Goal: Download file/media

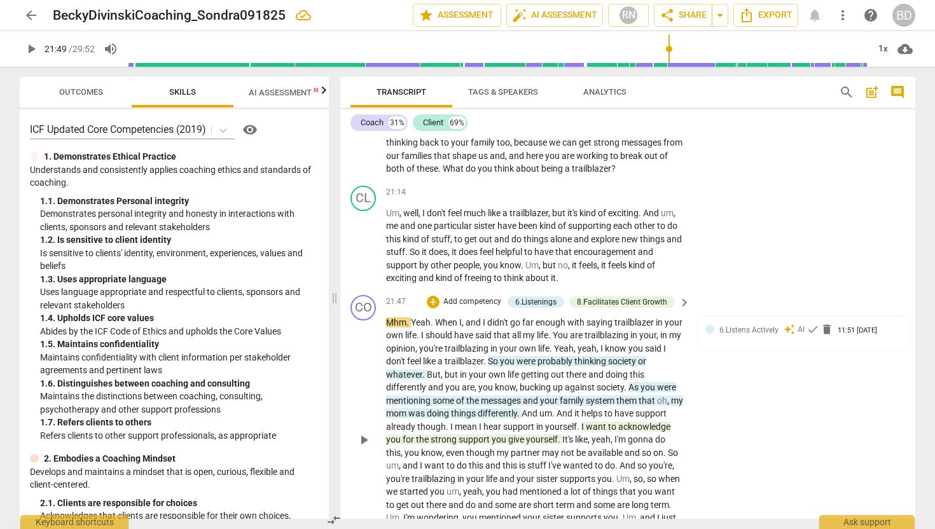
scroll to position [4350, 0]
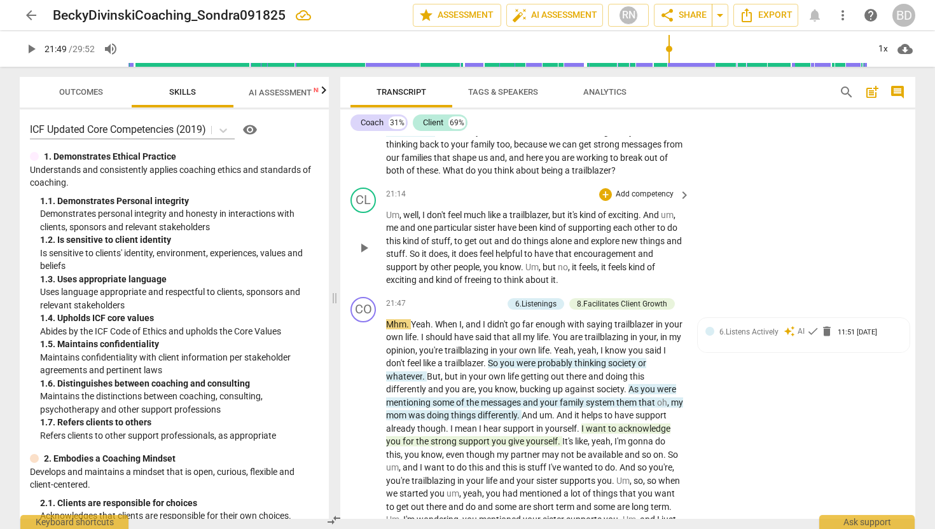
click at [364, 241] on span "play_arrow" at bounding box center [363, 248] width 15 height 15
click at [386, 210] on span "Um" at bounding box center [392, 215] width 13 height 10
click at [389, 210] on span "Um" at bounding box center [392, 215] width 13 height 10
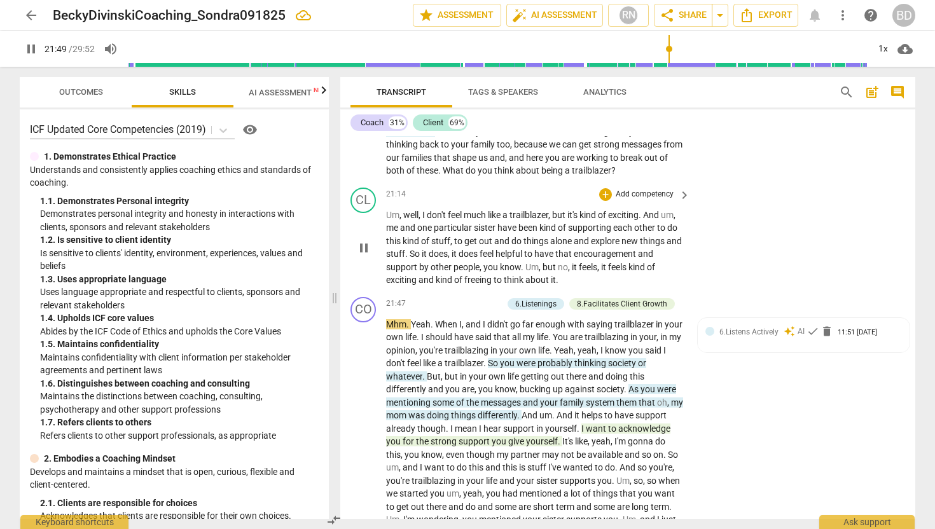
click at [388, 210] on span "Um" at bounding box center [392, 215] width 13 height 10
click at [367, 241] on span "pause" at bounding box center [363, 248] width 15 height 15
click at [367, 241] on span "play_arrow" at bounding box center [363, 248] width 15 height 15
type input "1274"
click at [466, 223] on span "particular" at bounding box center [454, 228] width 40 height 10
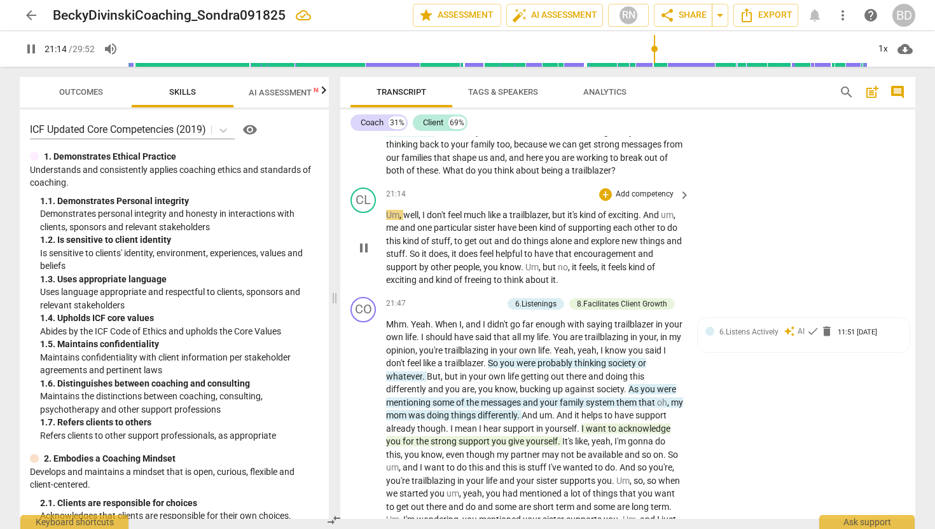
click at [466, 223] on span "particular" at bounding box center [454, 228] width 40 height 10
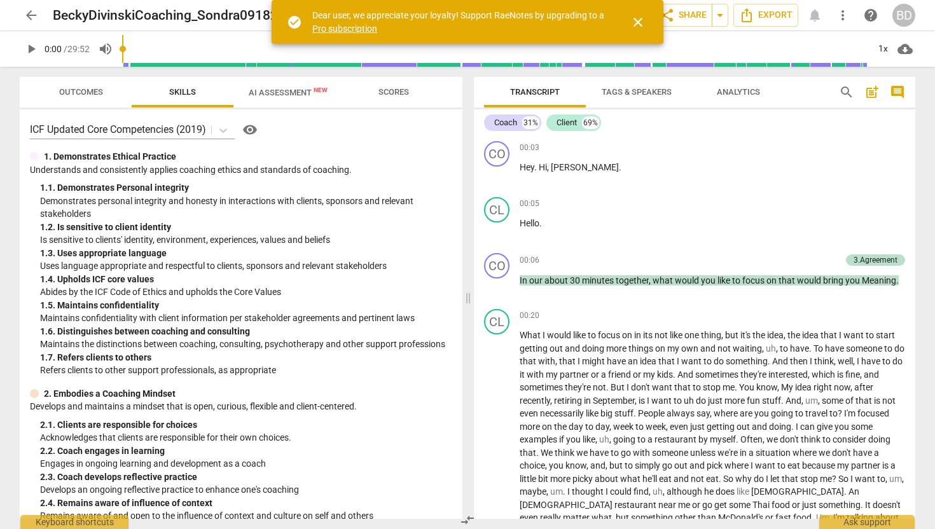
click at [638, 20] on span "close" at bounding box center [638, 22] width 15 height 15
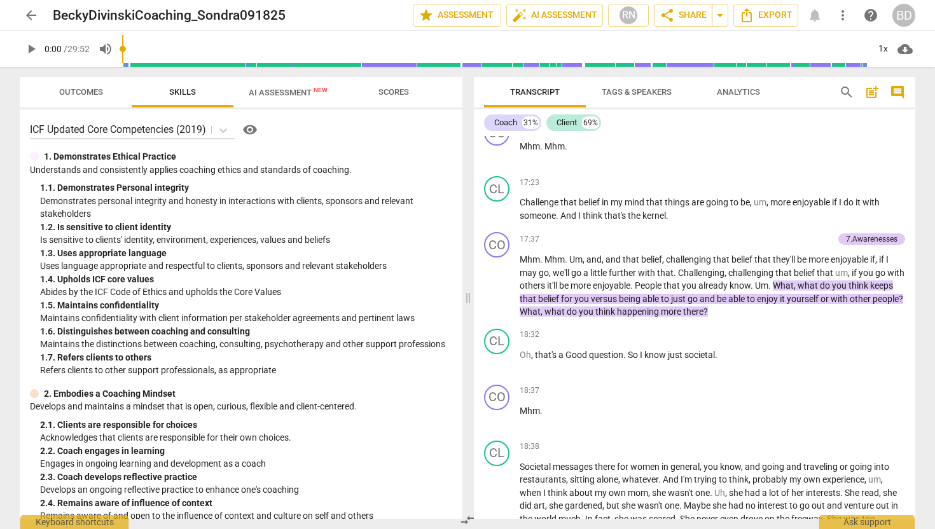
scroll to position [2917, 0]
click at [498, 208] on span "play_arrow" at bounding box center [497, 208] width 15 height 15
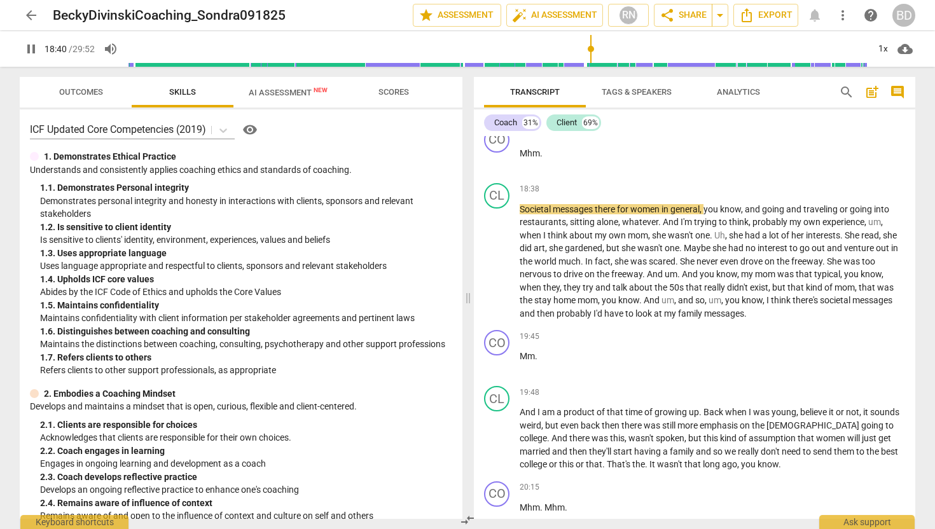
scroll to position [3182, 0]
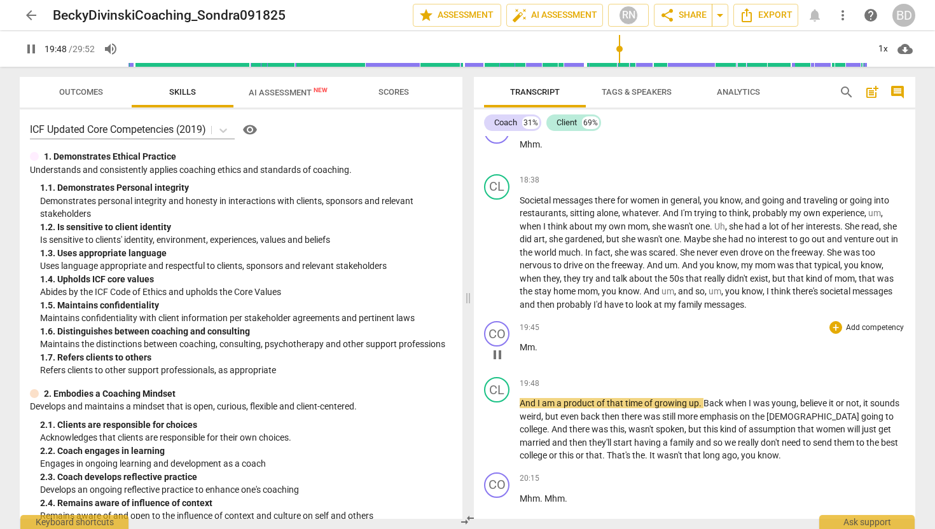
click at [571, 339] on div "19:45 + Add competency keyboard_arrow_right Mm ." at bounding box center [713, 344] width 386 height 46
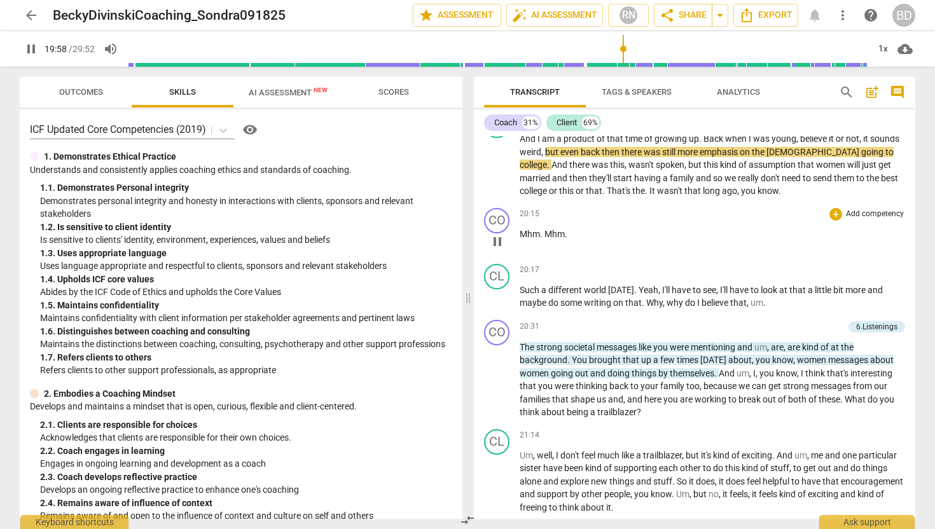
scroll to position [3451, 0]
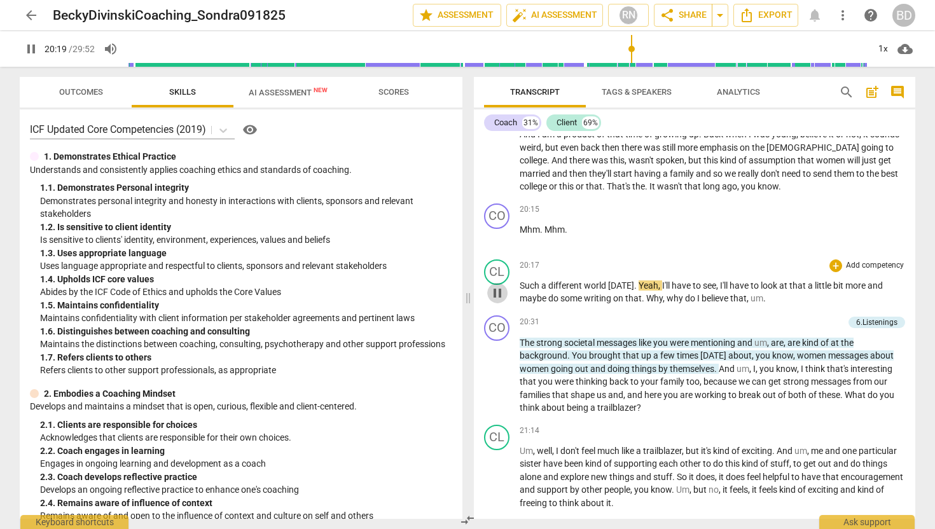
click at [499, 293] on span "pause" at bounding box center [497, 293] width 15 height 15
type input "1220"
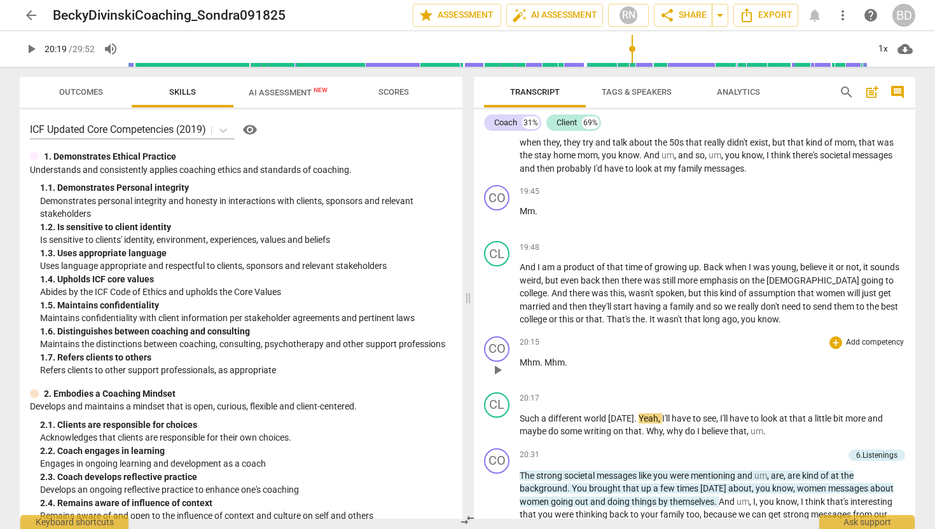
scroll to position [3320, 0]
click at [521, 209] on span "Mm" at bounding box center [527, 210] width 15 height 10
click at [499, 218] on span "play_arrow" at bounding box center [497, 217] width 15 height 15
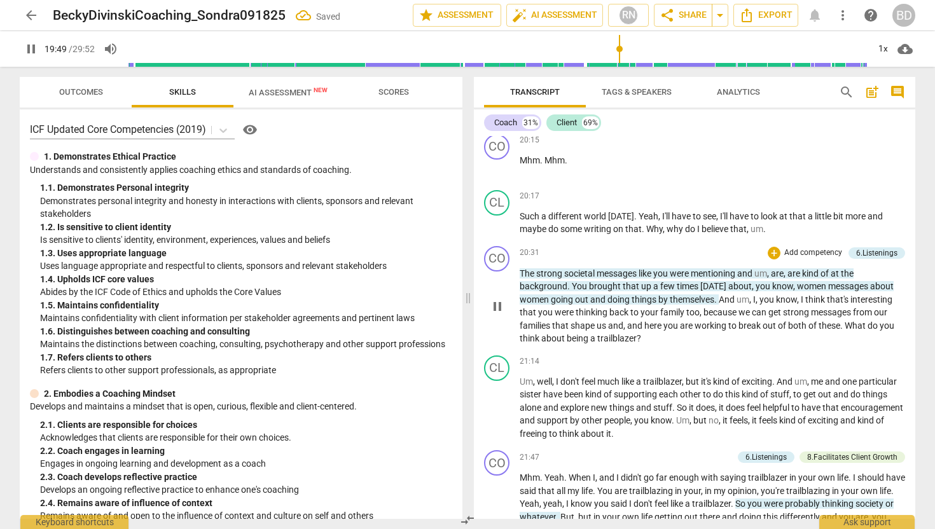
scroll to position [3523, 0]
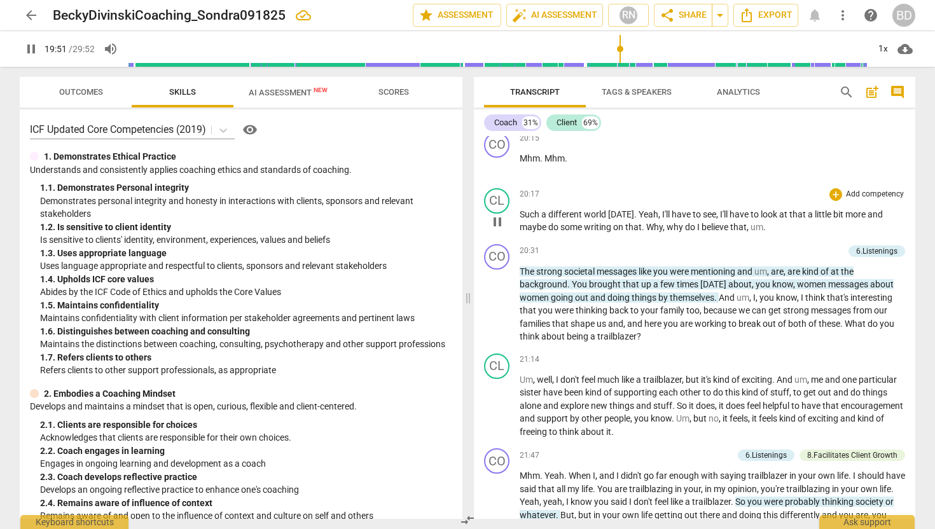
click at [520, 214] on span "Such" at bounding box center [531, 214] width 22 height 10
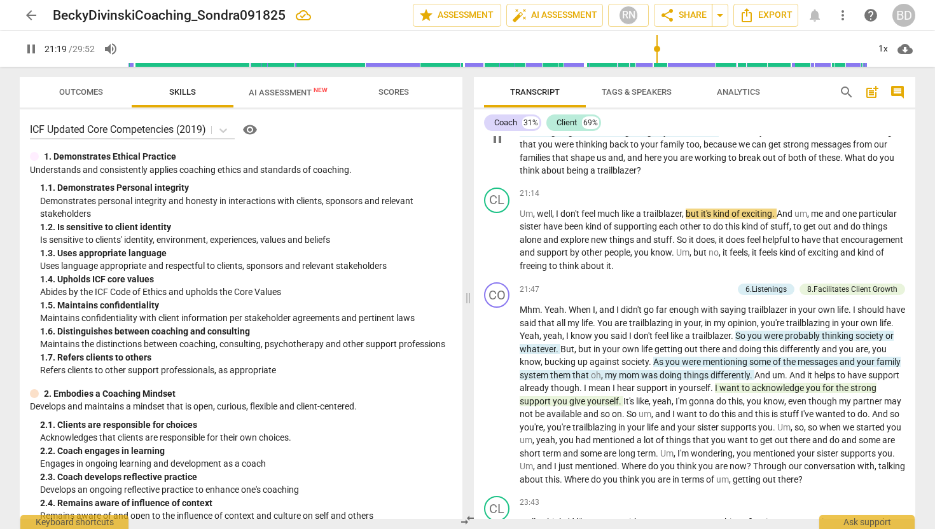
scroll to position [3690, 0]
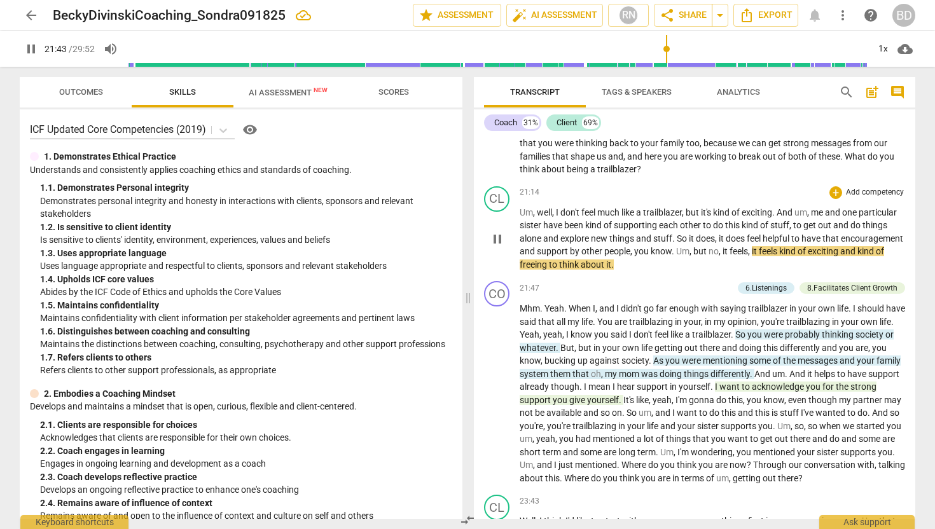
click at [689, 237] on span "So" at bounding box center [683, 239] width 12 height 10
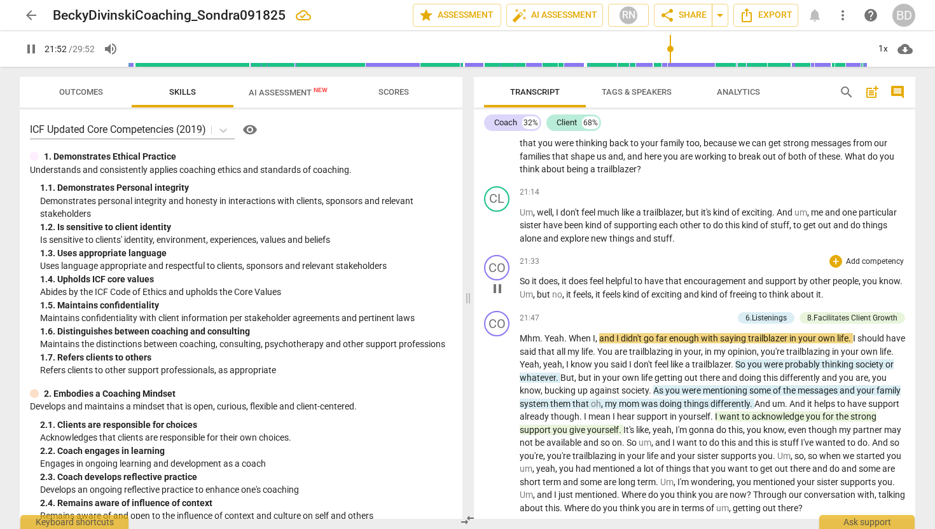
click at [520, 279] on span "So" at bounding box center [526, 281] width 12 height 10
type input "1315"
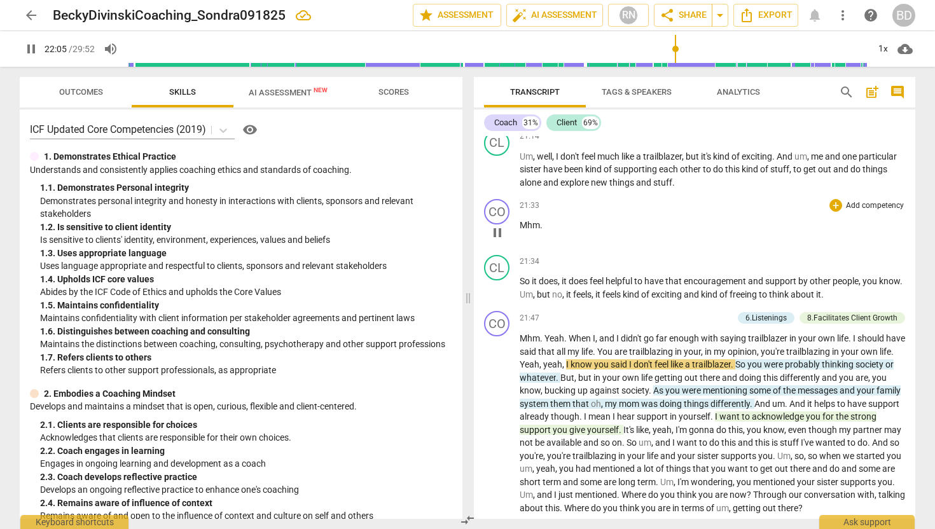
scroll to position [3748, 0]
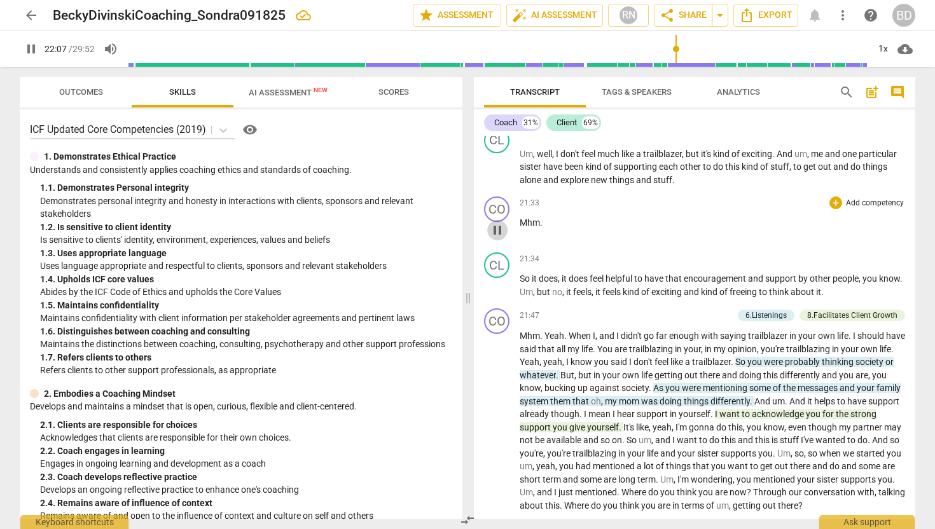
click at [499, 228] on span "pause" at bounding box center [497, 230] width 15 height 15
click at [499, 229] on span "play_arrow" at bounding box center [497, 230] width 15 height 15
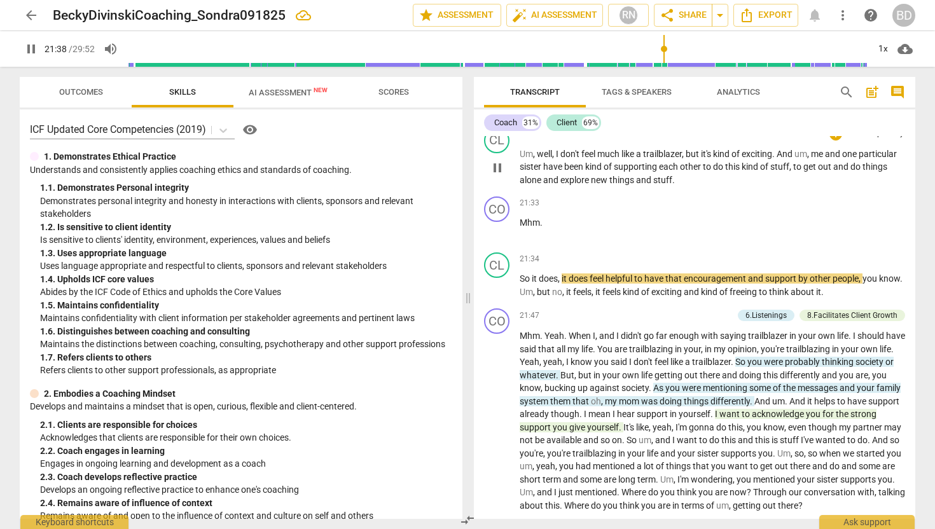
click at [499, 167] on span "pause" at bounding box center [497, 167] width 15 height 15
click at [499, 167] on span "play_arrow" at bounding box center [497, 167] width 15 height 15
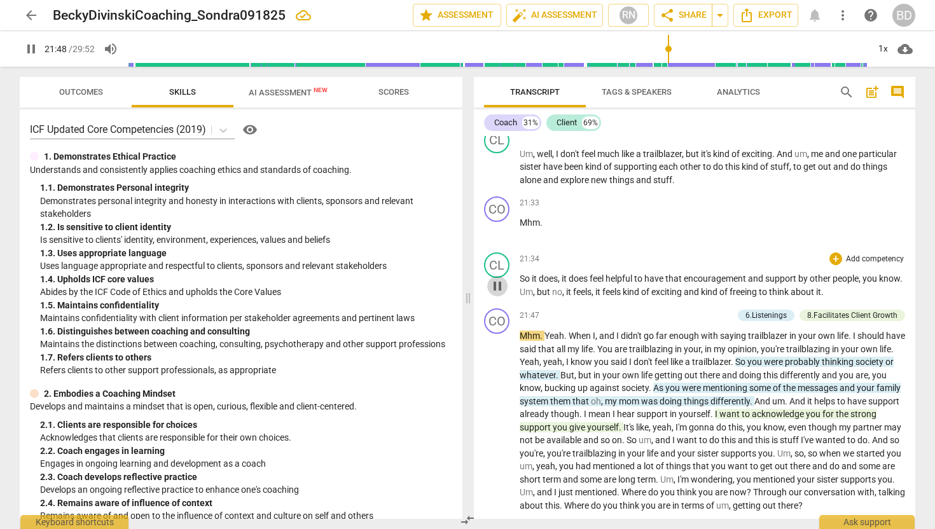
click at [499, 286] on span "pause" at bounding box center [497, 286] width 15 height 15
type input "1308"
click at [724, 183] on p "Um , well , I don't feel much like a trailblazer , but it's kind of exciting . …" at bounding box center [713, 167] width 386 height 39
click at [533, 279] on span "it" at bounding box center [535, 279] width 7 height 10
click at [497, 167] on span "play_arrow" at bounding box center [497, 167] width 15 height 15
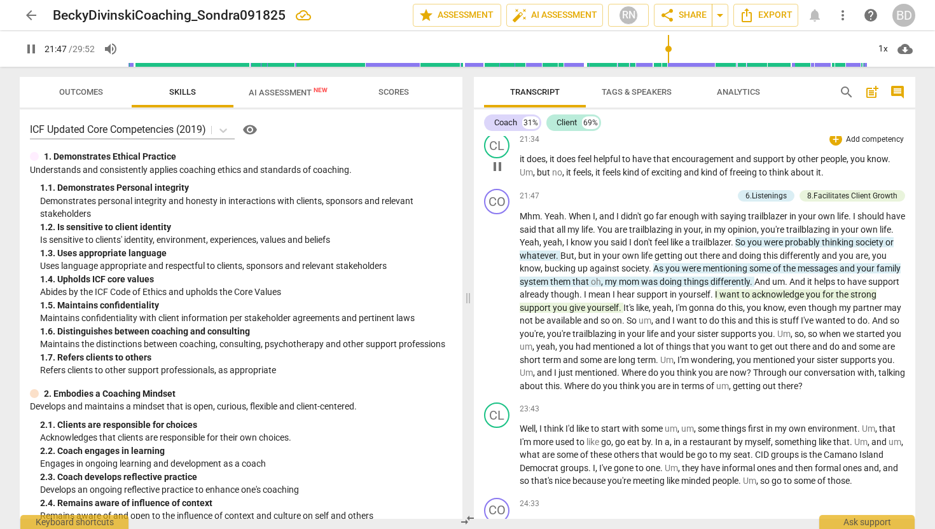
scroll to position [3869, 0]
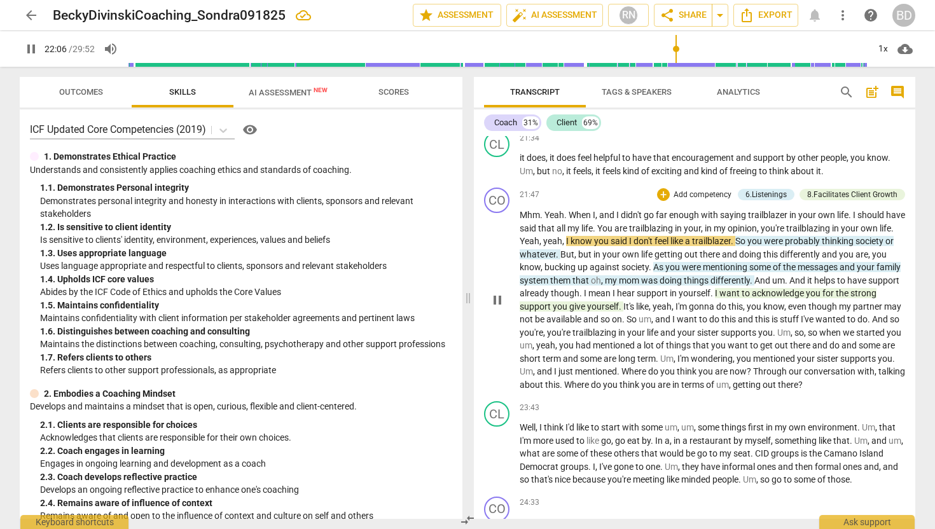
click at [855, 213] on span "I" at bounding box center [855, 215] width 4 height 10
click at [853, 214] on span "." at bounding box center [851, 215] width 4 height 10
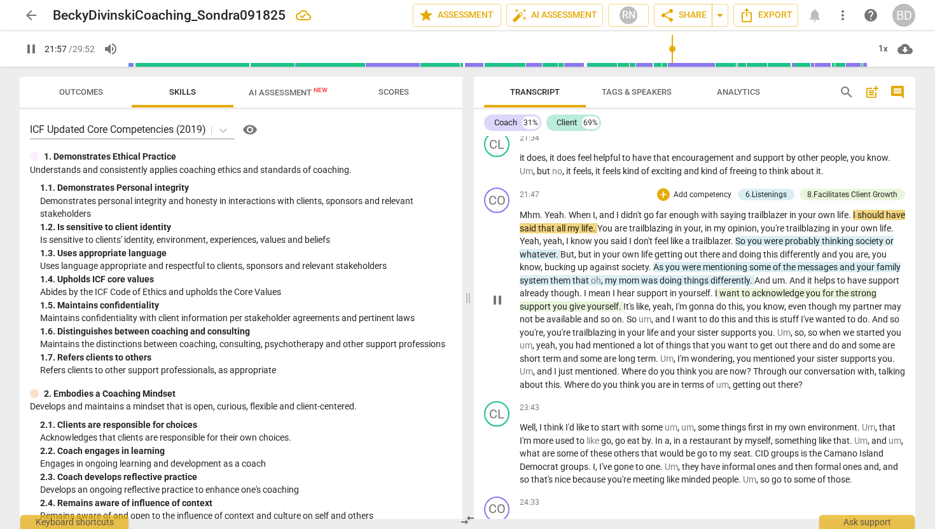
click at [853, 214] on span "." at bounding box center [851, 215] width 4 height 10
click at [568, 227] on span "all" at bounding box center [562, 228] width 11 height 10
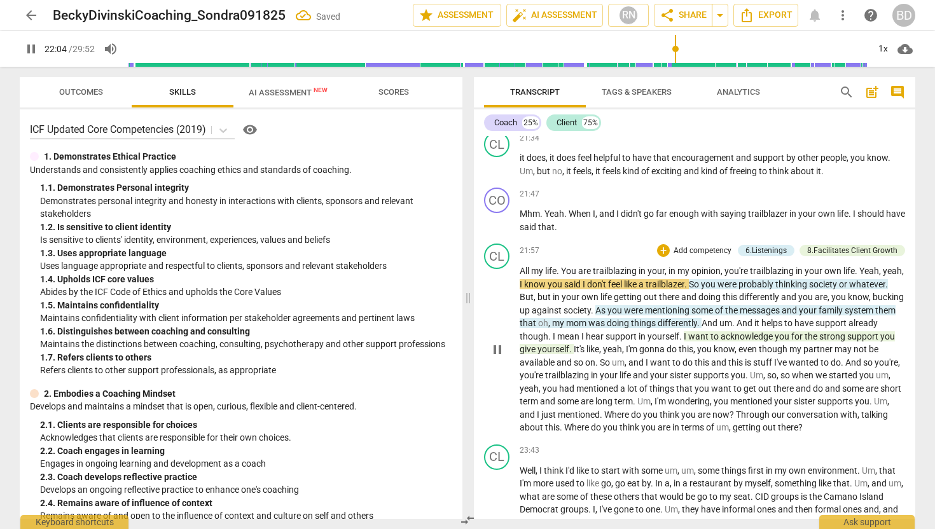
click at [564, 268] on span "You" at bounding box center [569, 271] width 17 height 10
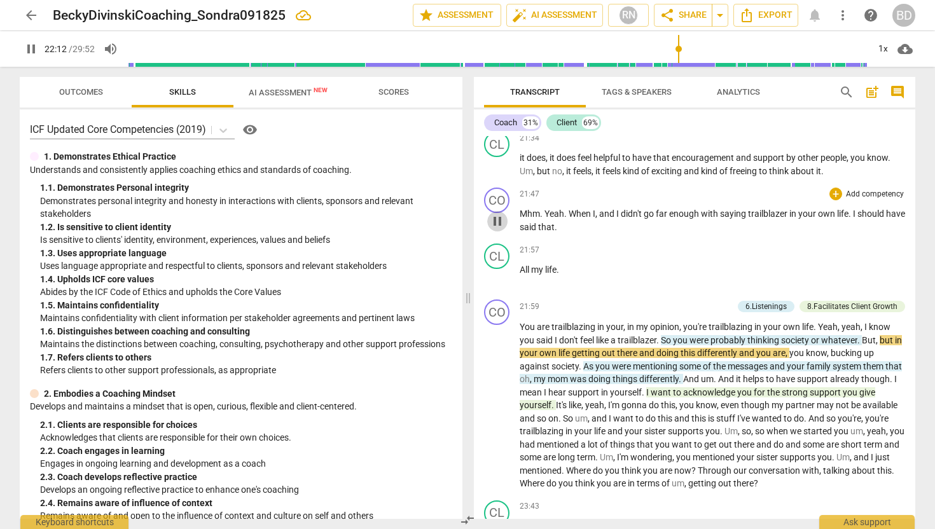
click at [501, 222] on span "pause" at bounding box center [497, 221] width 15 height 15
click at [501, 222] on span "play_arrow" at bounding box center [497, 221] width 15 height 15
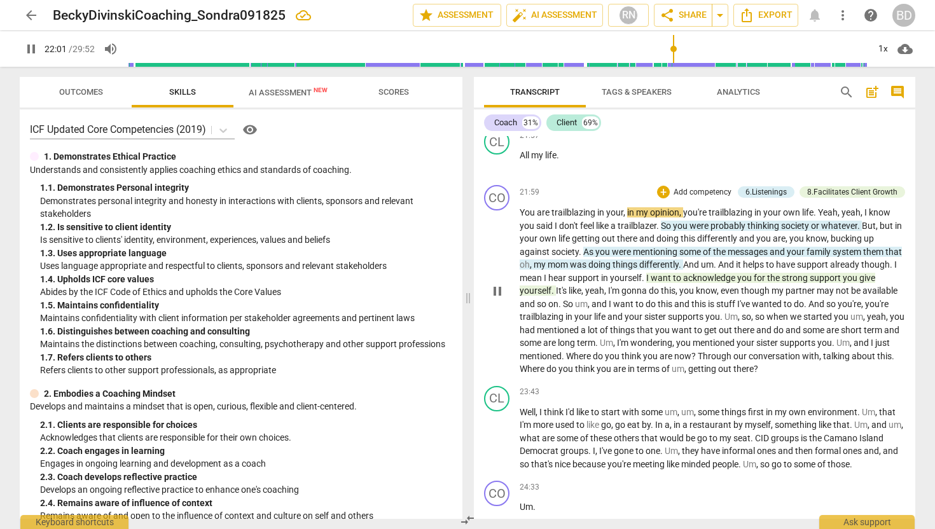
scroll to position [3986, 0]
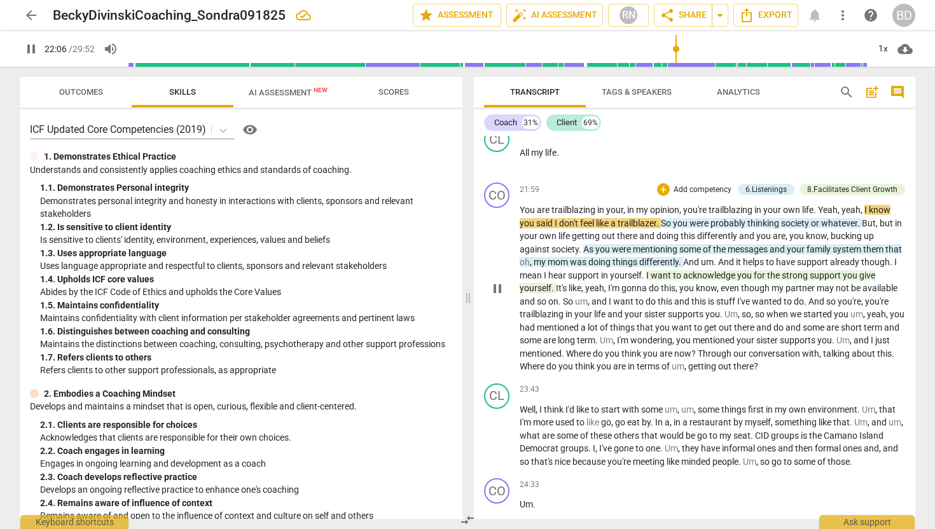
click at [844, 209] on span "yeah" at bounding box center [851, 210] width 19 height 10
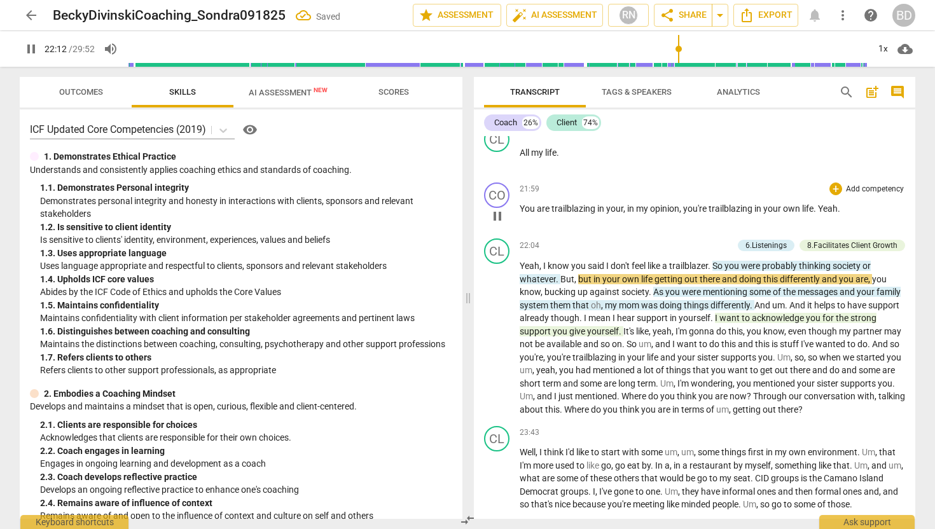
click at [821, 207] on span "Yeah" at bounding box center [828, 209] width 20 height 10
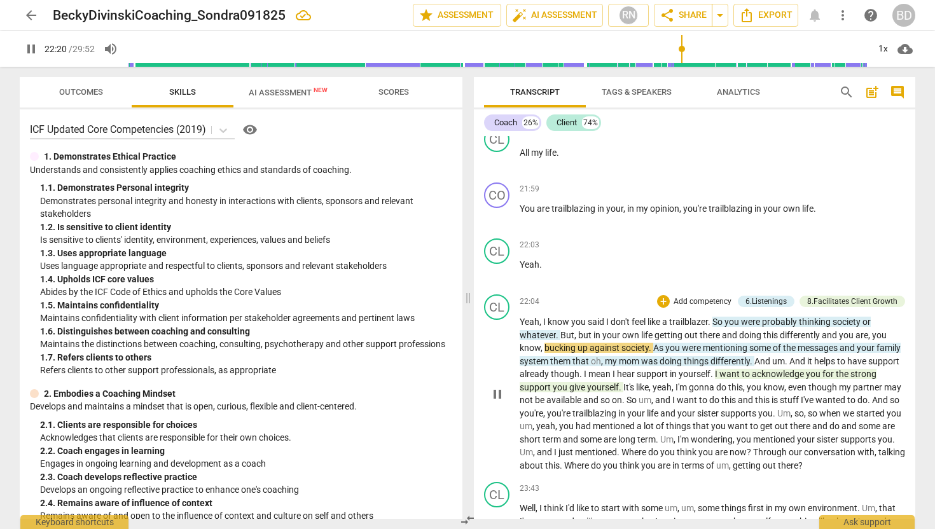
click at [520, 321] on span "Yeah" at bounding box center [530, 322] width 20 height 10
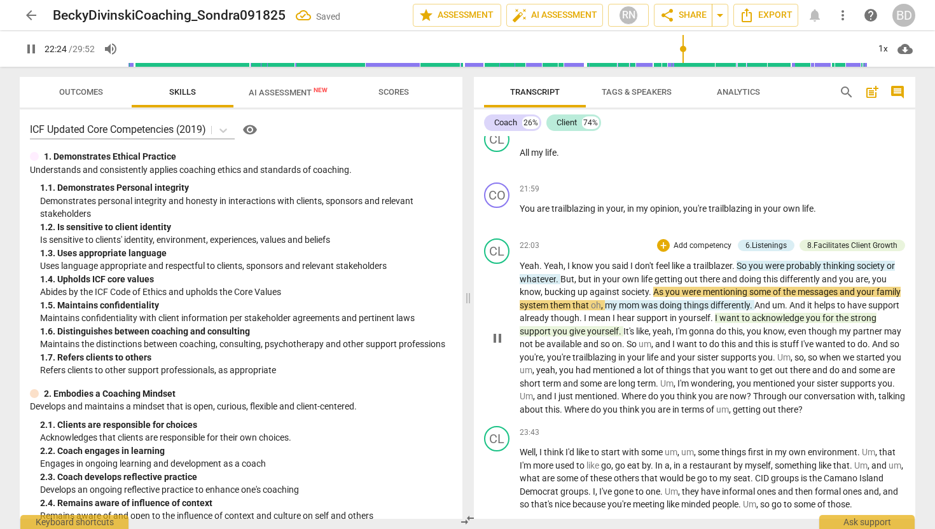
click at [545, 266] on span "Yeah" at bounding box center [554, 266] width 20 height 10
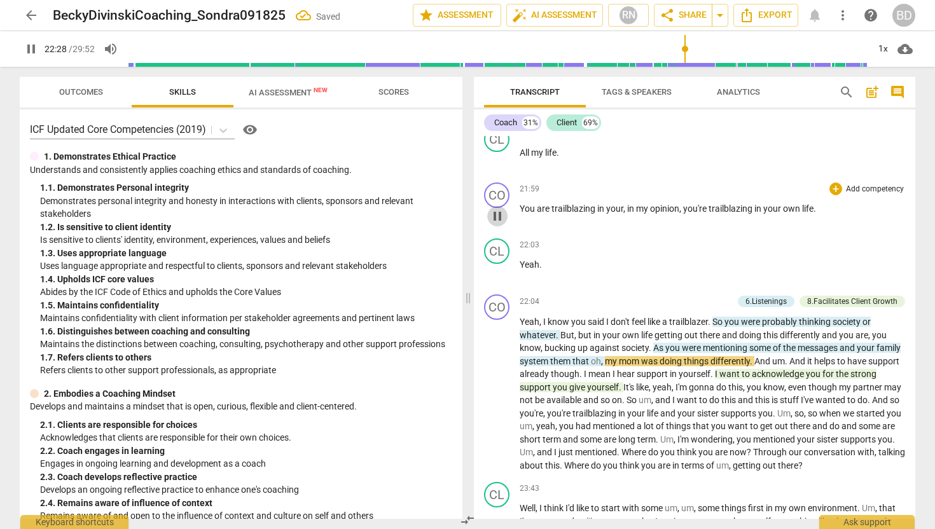
click at [499, 216] on span "pause" at bounding box center [497, 216] width 15 height 15
click at [499, 216] on span "play_arrow" at bounding box center [497, 216] width 15 height 15
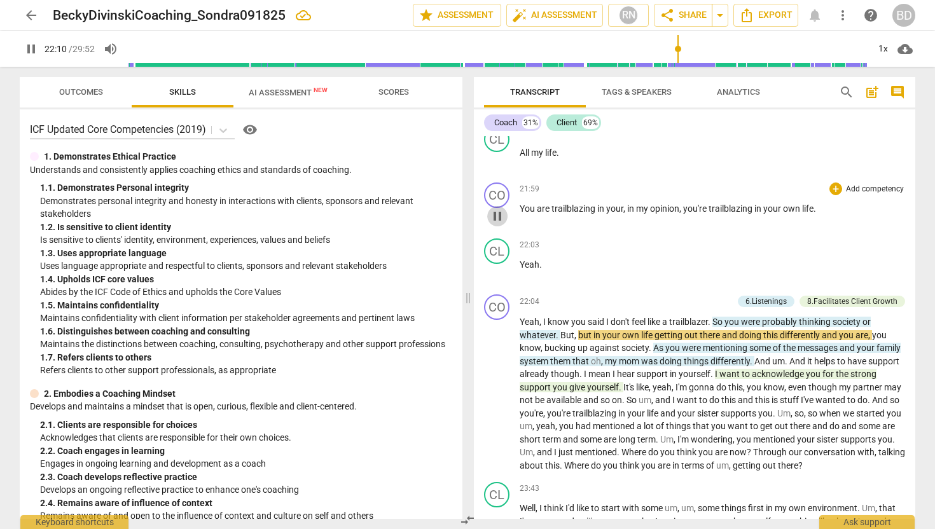
click at [501, 215] on span "pause" at bounding box center [497, 216] width 15 height 15
click at [501, 215] on span "play_arrow" at bounding box center [497, 216] width 15 height 15
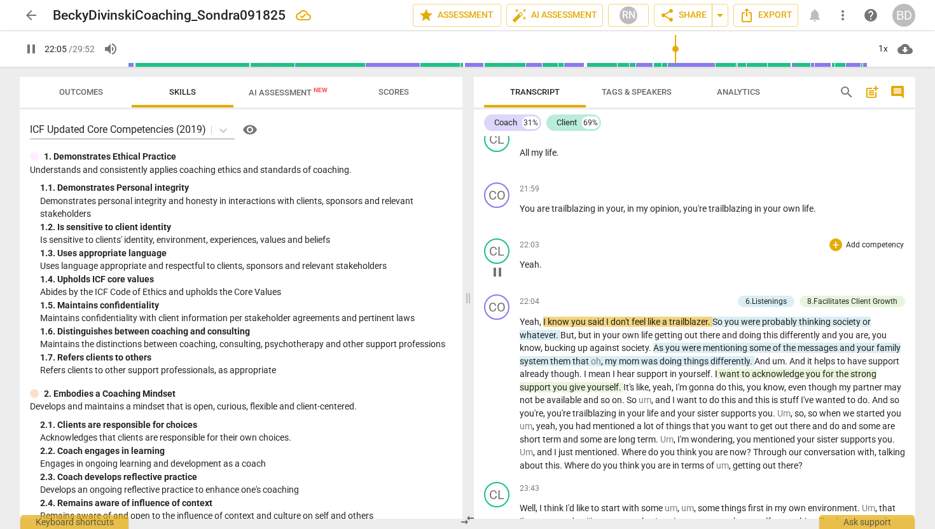
click at [521, 263] on span "Yeah" at bounding box center [530, 265] width 20 height 10
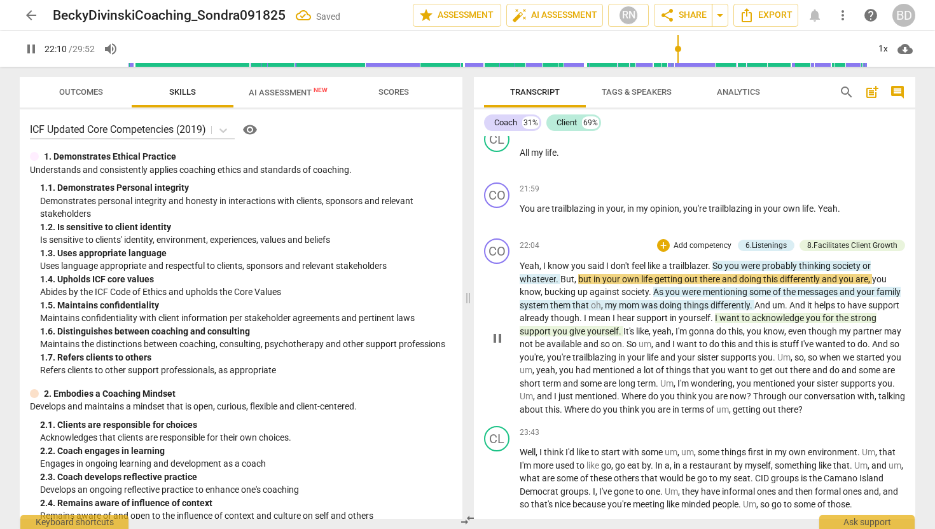
click at [542, 267] on span "," at bounding box center [542, 266] width 4 height 10
type input "1331"
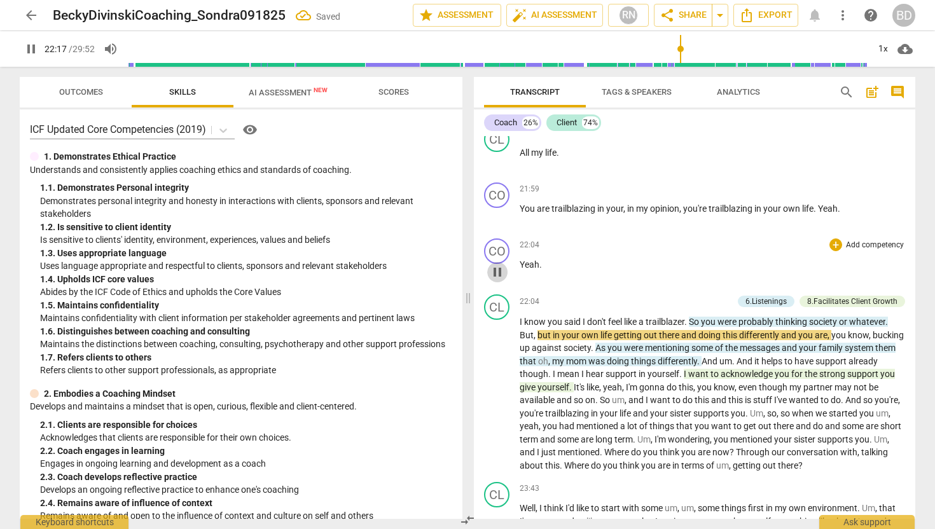
click at [500, 267] on span "pause" at bounding box center [497, 272] width 15 height 15
click at [500, 268] on span "play_arrow" at bounding box center [497, 272] width 15 height 15
click at [520, 262] on span "Yeah" at bounding box center [530, 265] width 20 height 10
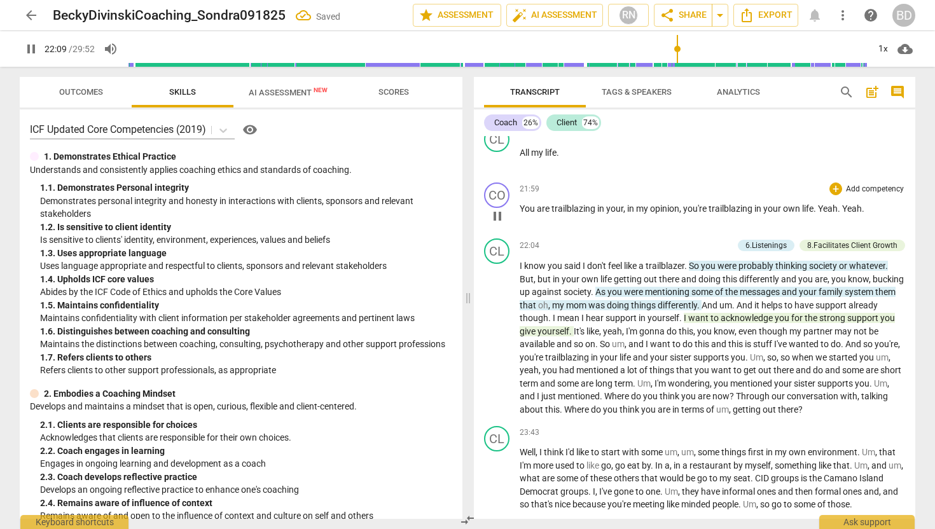
click at [844, 209] on span "Yeah" at bounding box center [852, 209] width 20 height 10
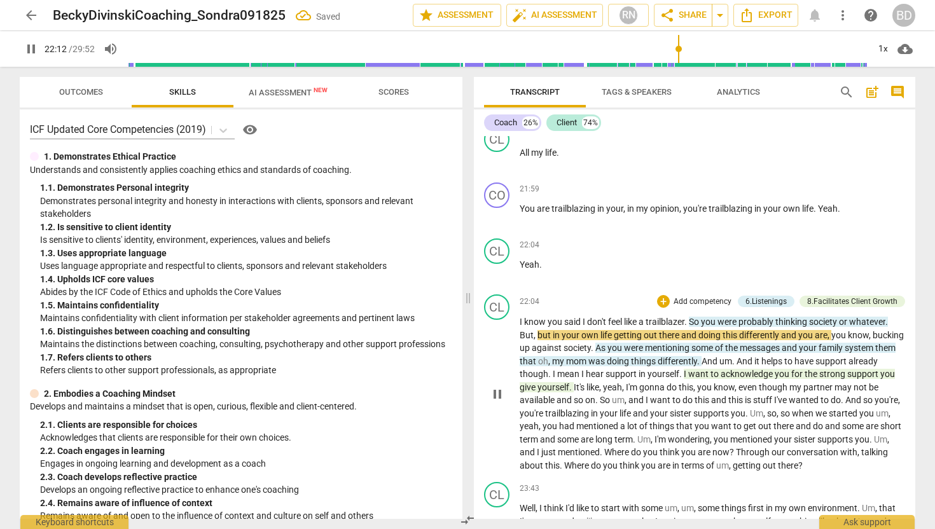
click at [517, 320] on div "play_arrow pause" at bounding box center [503, 394] width 32 height 148
click at [515, 318] on div "CL play_arrow pause" at bounding box center [502, 384] width 36 height 178
click at [520, 318] on span "I" at bounding box center [522, 322] width 4 height 10
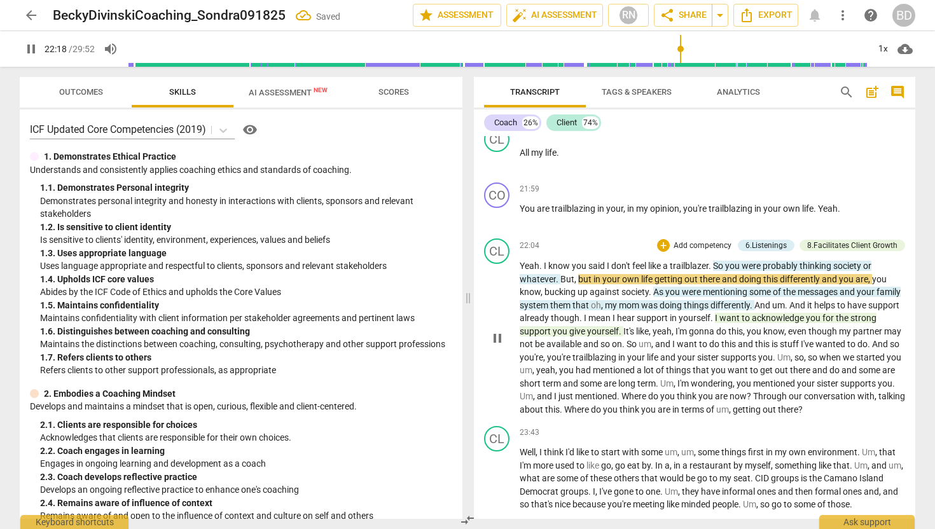
click at [544, 263] on span "I" at bounding box center [546, 266] width 4 height 10
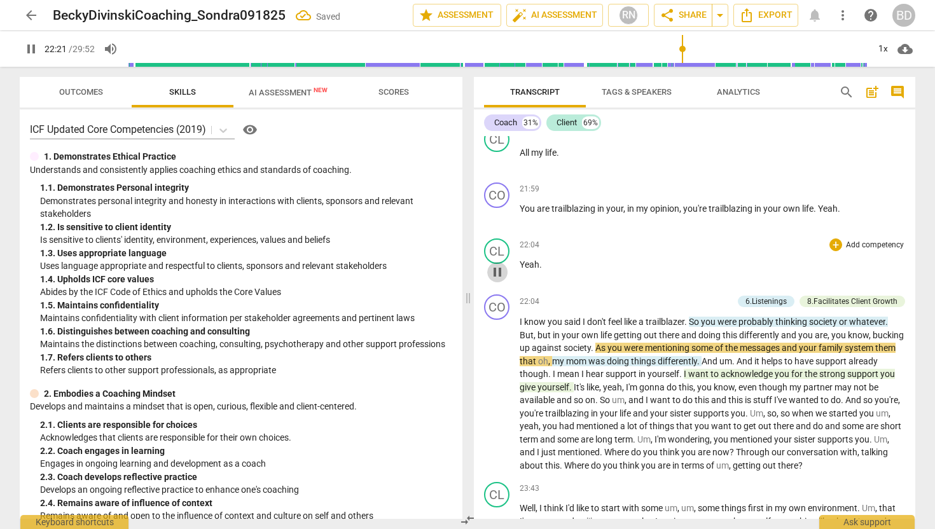
click at [500, 270] on span "pause" at bounding box center [497, 272] width 15 height 15
click at [500, 270] on span "play_arrow" at bounding box center [497, 272] width 15 height 15
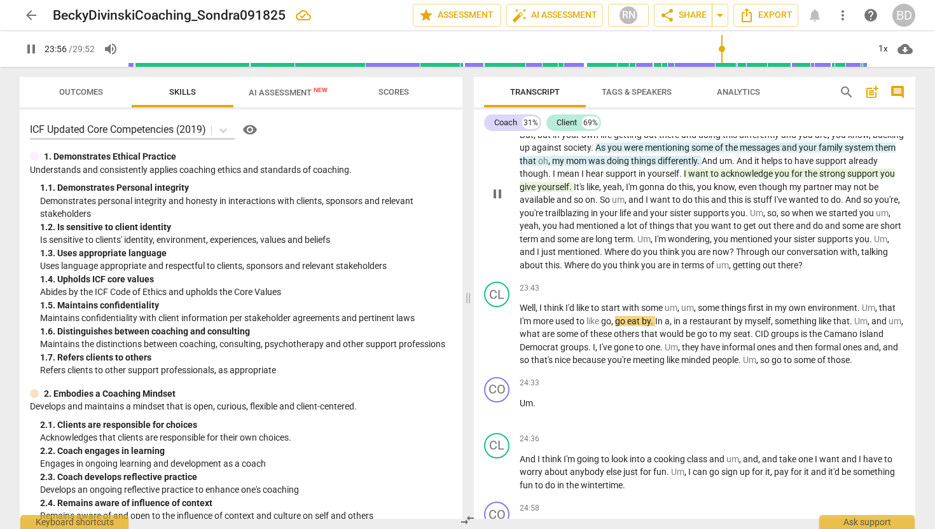
scroll to position [4195, 0]
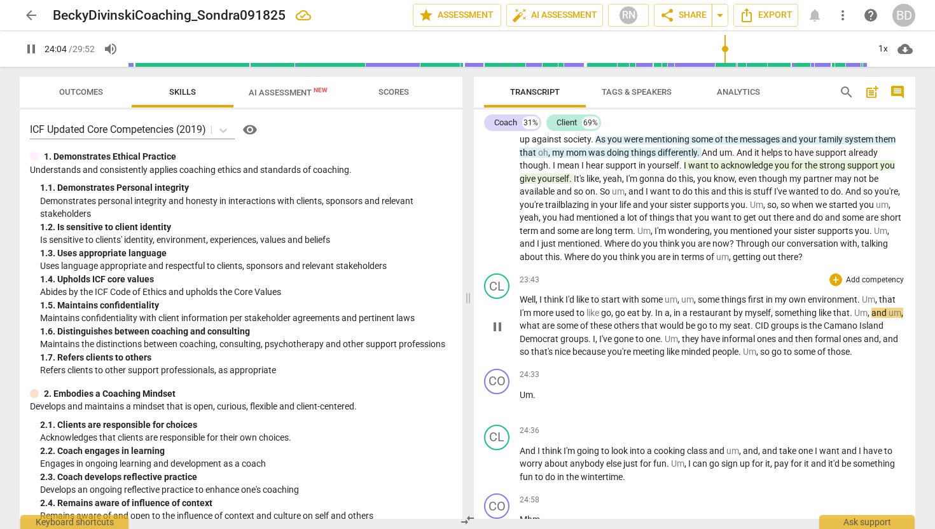
type input "1445"
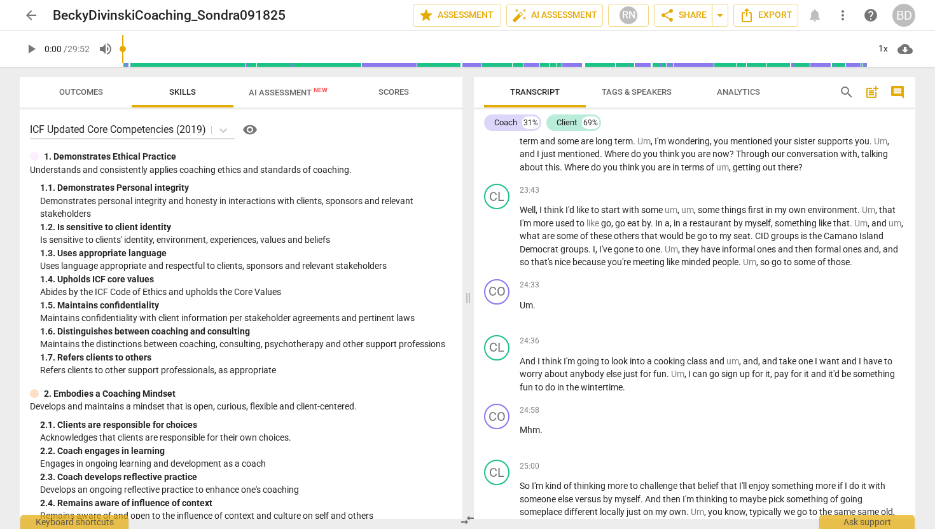
scroll to position [4289, 0]
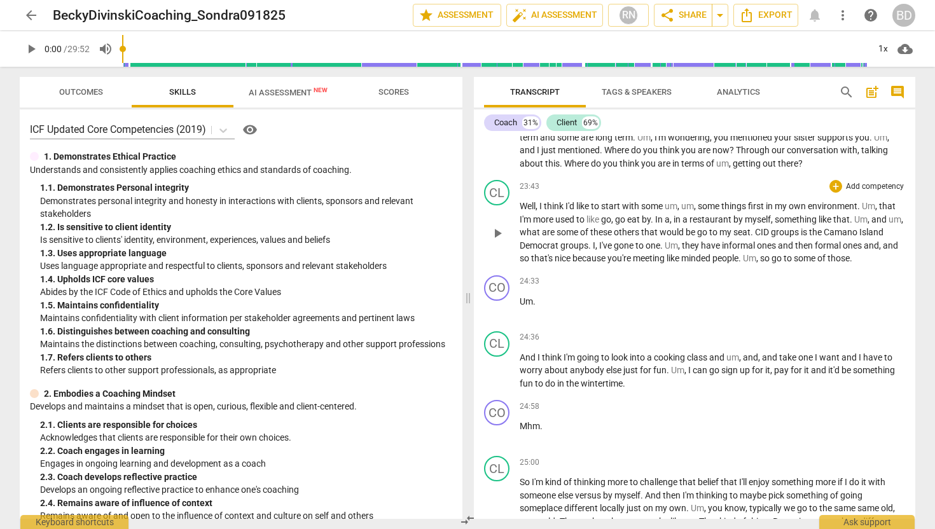
click at [500, 241] on span "play_arrow" at bounding box center [497, 233] width 15 height 15
click at [496, 241] on span "pause" at bounding box center [497, 233] width 15 height 15
click at [497, 241] on span "play_arrow" at bounding box center [497, 233] width 15 height 15
click at [497, 241] on span "pause" at bounding box center [497, 233] width 15 height 15
type input "1440"
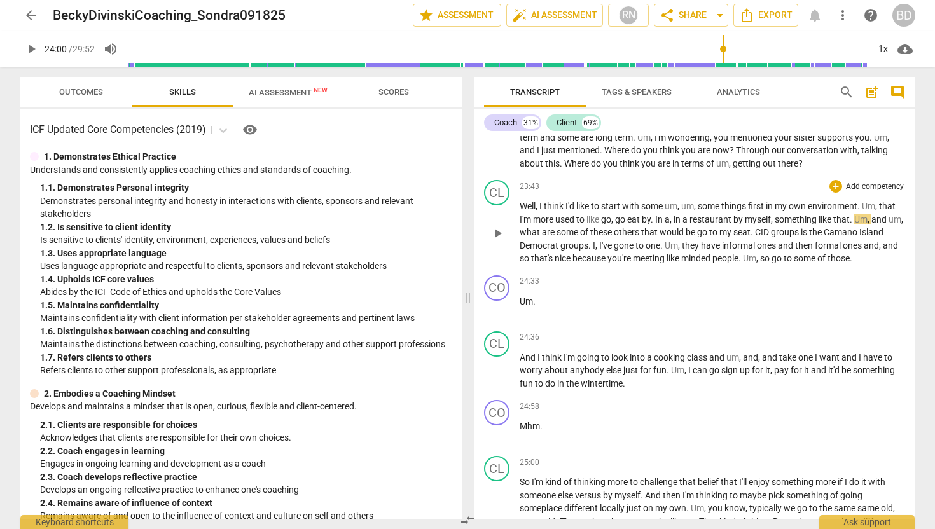
click at [855, 225] on span "." at bounding box center [852, 219] width 4 height 10
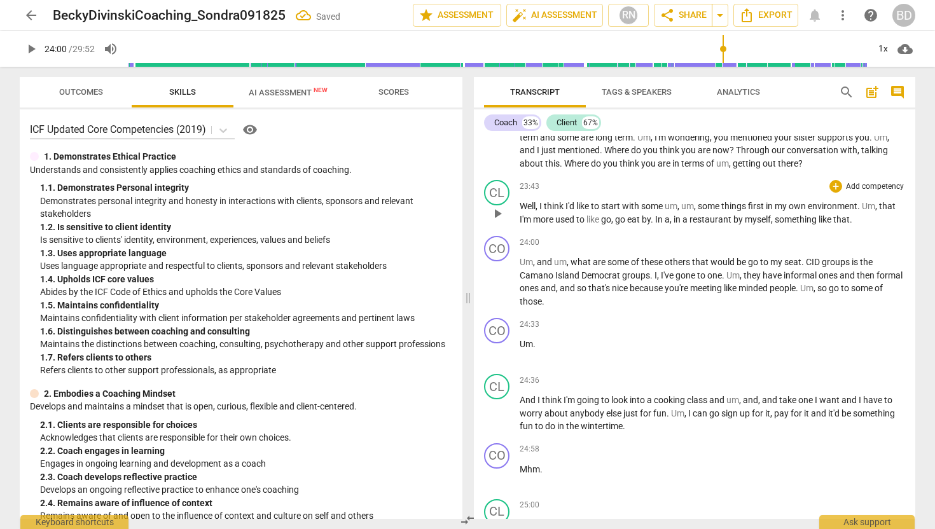
click at [861, 226] on p "Well , I think I'd like to start with some um , um , some things first in my ow…" at bounding box center [713, 213] width 386 height 26
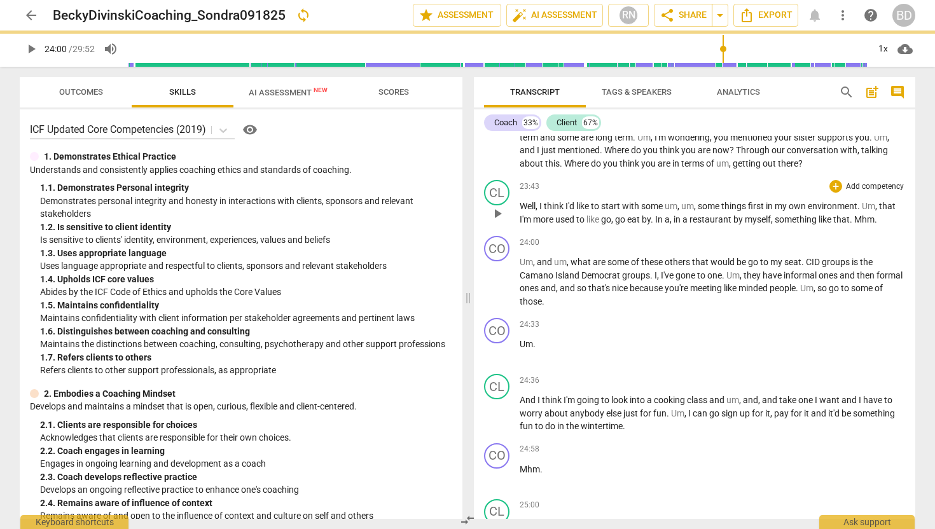
click at [858, 225] on span ". Mhm." at bounding box center [863, 219] width 27 height 10
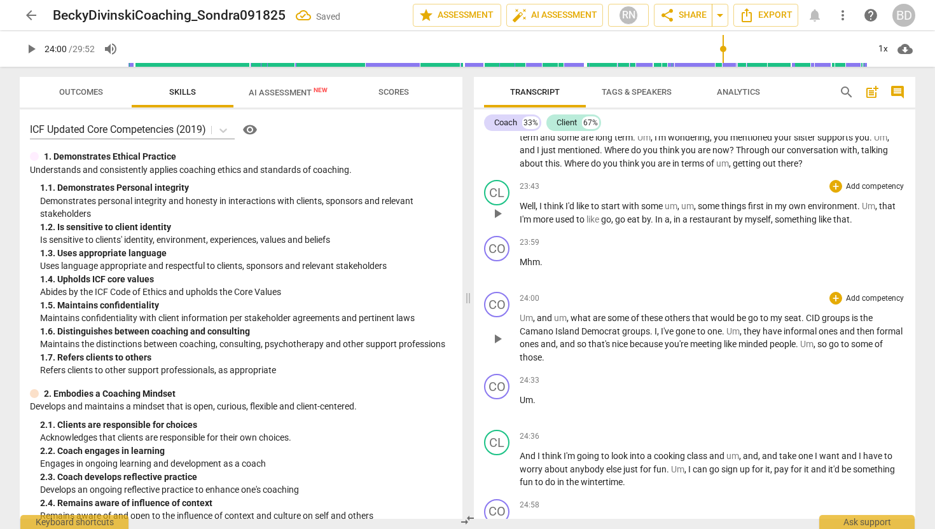
click at [520, 323] on span "Um" at bounding box center [526, 318] width 13 height 10
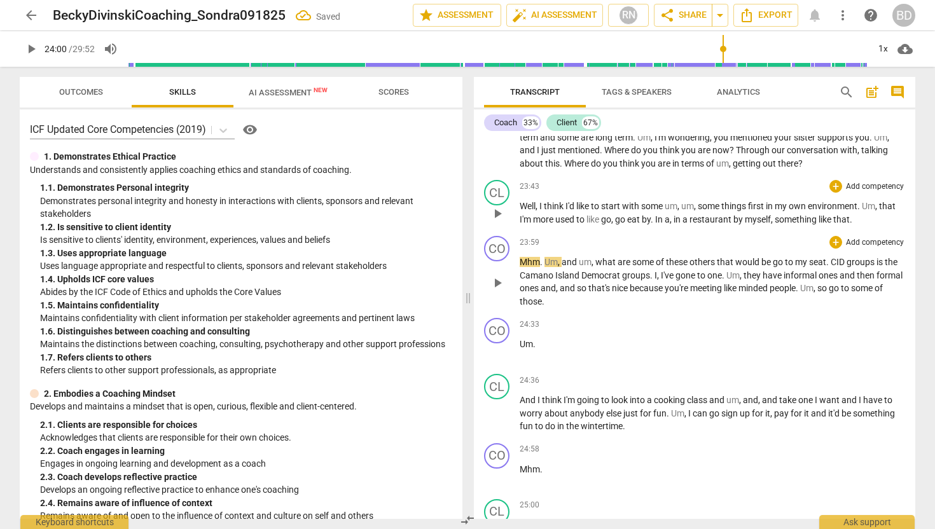
click at [545, 267] on span "Um" at bounding box center [551, 262] width 13 height 10
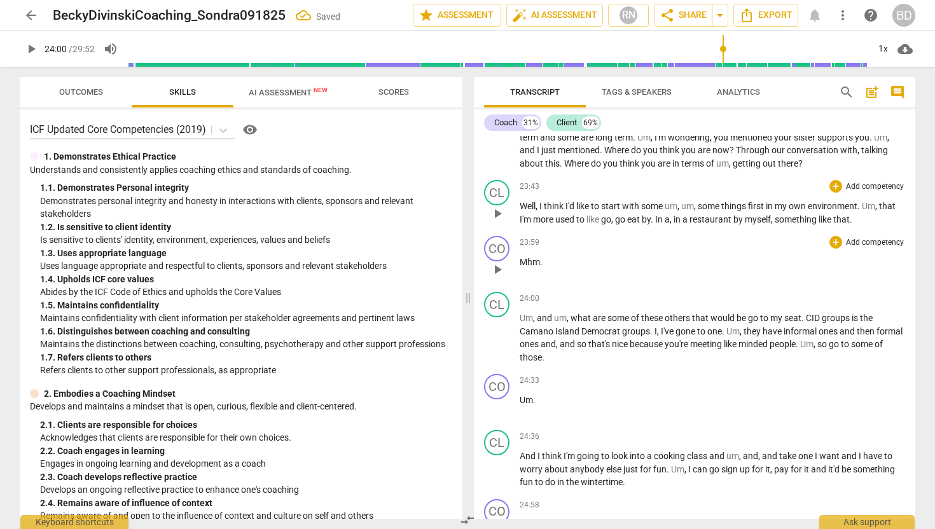
click at [499, 277] on span "play_arrow" at bounding box center [497, 269] width 15 height 15
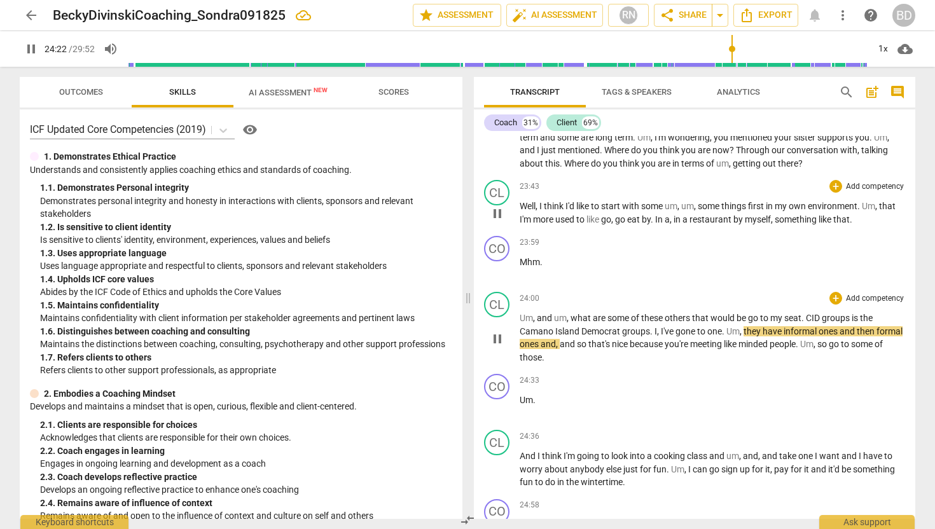
click at [728, 337] on span "Um" at bounding box center [733, 331] width 13 height 10
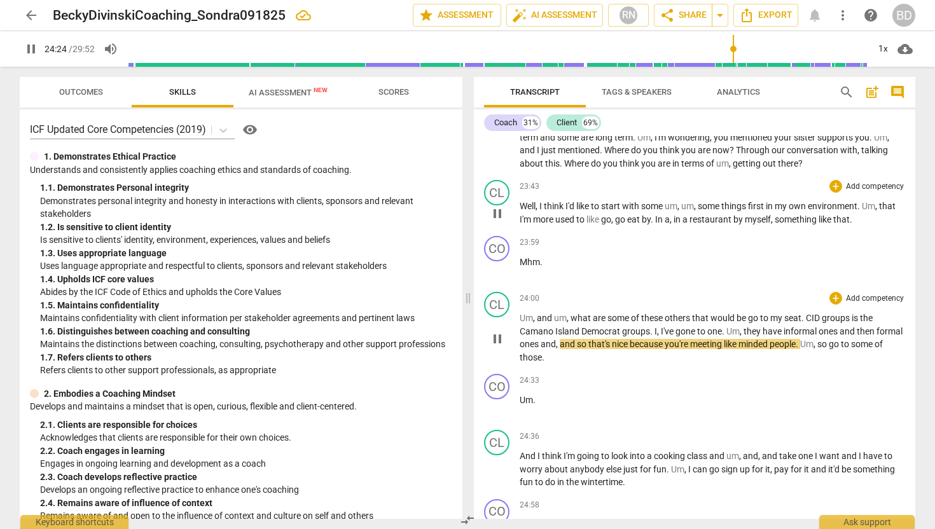
click at [498, 347] on span "pause" at bounding box center [497, 339] width 15 height 15
type input "1465"
click at [727, 337] on span "Um" at bounding box center [733, 331] width 13 height 10
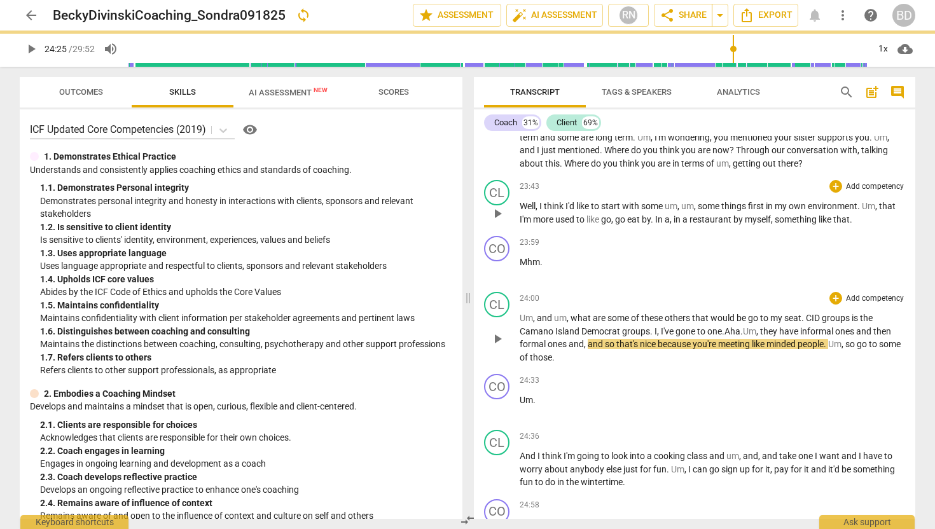
click at [729, 337] on span ". Aha." at bounding box center [732, 331] width 21 height 10
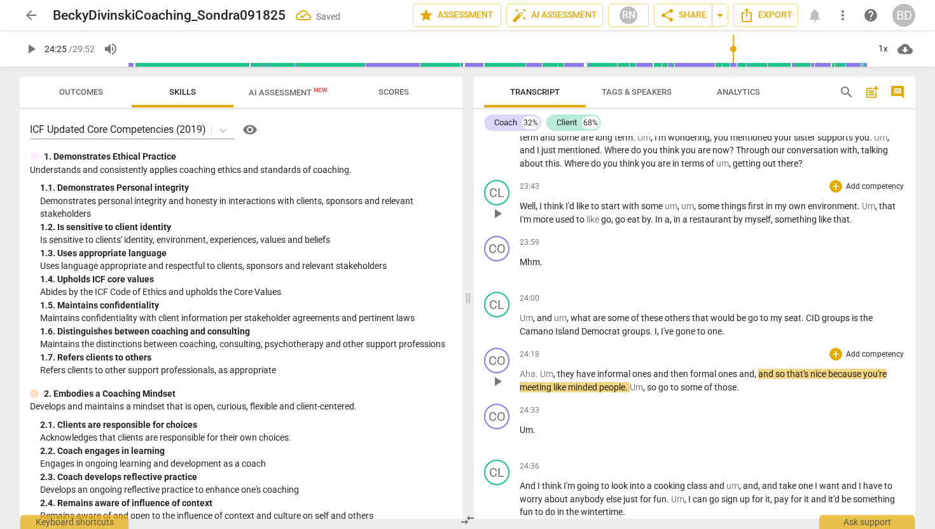
click at [541, 379] on span "Um" at bounding box center [546, 374] width 13 height 10
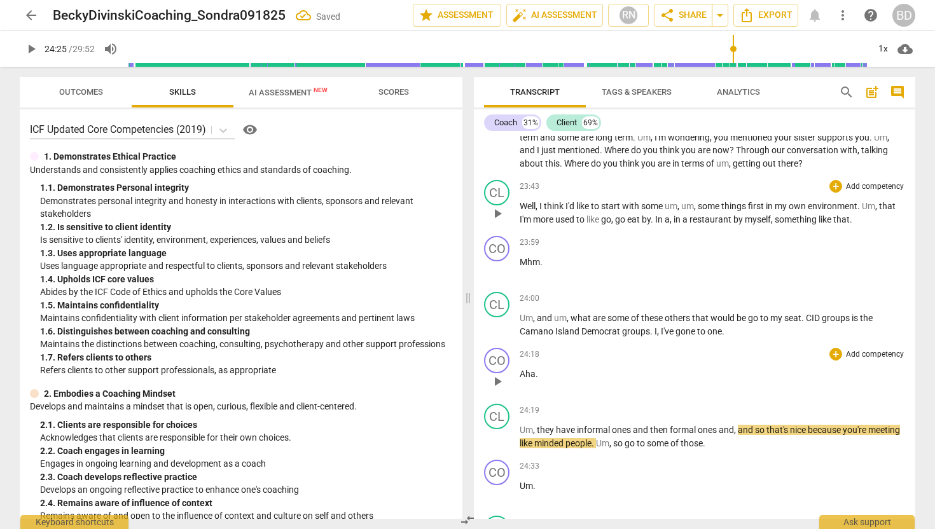
click at [501, 389] on span "play_arrow" at bounding box center [497, 381] width 15 height 15
click at [501, 445] on span "pause" at bounding box center [497, 437] width 15 height 15
type input "1465"
click at [739, 435] on span "and" at bounding box center [746, 430] width 17 height 10
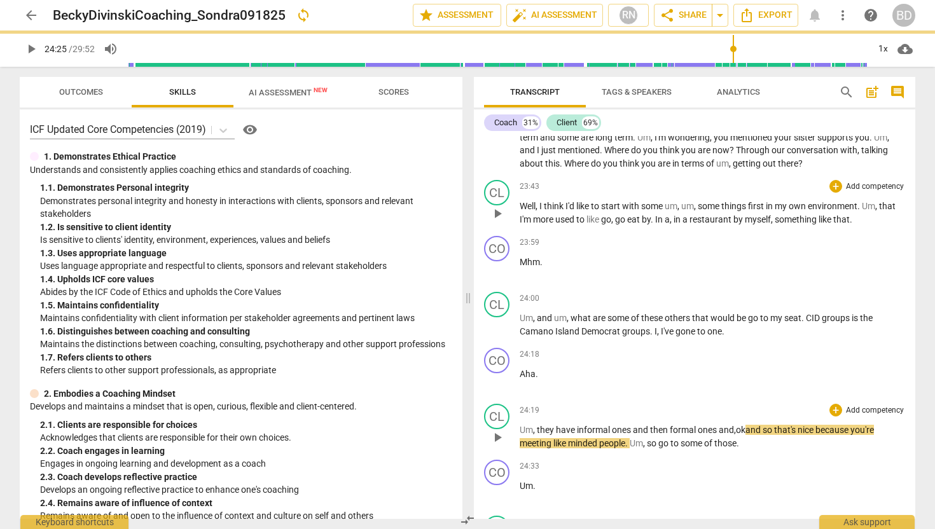
click at [741, 435] on span ", ok" at bounding box center [739, 430] width 11 height 10
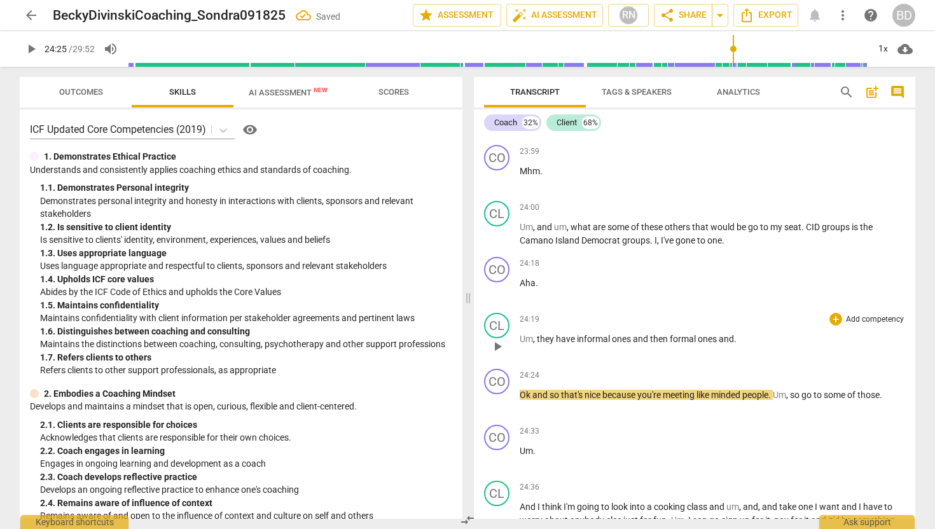
scroll to position [4389, 0]
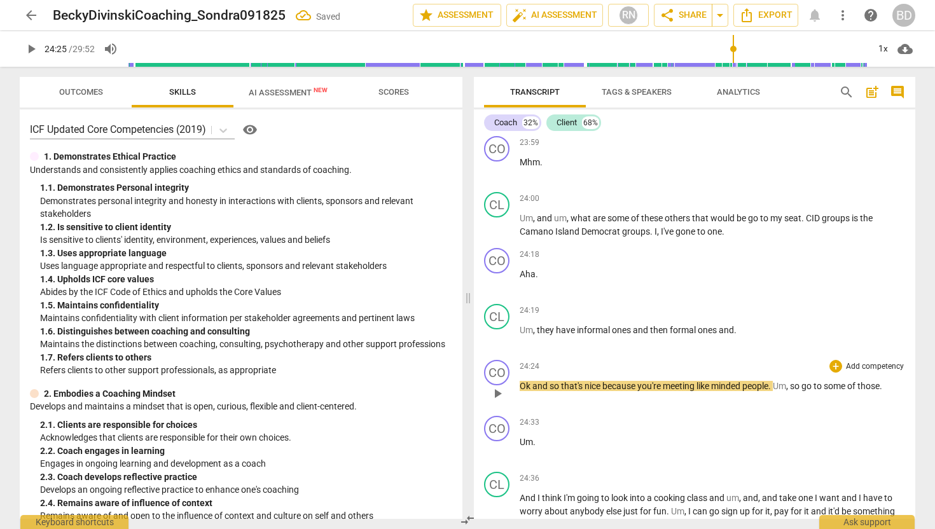
click at [529, 391] on span "Ok" at bounding box center [526, 386] width 13 height 10
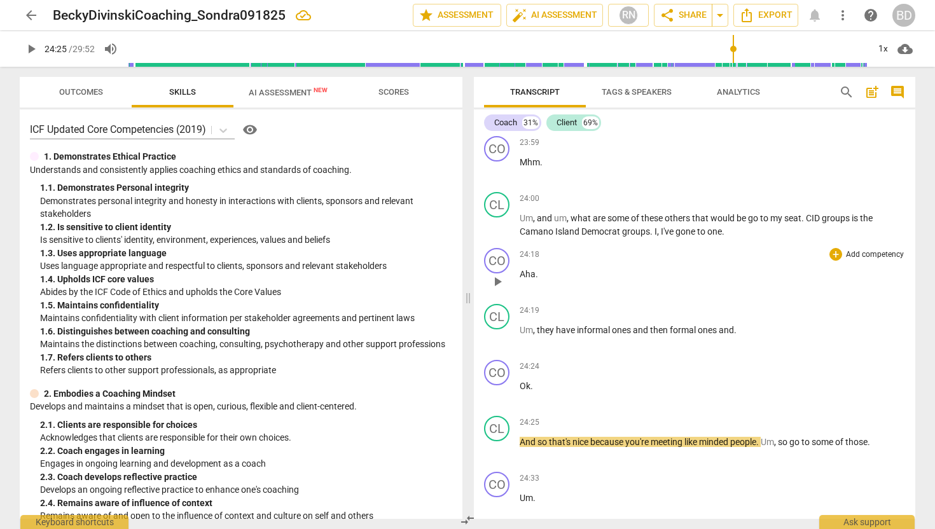
click at [498, 290] on span "play_arrow" at bounding box center [497, 281] width 15 height 15
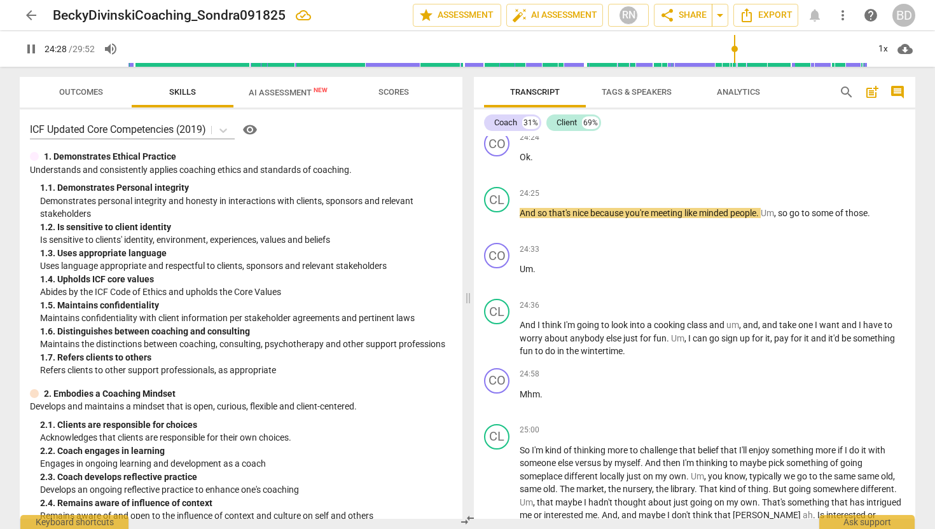
scroll to position [4619, 0]
click at [767, 217] on span "Um" at bounding box center [767, 212] width 13 height 10
type input "1475"
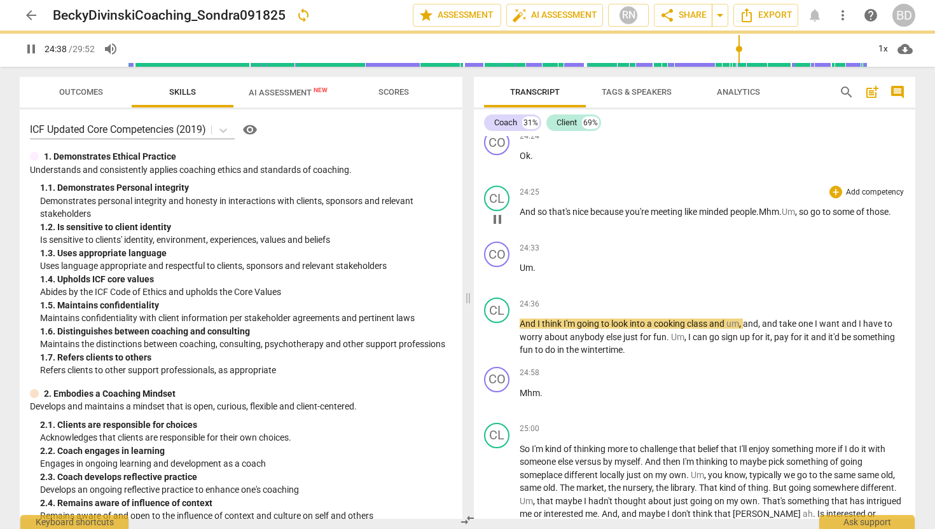
click at [767, 217] on span ". Mhm." at bounding box center [769, 212] width 25 height 10
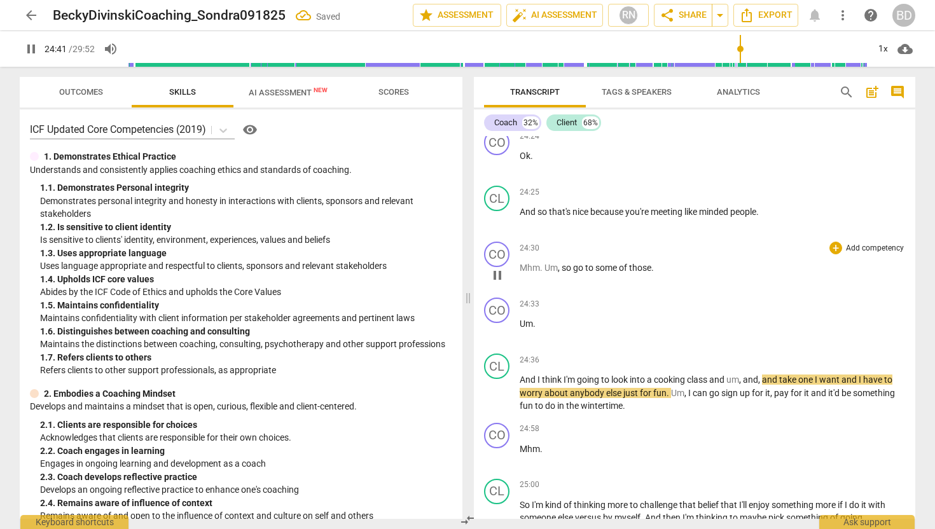
click at [545, 273] on span "Um" at bounding box center [551, 268] width 13 height 10
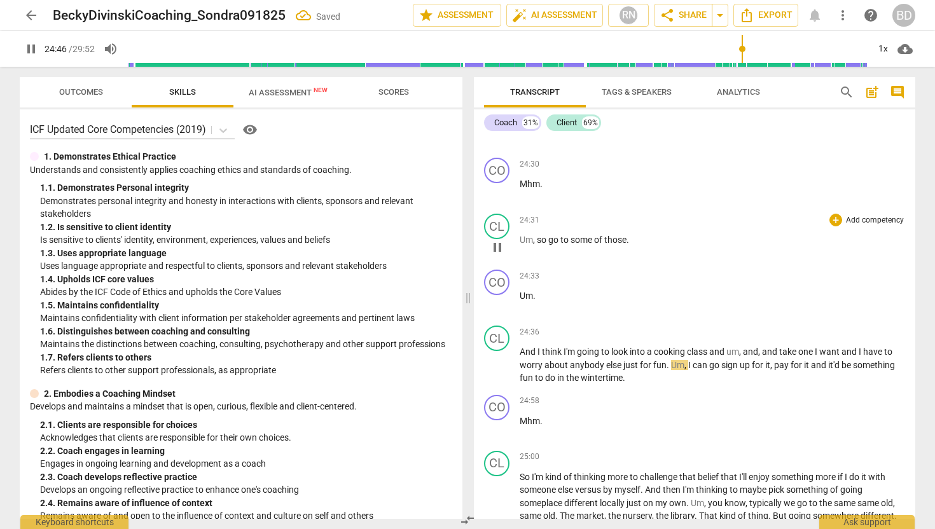
scroll to position [4739, 0]
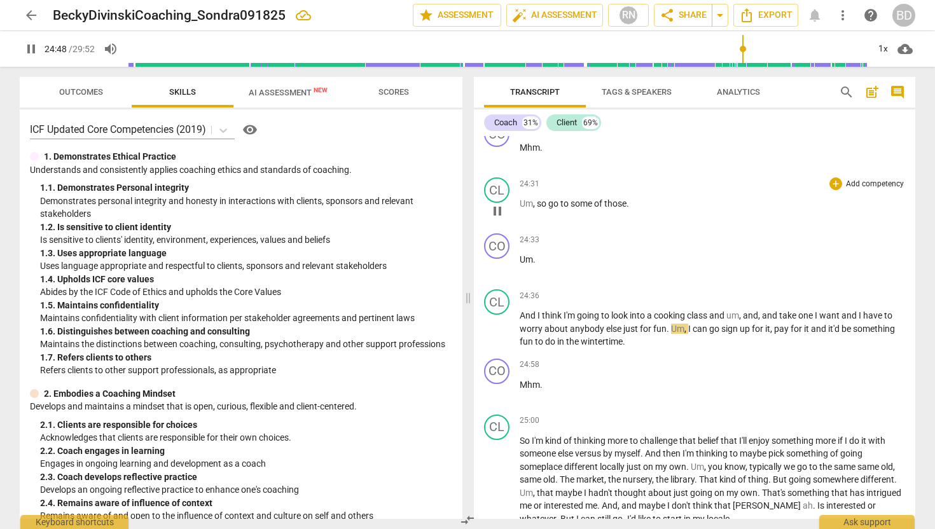
click at [499, 219] on span "pause" at bounding box center [497, 211] width 15 height 15
click at [500, 219] on span "play_arrow" at bounding box center [497, 211] width 15 height 15
click at [520, 265] on span "Um" at bounding box center [526, 260] width 13 height 10
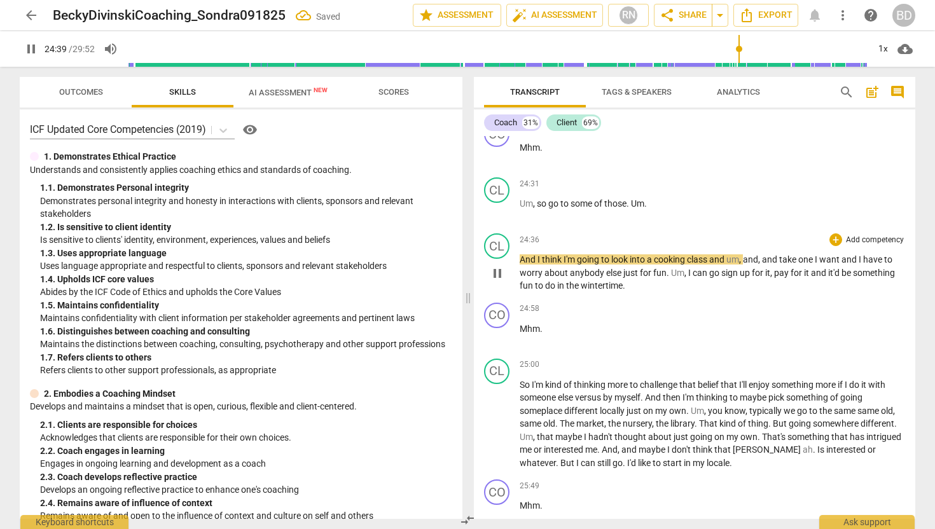
click at [522, 265] on span "And" at bounding box center [529, 260] width 18 height 10
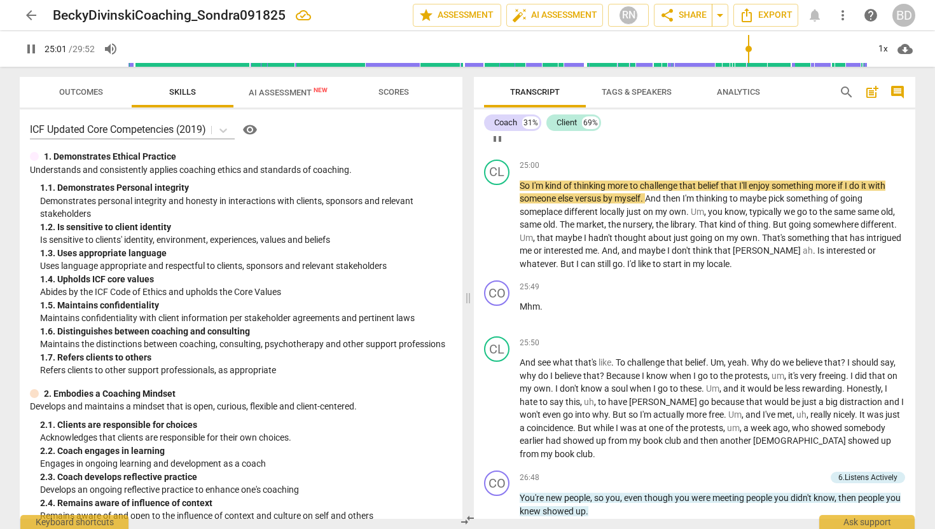
scroll to position [4891, 0]
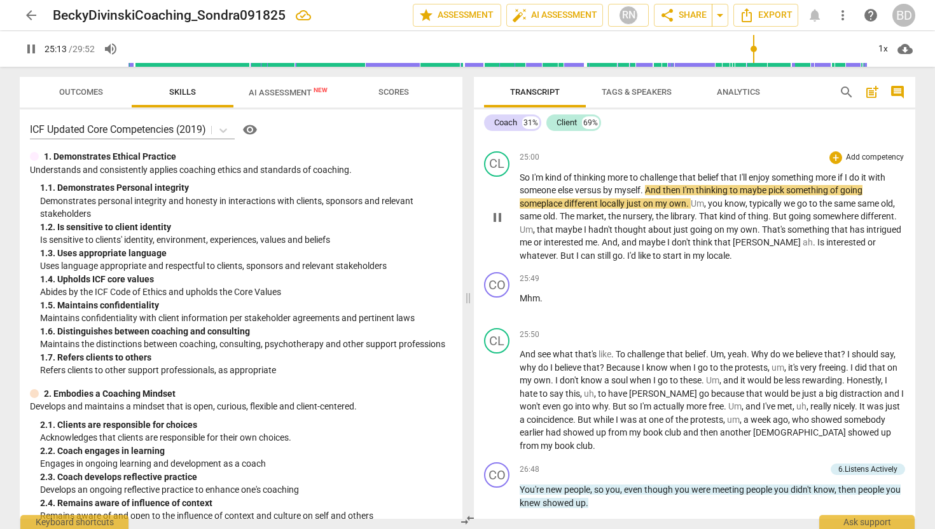
click at [649, 195] on span "And" at bounding box center [654, 190] width 18 height 10
type input "1516"
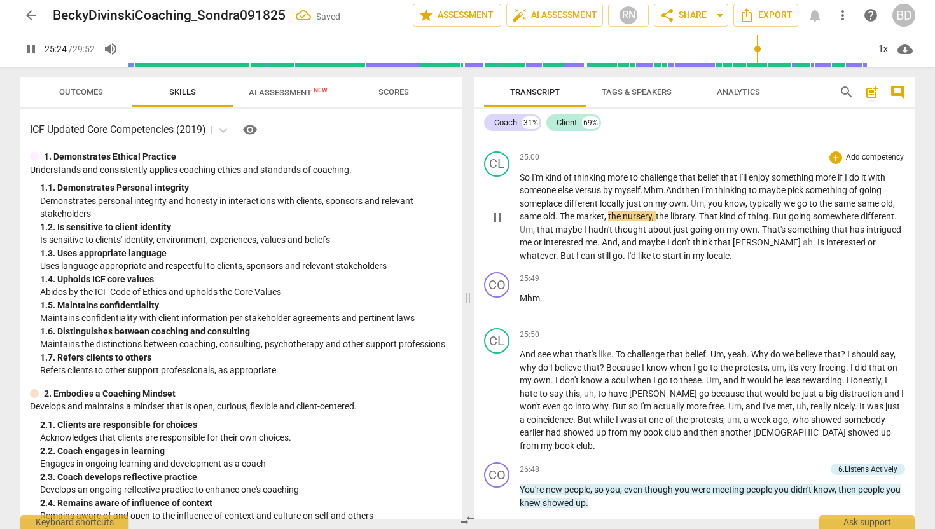
click at [589, 164] on div "25:00 + Add competency keyboard_arrow_right" at bounding box center [713, 157] width 386 height 13
click at [649, 195] on span "Mhm" at bounding box center [655, 190] width 20 height 10
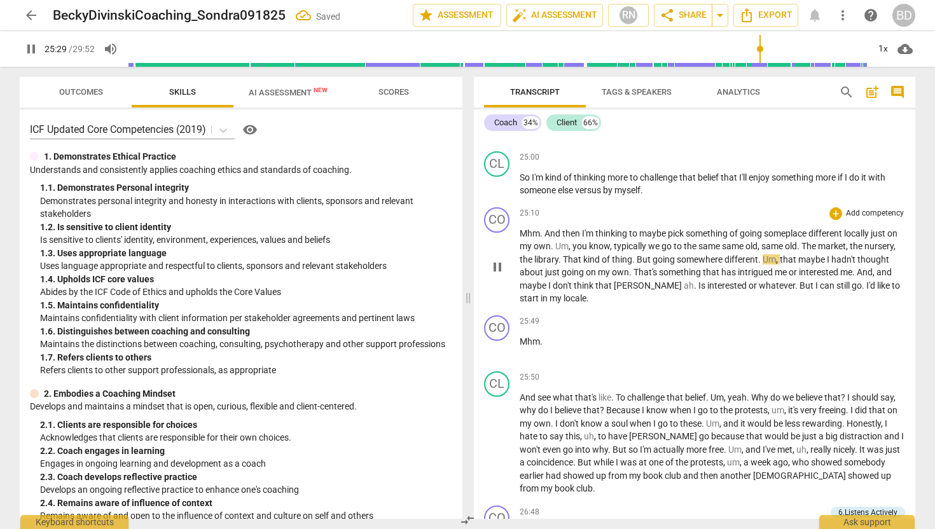
click at [546, 239] on span "And" at bounding box center [554, 233] width 18 height 10
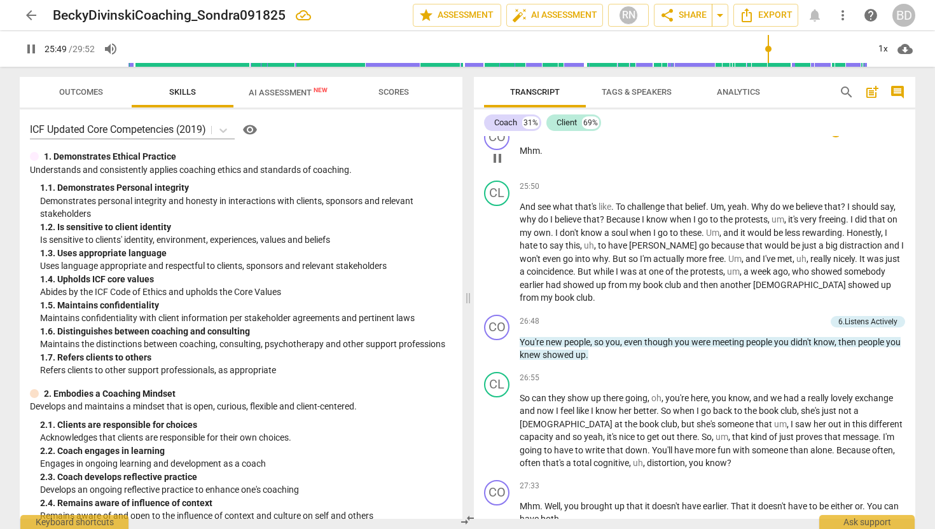
scroll to position [5142, 0]
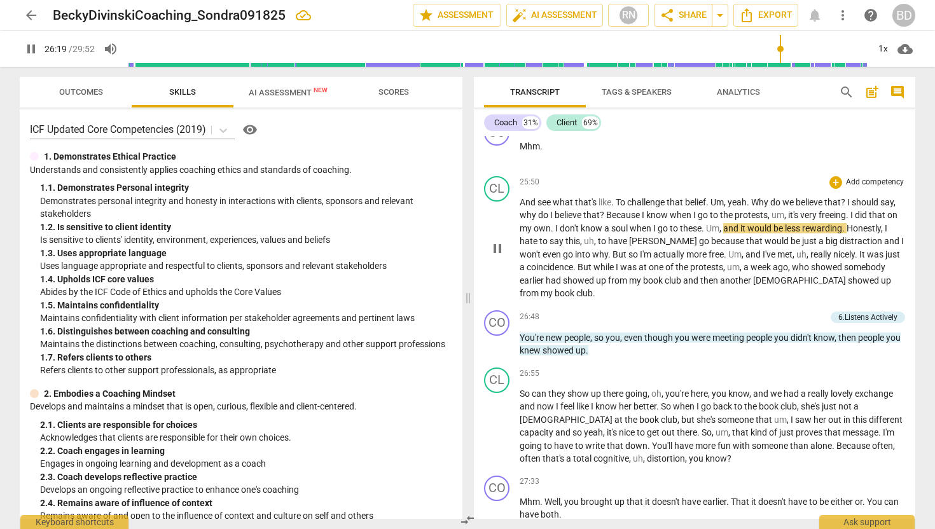
click at [708, 227] on span "Um" at bounding box center [712, 228] width 13 height 10
type input "1580"
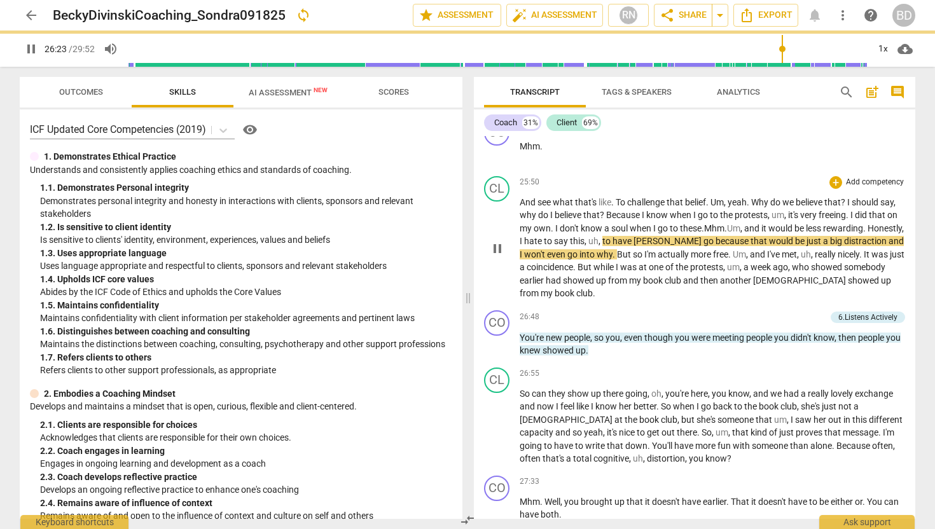
click at [708, 227] on span ". Mhm." at bounding box center [714, 228] width 25 height 10
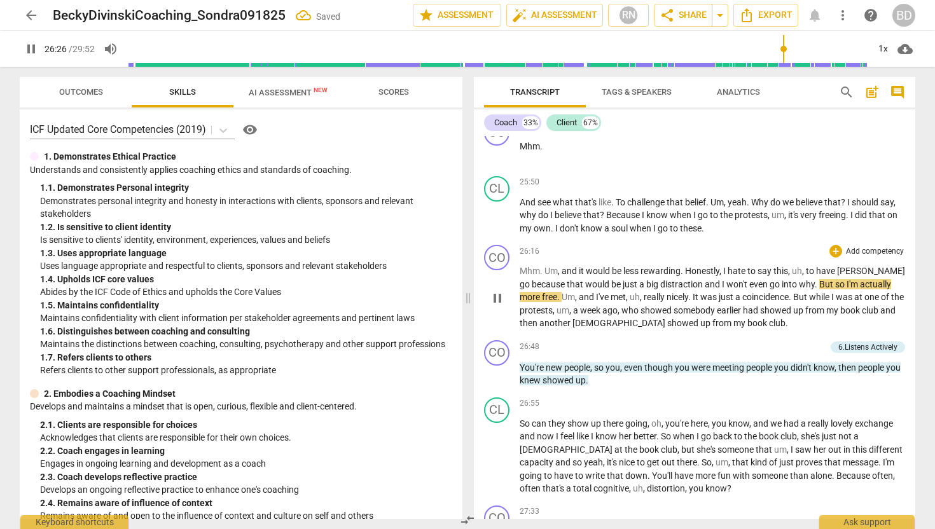
click at [545, 270] on span "Um" at bounding box center [551, 271] width 13 height 10
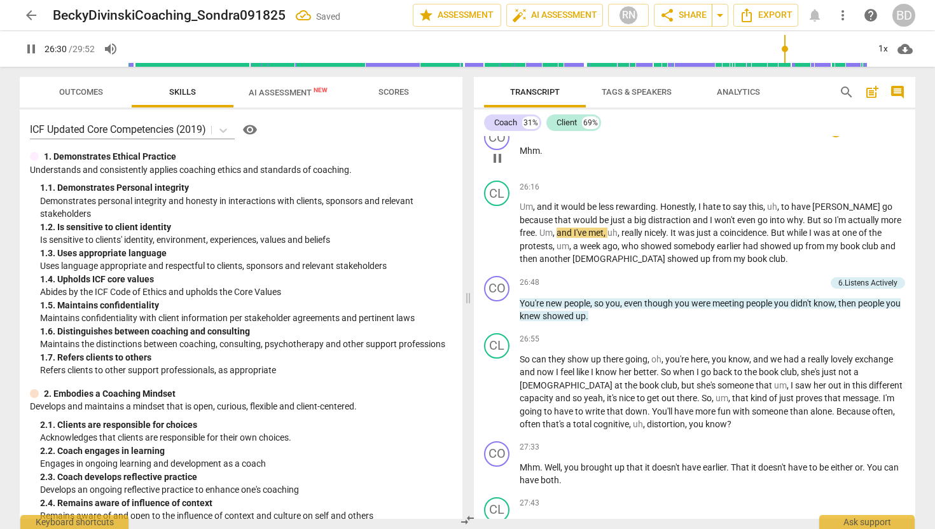
scroll to position [5272, 0]
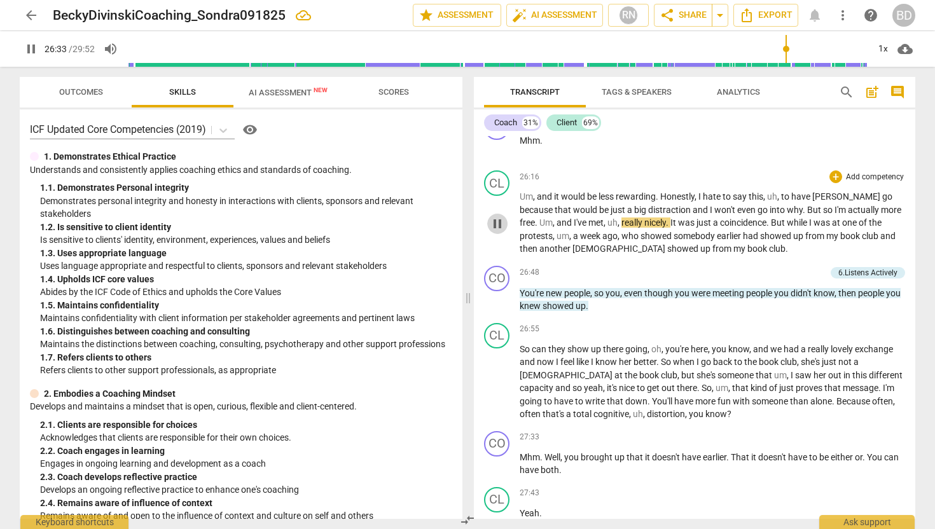
click at [498, 223] on span "pause" at bounding box center [497, 223] width 15 height 15
click at [498, 223] on span "play_arrow" at bounding box center [497, 223] width 15 height 15
click at [522, 196] on span "Um" at bounding box center [526, 197] width 13 height 10
click at [499, 222] on span "pause" at bounding box center [497, 223] width 15 height 15
click at [520, 193] on span "Um" at bounding box center [526, 197] width 13 height 10
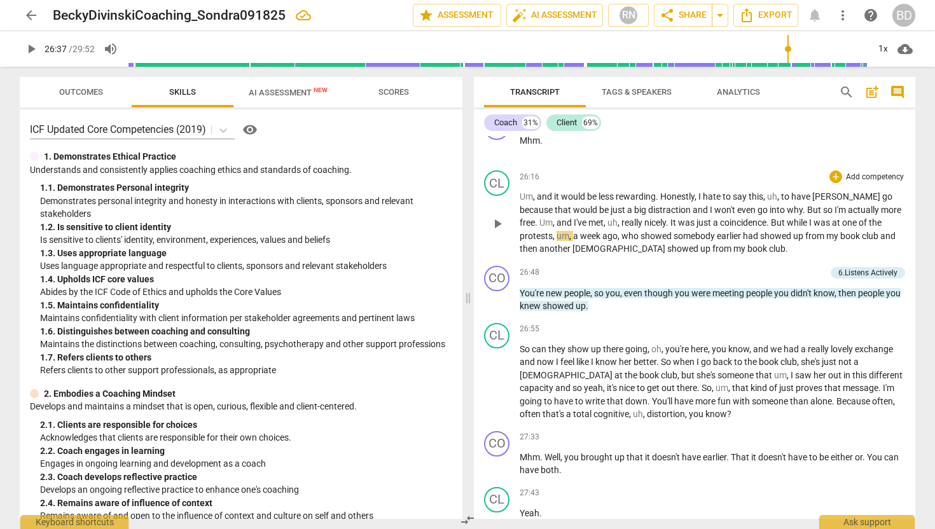
click at [495, 224] on span "play_arrow" at bounding box center [497, 223] width 15 height 15
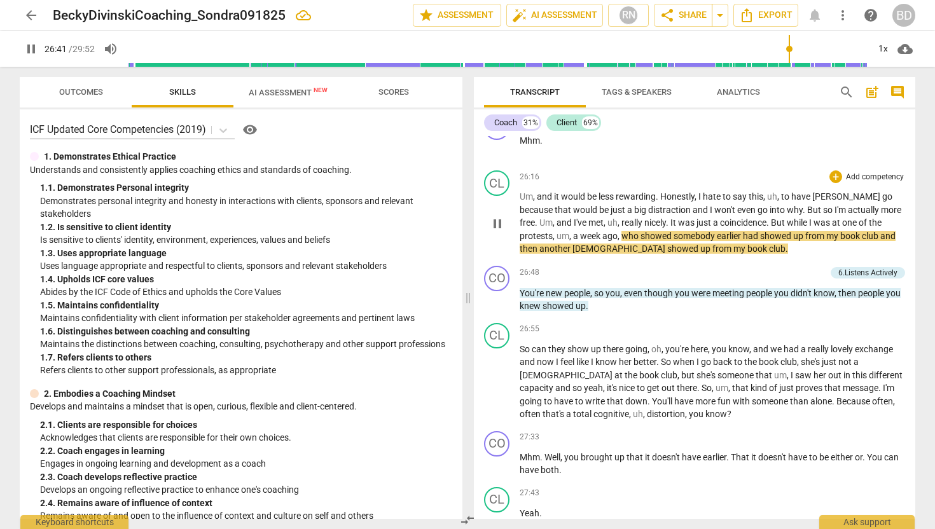
click at [520, 194] on span "Um" at bounding box center [526, 197] width 13 height 10
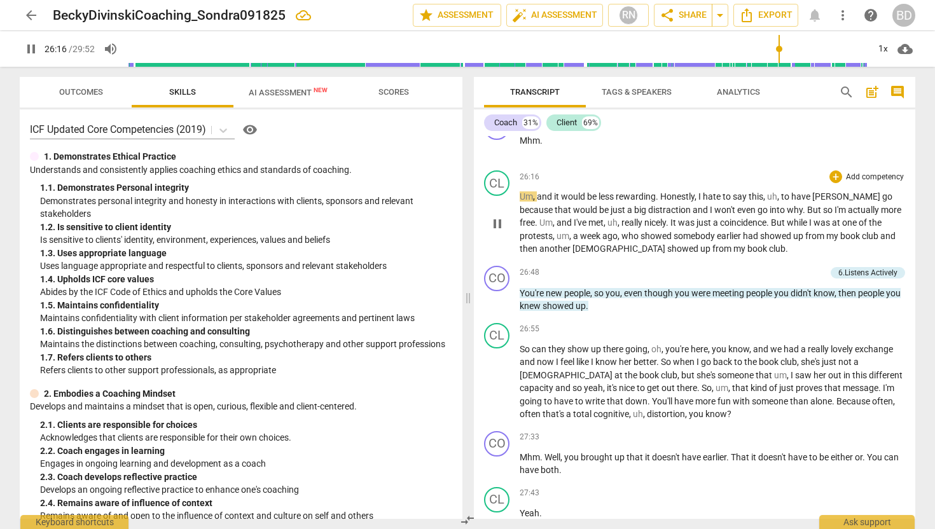
click at [520, 194] on span "Um" at bounding box center [526, 197] width 13 height 10
click at [807, 208] on span "But" at bounding box center [815, 210] width 16 height 10
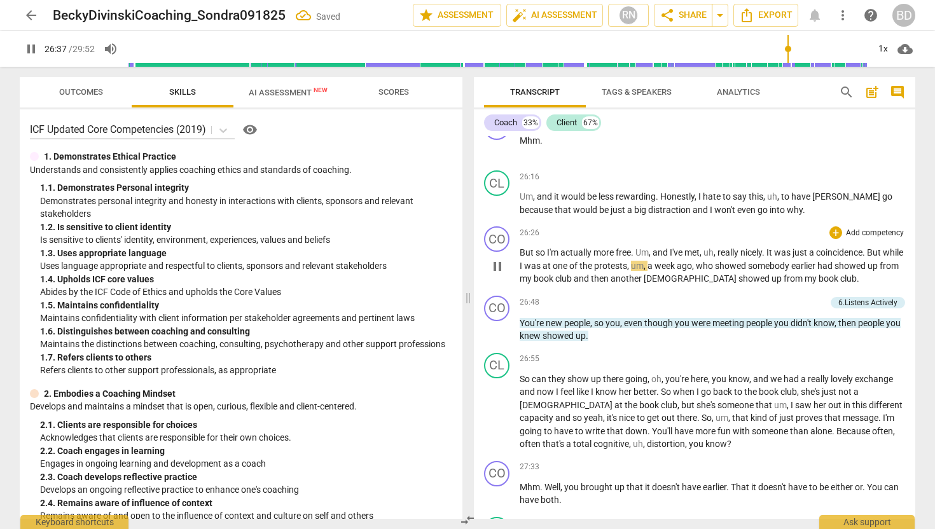
click at [522, 252] on span "But" at bounding box center [528, 253] width 16 height 10
type input "1599"
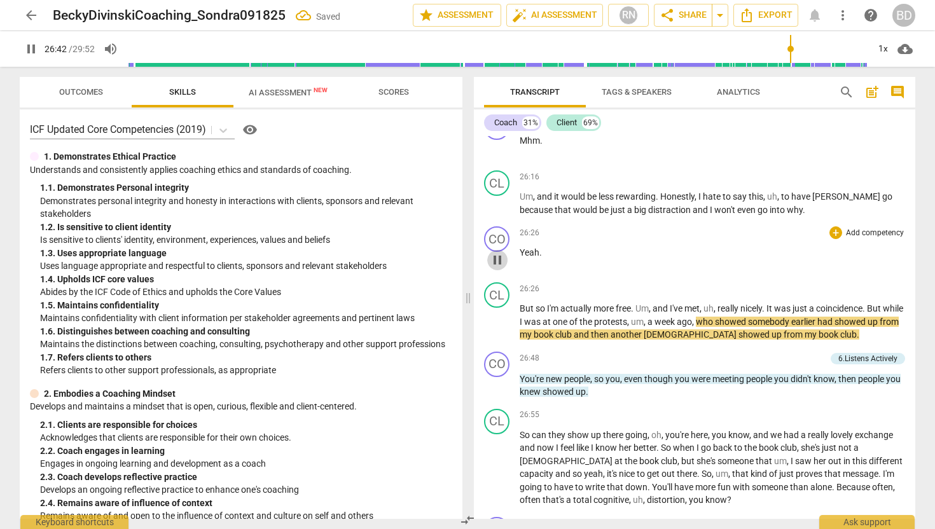
click at [500, 259] on span "pause" at bounding box center [497, 260] width 15 height 15
click at [500, 259] on span "play_arrow" at bounding box center [497, 260] width 15 height 15
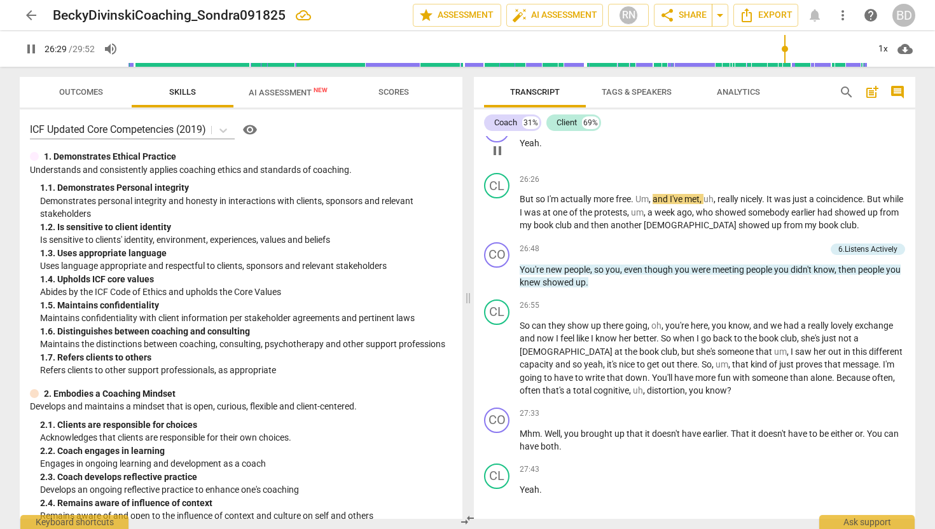
scroll to position [5388, 0]
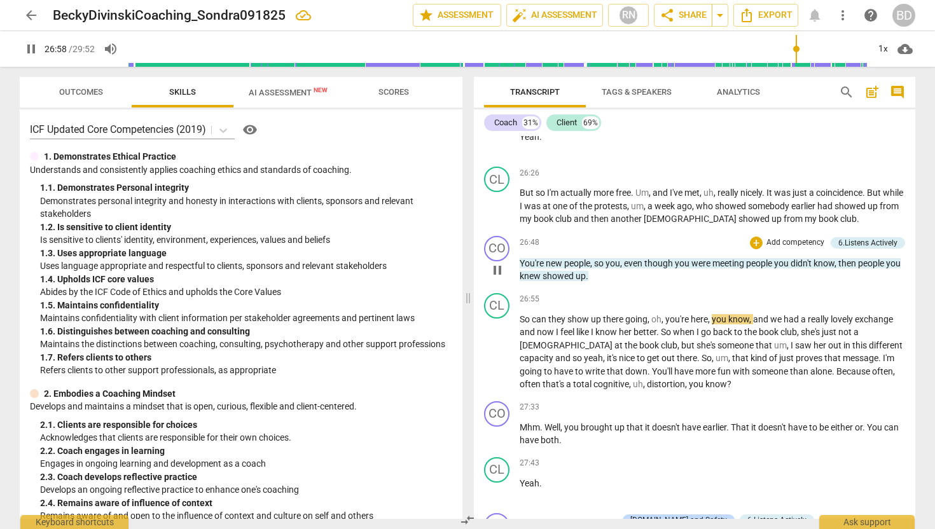
click at [501, 272] on span "pause" at bounding box center [497, 270] width 15 height 15
type input "1618"
click at [543, 263] on span "You're" at bounding box center [533, 263] width 26 height 10
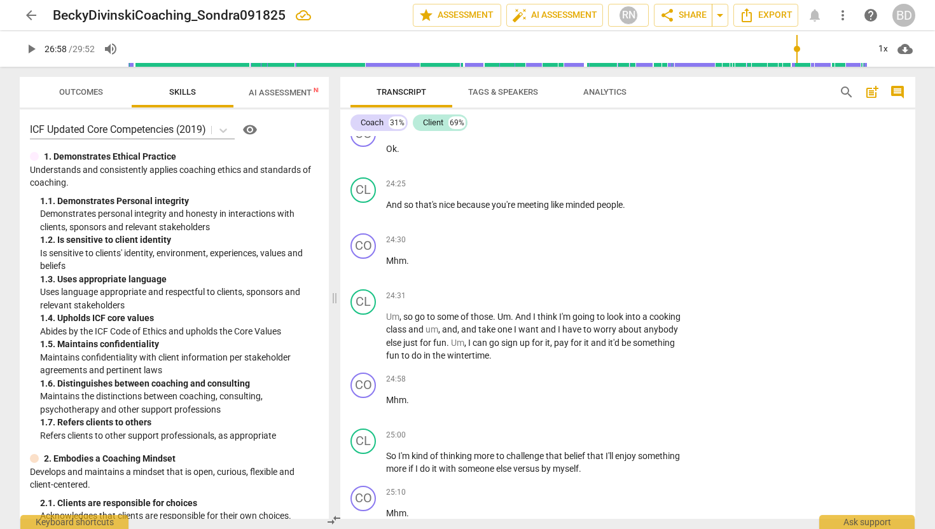
scroll to position [6194, 0]
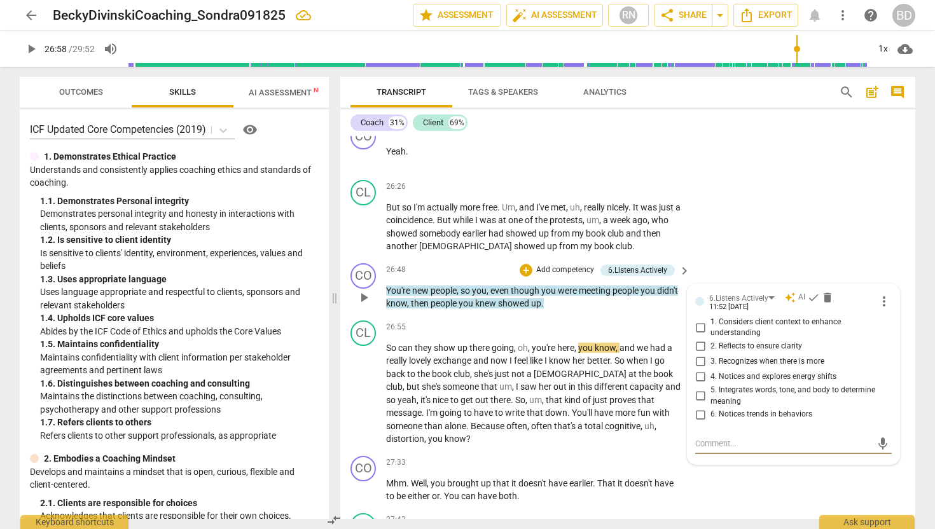
click at [390, 286] on span "You're" at bounding box center [399, 291] width 26 height 10
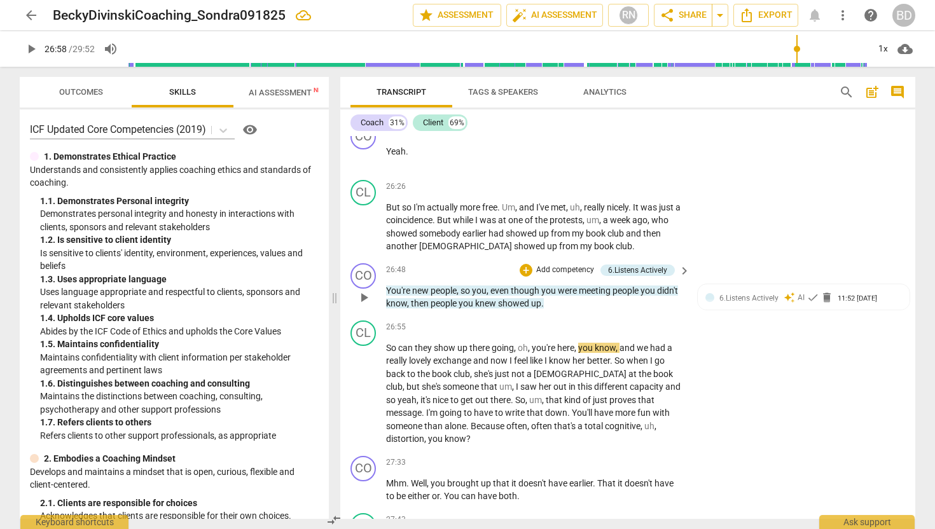
click at [386, 286] on span "You're" at bounding box center [399, 291] width 26 height 10
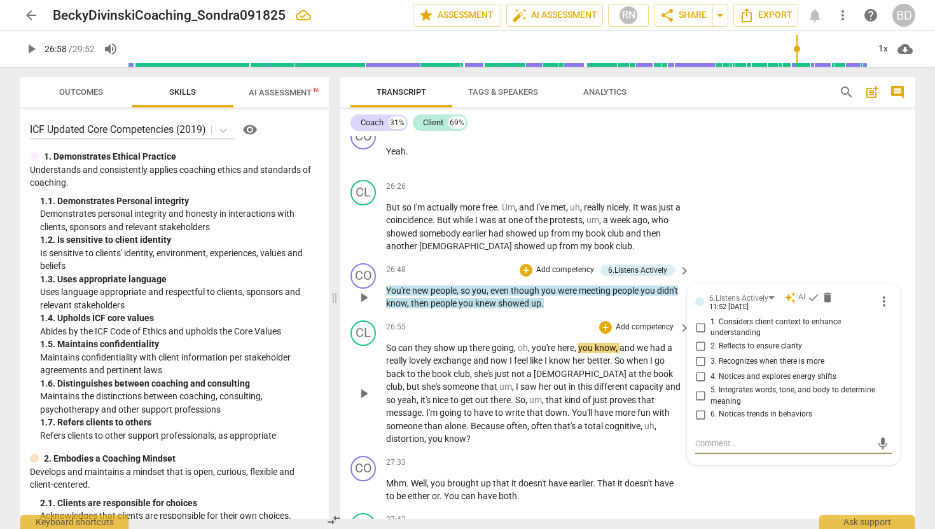
click at [391, 343] on span "So" at bounding box center [392, 348] width 12 height 10
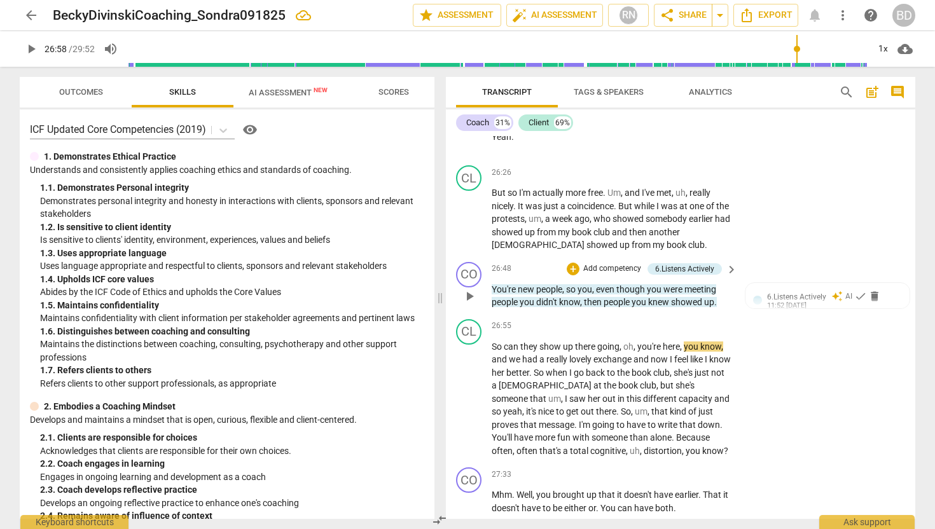
scroll to position [7097, 0]
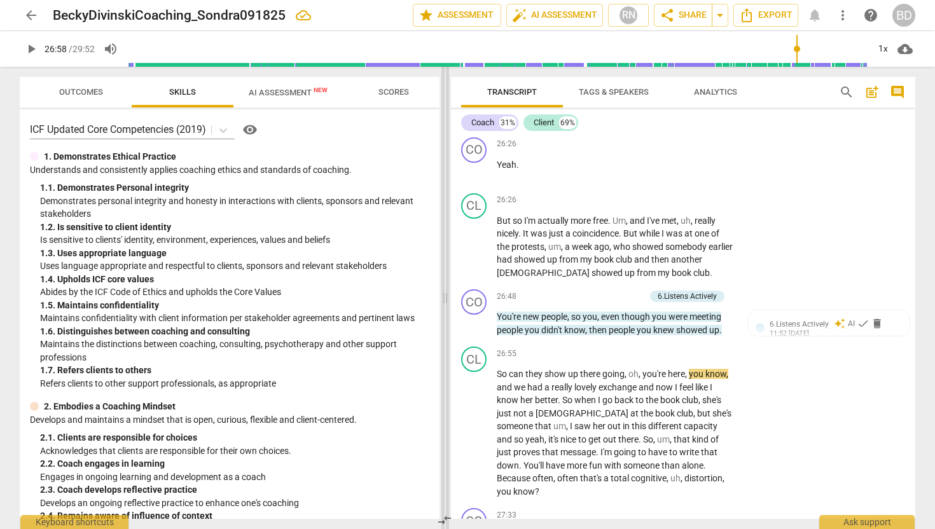
drag, startPoint x: 335, startPoint y: 297, endPoint x: 445, endPoint y: 281, distance: 111.9
click at [445, 281] on span at bounding box center [446, 298] width 8 height 463
click at [506, 312] on span "You're" at bounding box center [510, 317] width 26 height 10
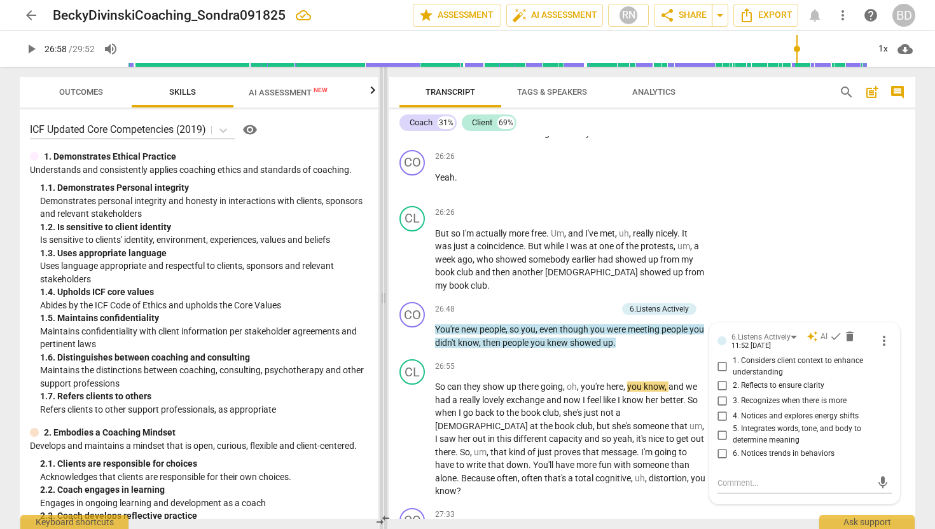
scroll to position [6508, 0]
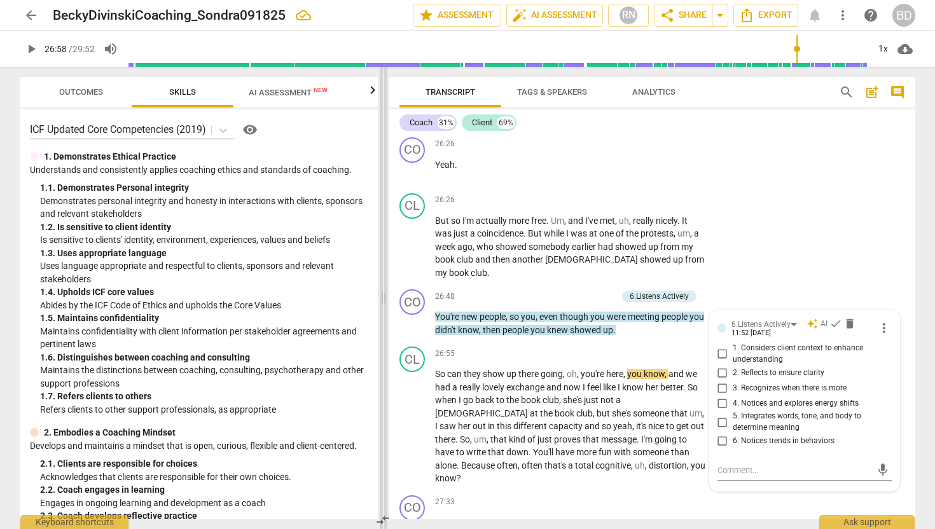
drag, startPoint x: 447, startPoint y: 295, endPoint x: 386, endPoint y: 293, distance: 61.1
click at [386, 293] on span at bounding box center [384, 298] width 8 height 463
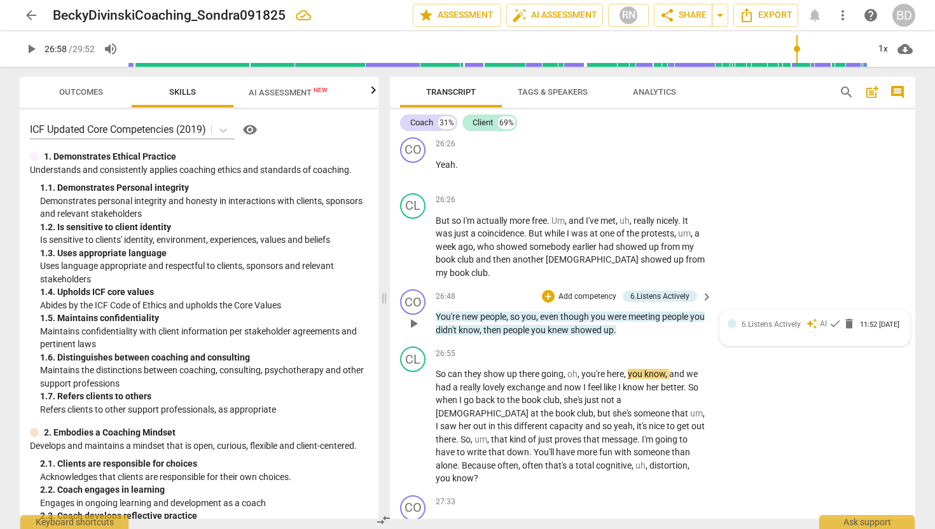
click at [892, 318] on div "6.Listens Actively auto_awesome AI check delete 11:52 [DATE]" at bounding box center [822, 324] width 160 height 12
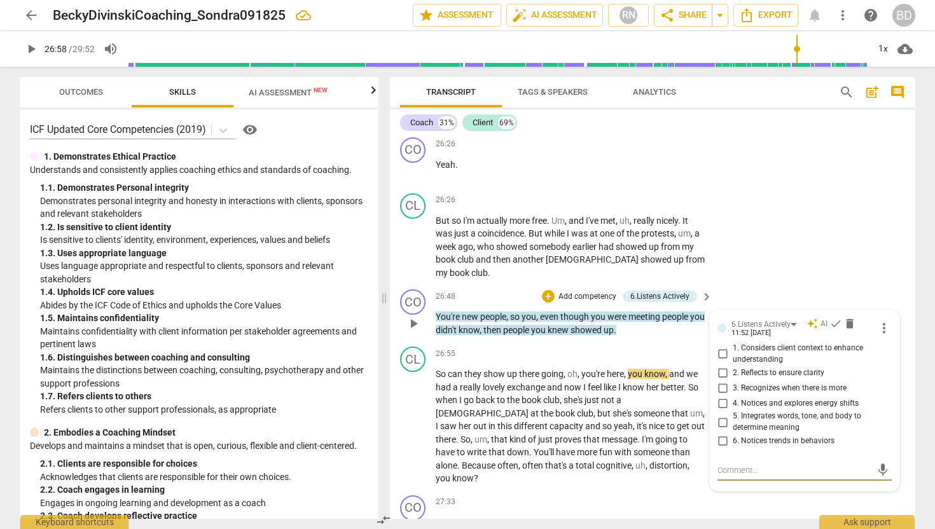
click at [880, 321] on span "more_vert" at bounding box center [884, 328] width 15 height 15
click at [873, 214] on div at bounding box center [467, 264] width 935 height 529
click at [591, 312] on span "though" at bounding box center [576, 317] width 31 height 10
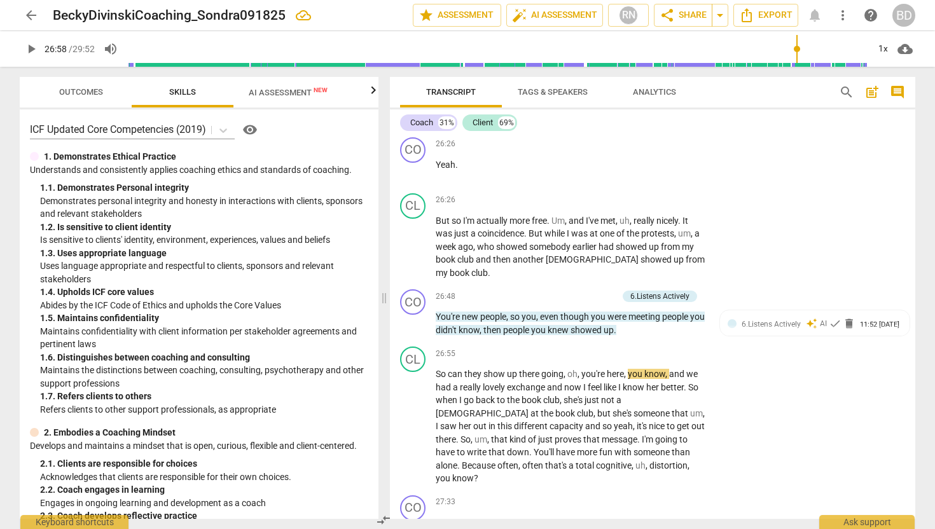
click at [564, 291] on p "Add competency" at bounding box center [587, 296] width 60 height 11
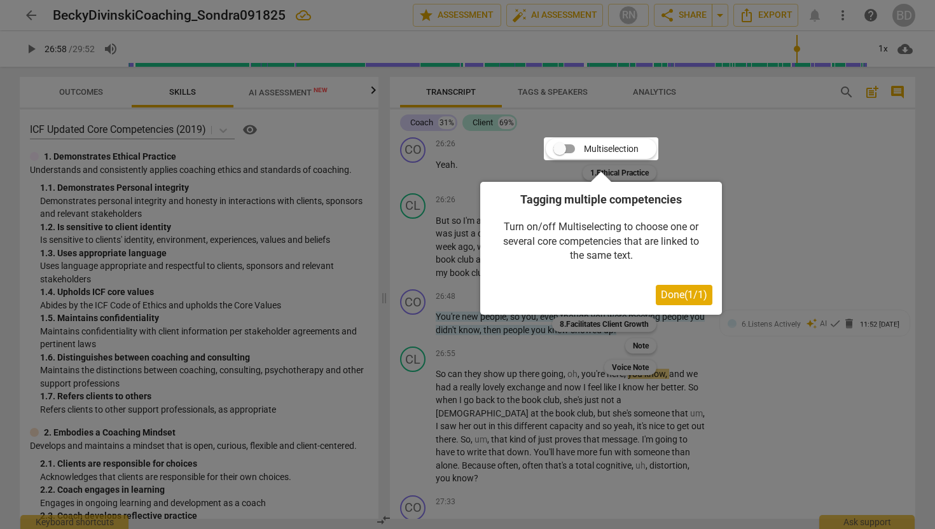
click at [757, 148] on div at bounding box center [467, 264] width 935 height 529
click at [491, 160] on div at bounding box center [467, 264] width 935 height 529
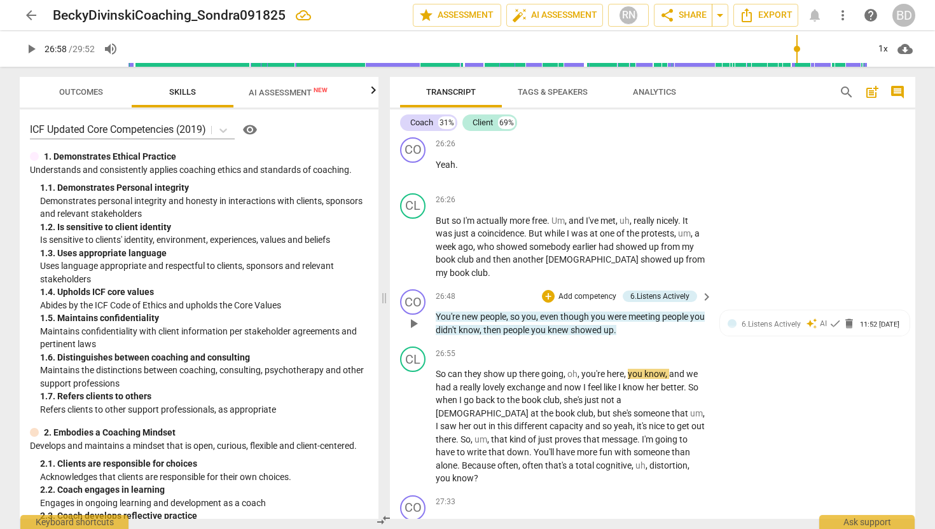
click at [435, 290] on div "CO play_arrow pause" at bounding box center [418, 313] width 36 height 47
click at [440, 312] on span "You're" at bounding box center [449, 317] width 26 height 10
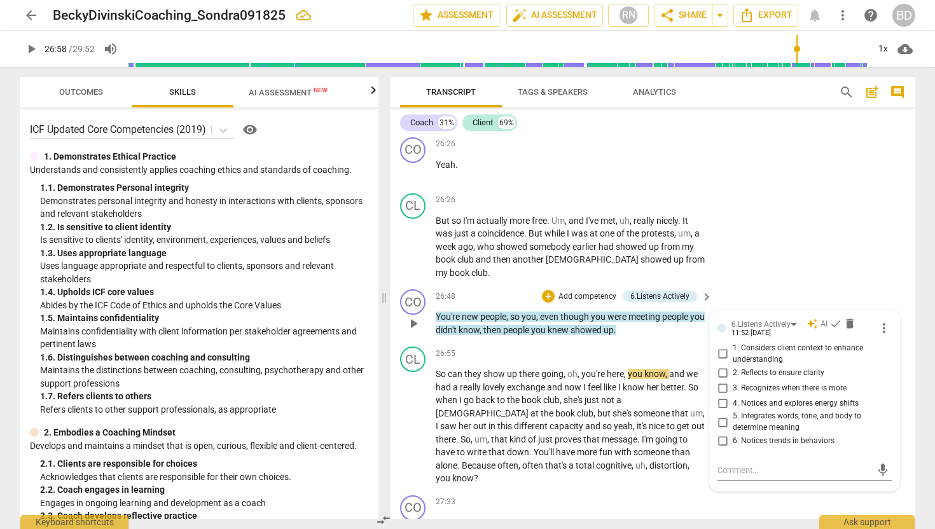
click at [461, 312] on span "You're" at bounding box center [449, 317] width 26 height 10
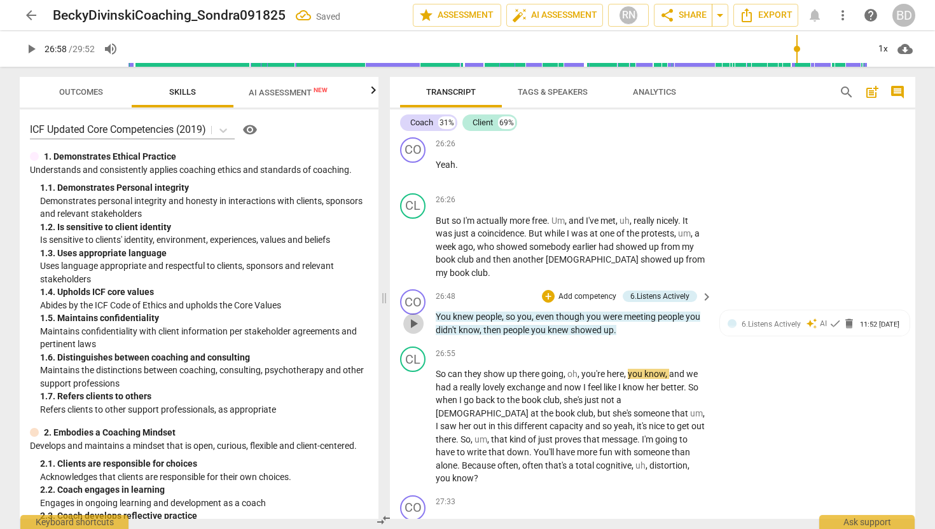
click at [413, 316] on span "play_arrow" at bounding box center [413, 323] width 15 height 15
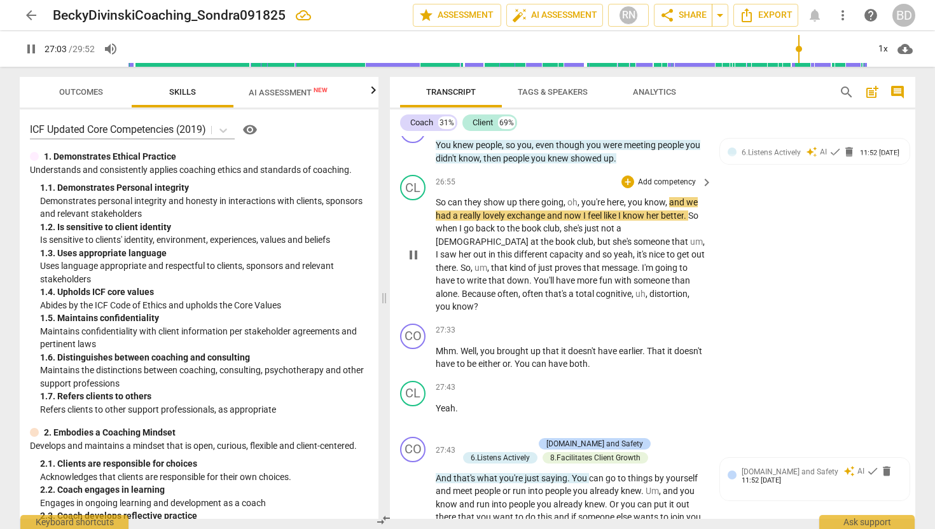
scroll to position [6683, 0]
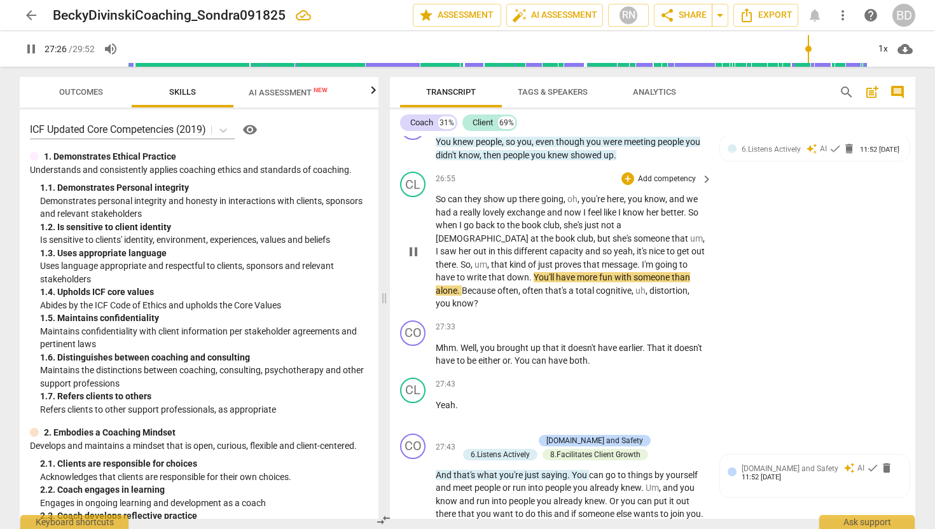
click at [687, 225] on p "So can they show up there going , oh , you're here , you know , and we had a re…" at bounding box center [571, 252] width 270 height 118
type input "1647"
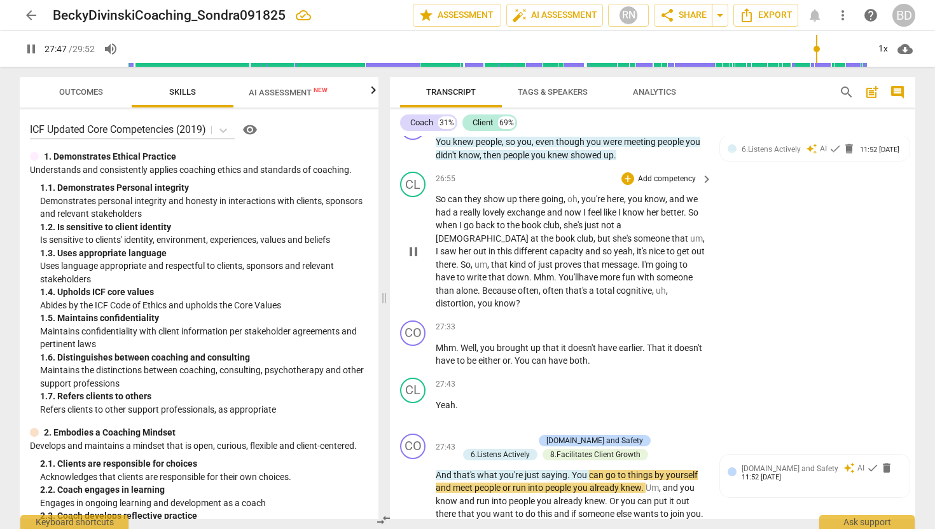
click at [559, 272] on span "You'll" at bounding box center [569, 277] width 20 height 10
click at [529, 272] on span ". Mhm." at bounding box center [542, 277] width 27 height 10
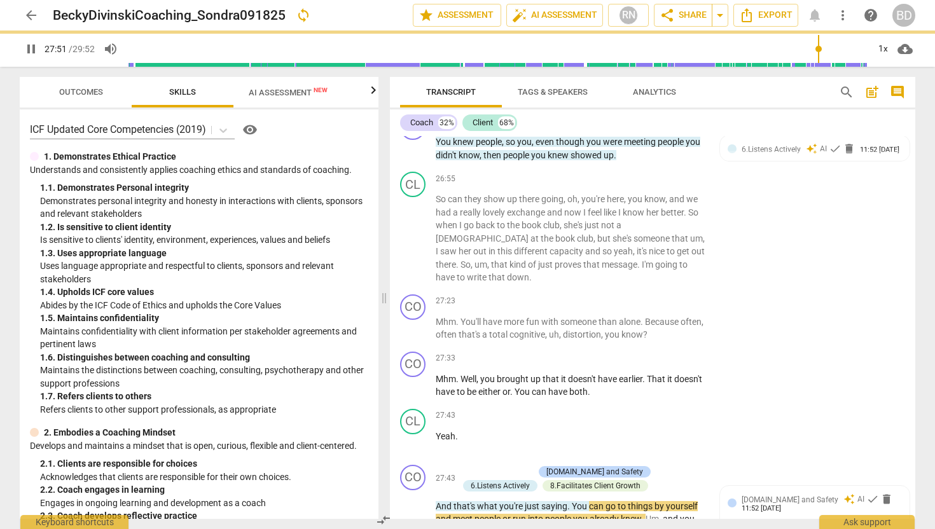
scroll to position [6701, 0]
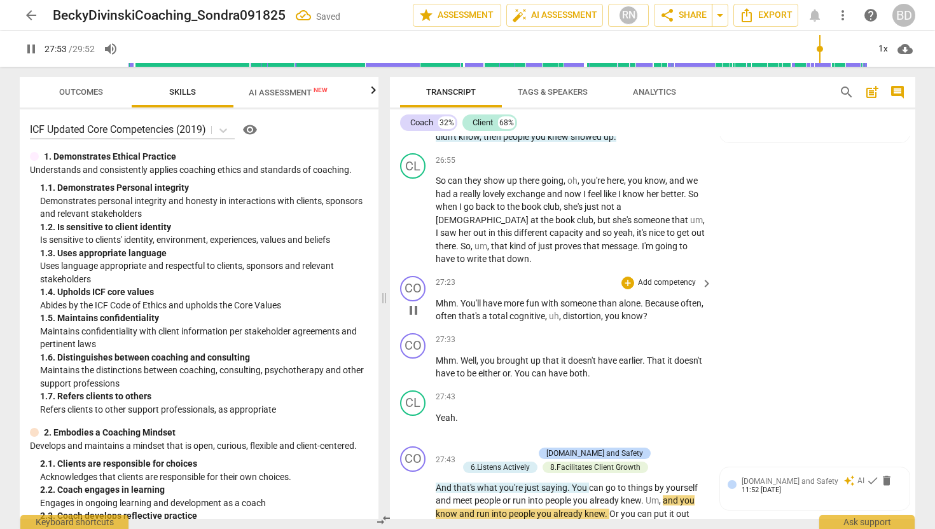
click at [461, 298] on span "You'll" at bounding box center [472, 303] width 22 height 10
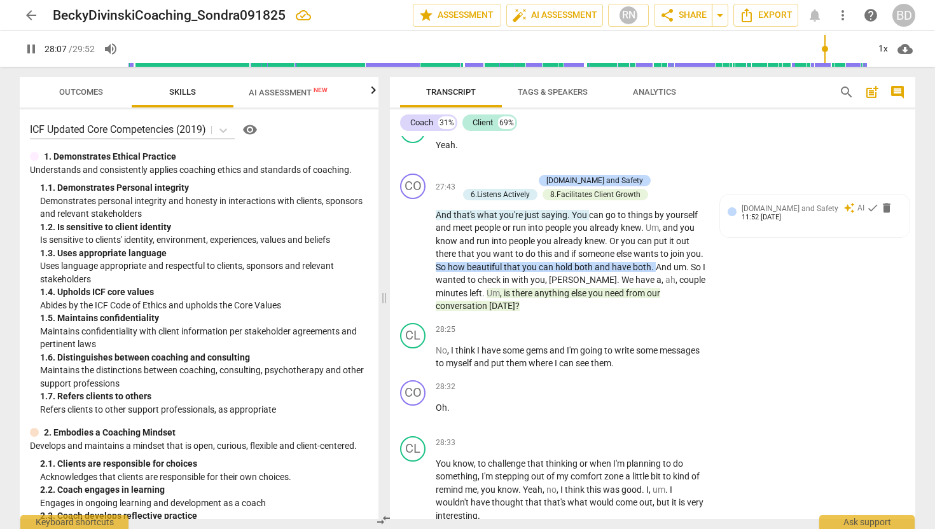
scroll to position [7034, 0]
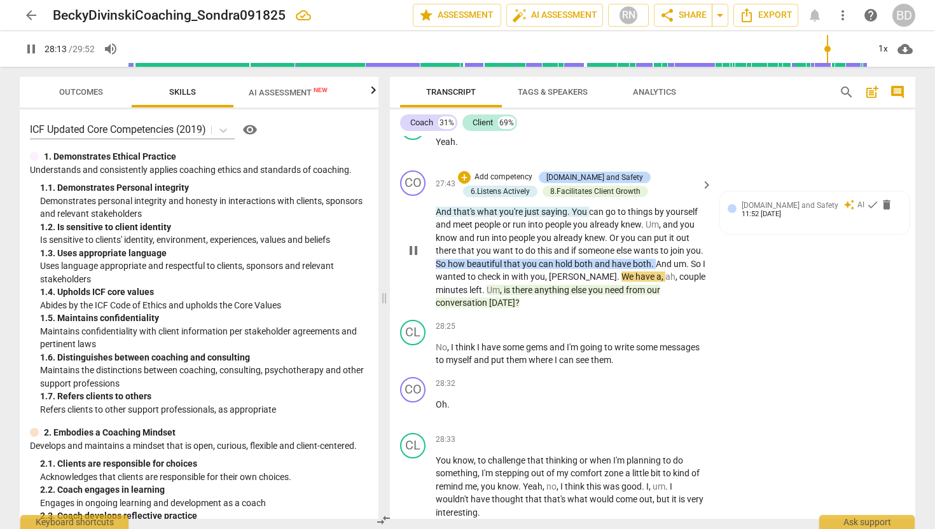
click at [416, 243] on span "pause" at bounding box center [413, 250] width 15 height 15
click at [416, 243] on span "play_arrow" at bounding box center [413, 250] width 15 height 15
click at [448, 259] on span "So" at bounding box center [442, 264] width 12 height 10
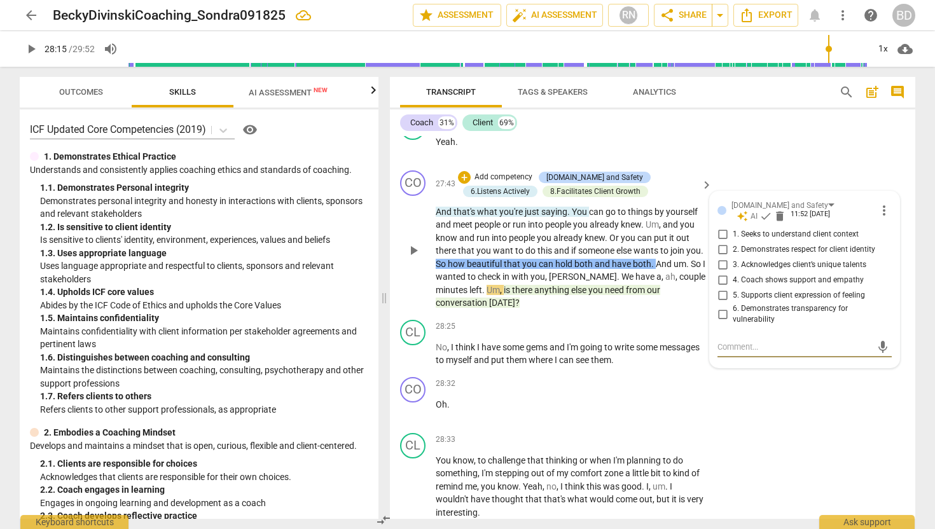
click at [448, 259] on span "So" at bounding box center [442, 264] width 12 height 10
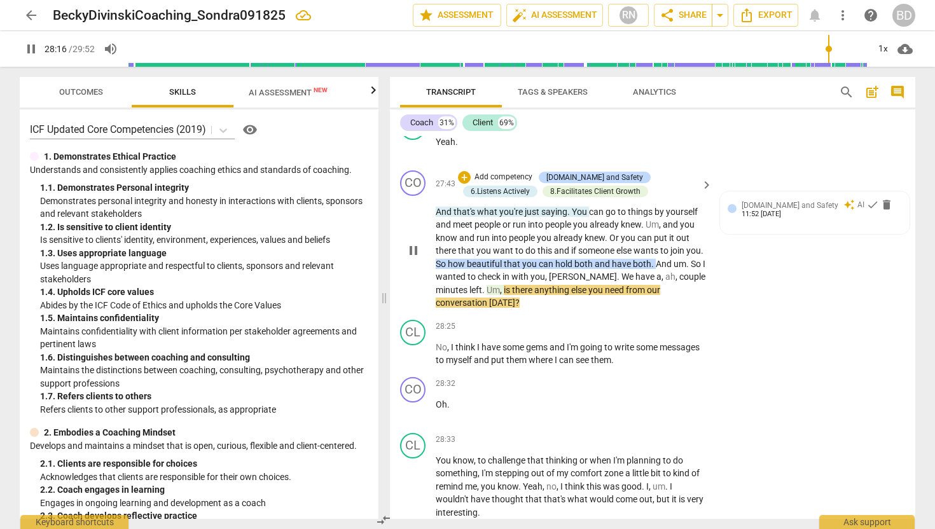
click at [448, 259] on span "So" at bounding box center [442, 264] width 12 height 10
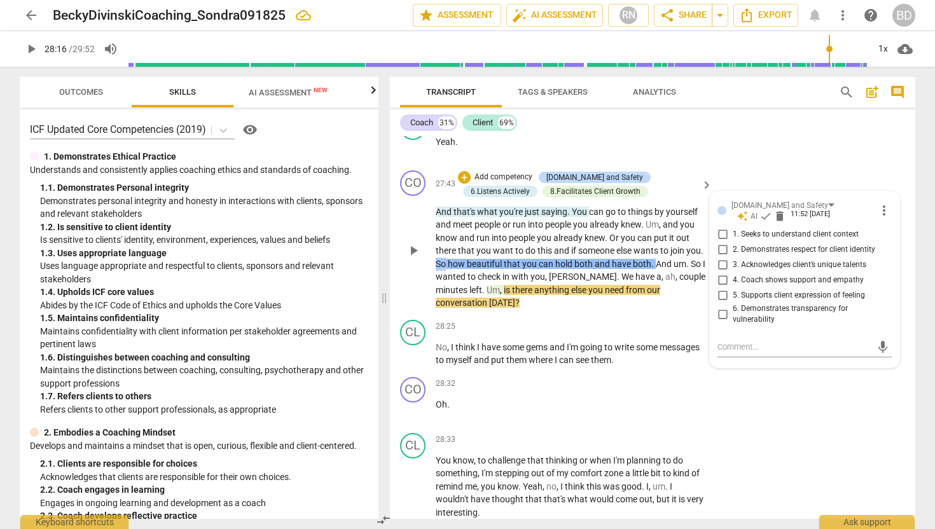
click at [448, 259] on span "So" at bounding box center [442, 264] width 12 height 10
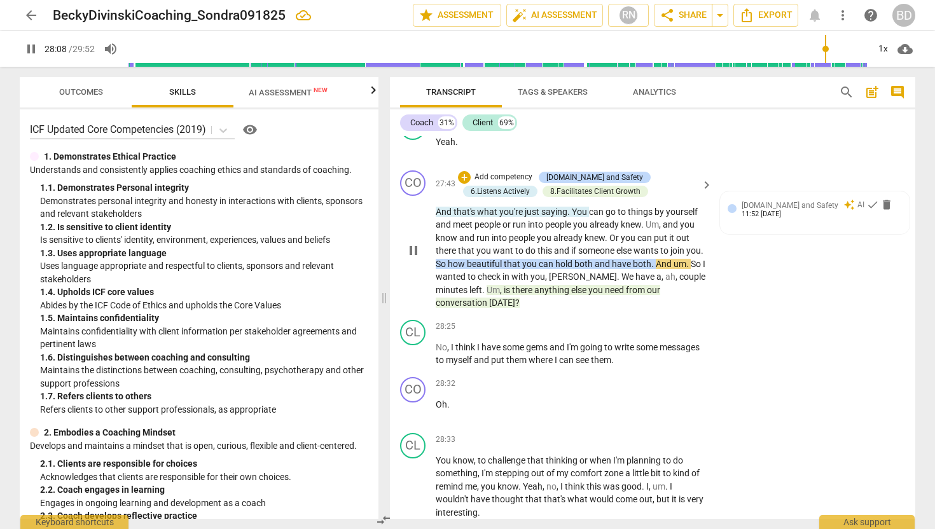
click at [612, 259] on span "and" at bounding box center [603, 264] width 17 height 10
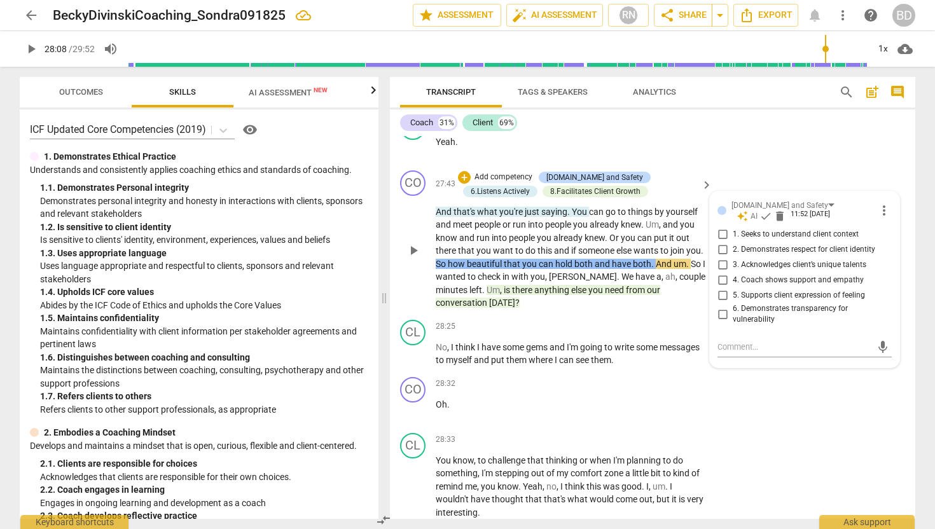
click at [612, 259] on span "and" at bounding box center [603, 264] width 17 height 10
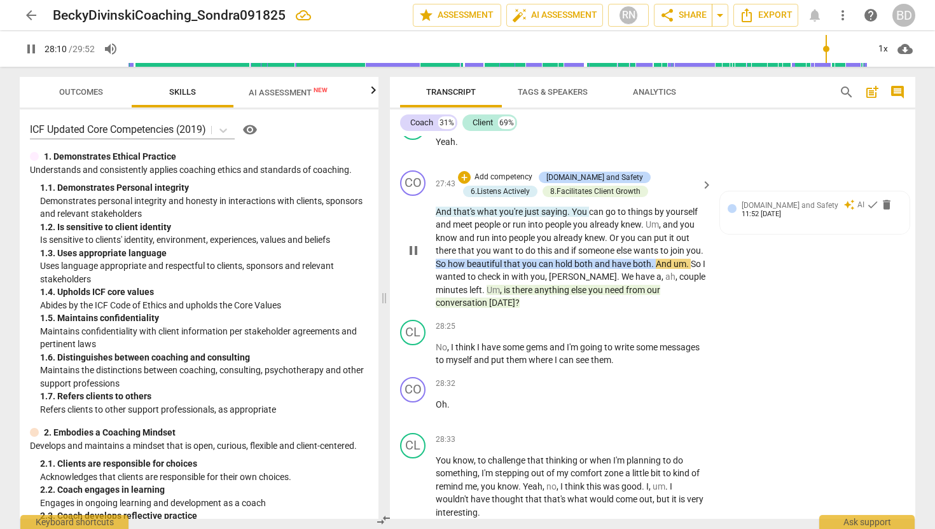
type input "1690"
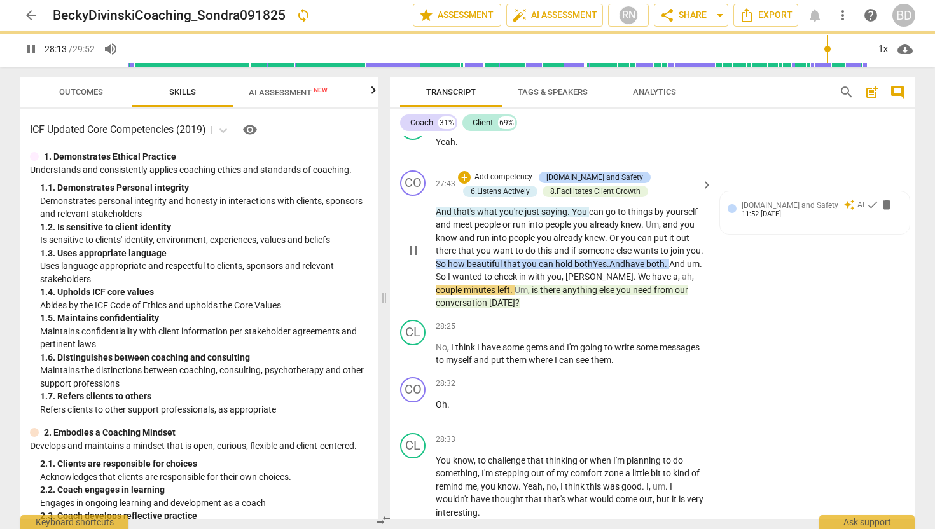
click at [610, 259] on span "both Yes." at bounding box center [592, 264] width 35 height 10
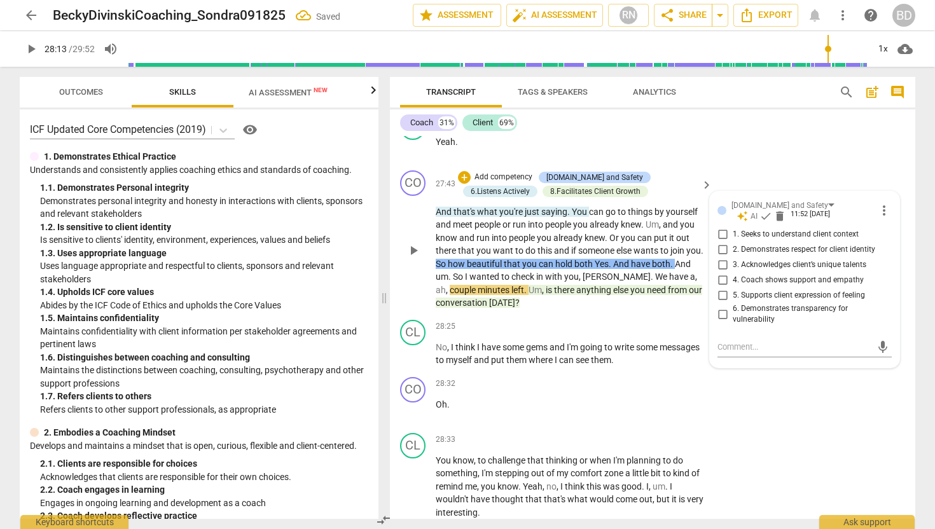
click at [609, 259] on span "Yes" at bounding box center [602, 264] width 14 height 10
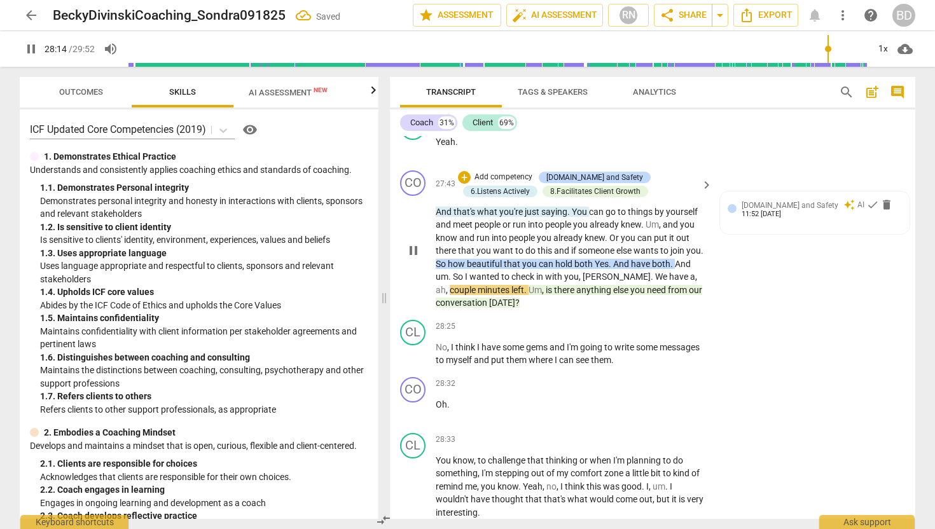
click at [609, 259] on span "Yes" at bounding box center [602, 264] width 14 height 10
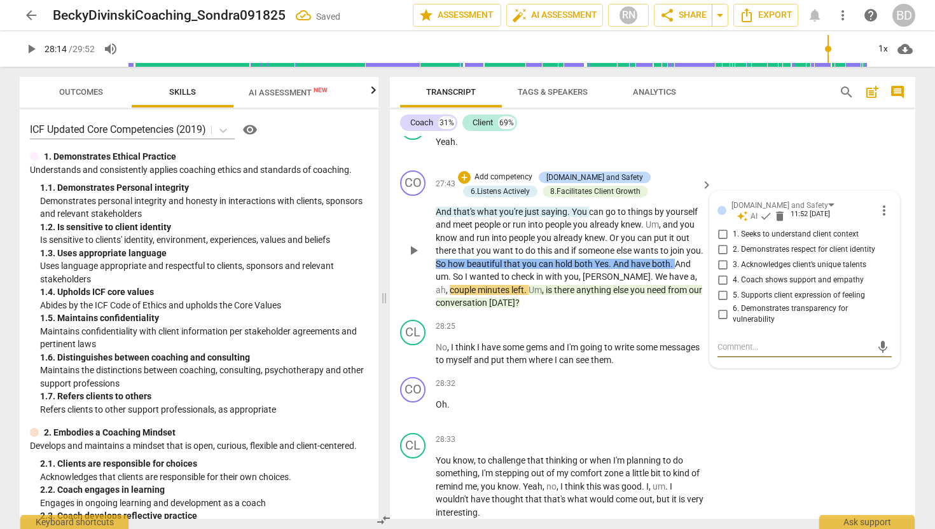
click at [609, 259] on span "Yes" at bounding box center [602, 264] width 14 height 10
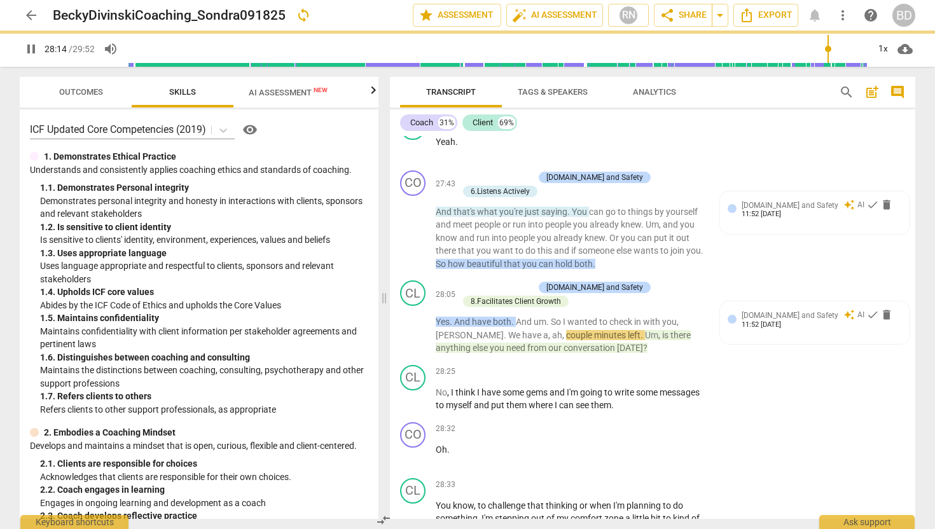
scroll to position [7065, 0]
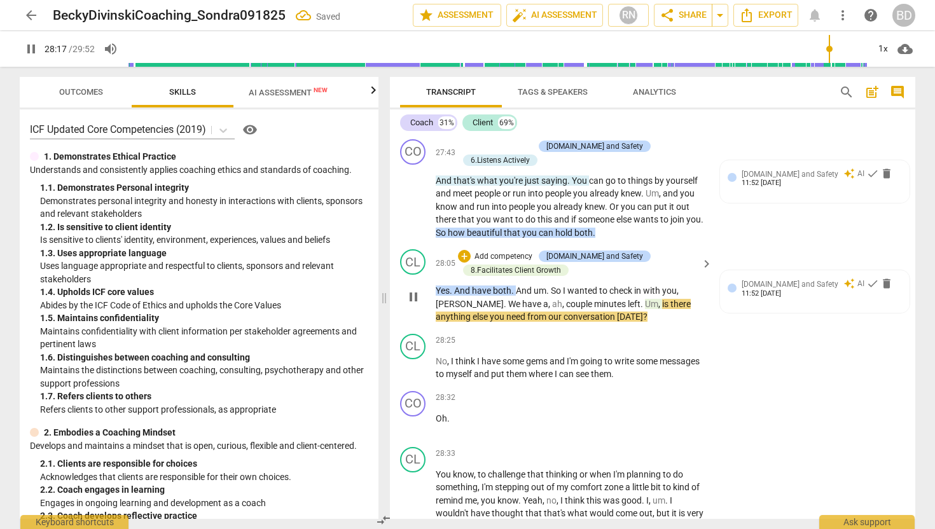
click at [456, 286] on span "And" at bounding box center [463, 291] width 18 height 10
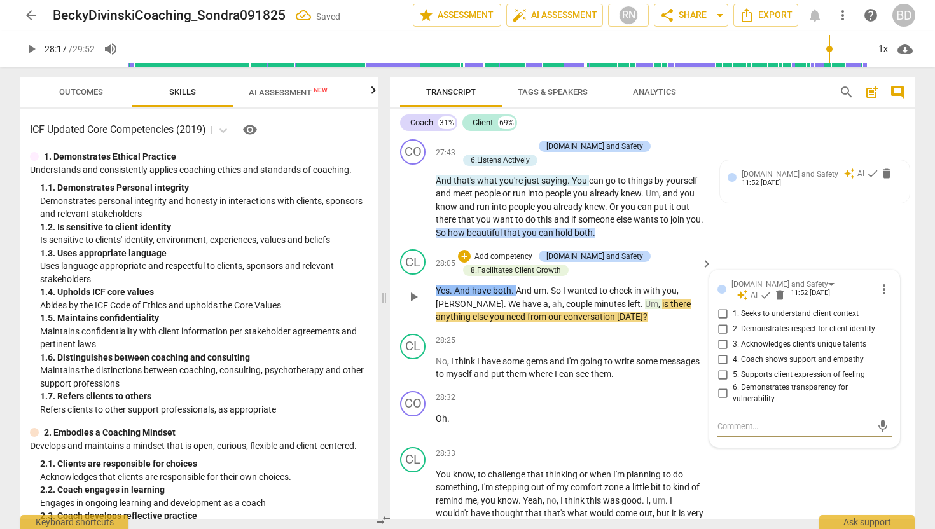
click at [456, 286] on span "And" at bounding box center [463, 291] width 18 height 10
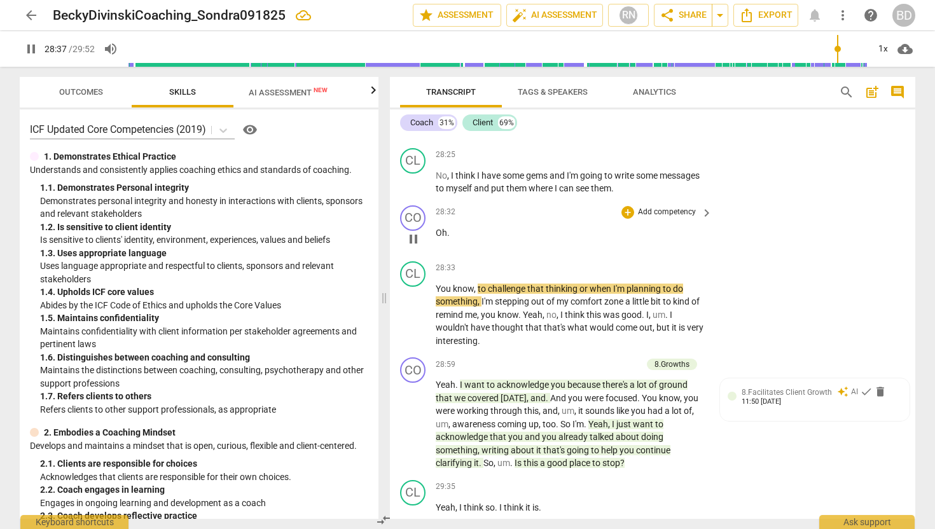
scroll to position [7308, 0]
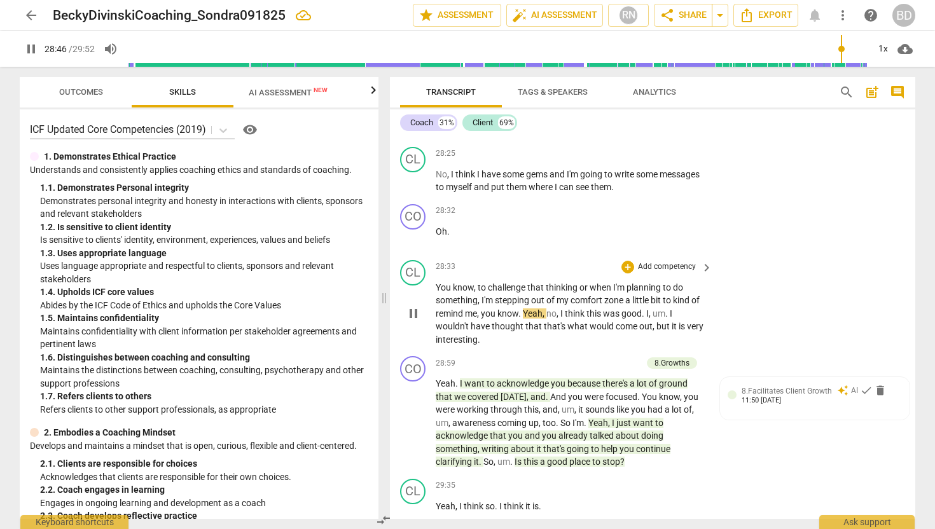
click at [523, 309] on span "Yeah" at bounding box center [533, 314] width 20 height 10
type input "1728"
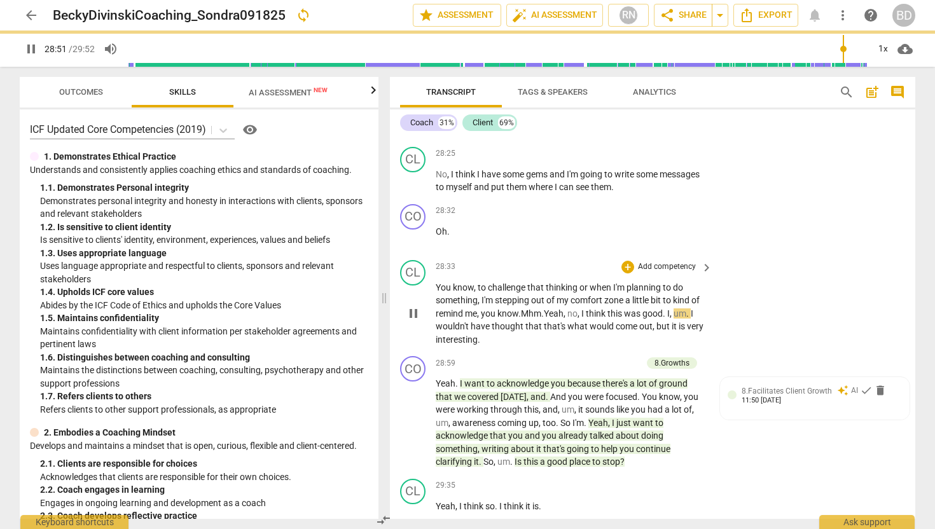
click at [524, 309] on span ". Mhm." at bounding box center [531, 314] width 25 height 10
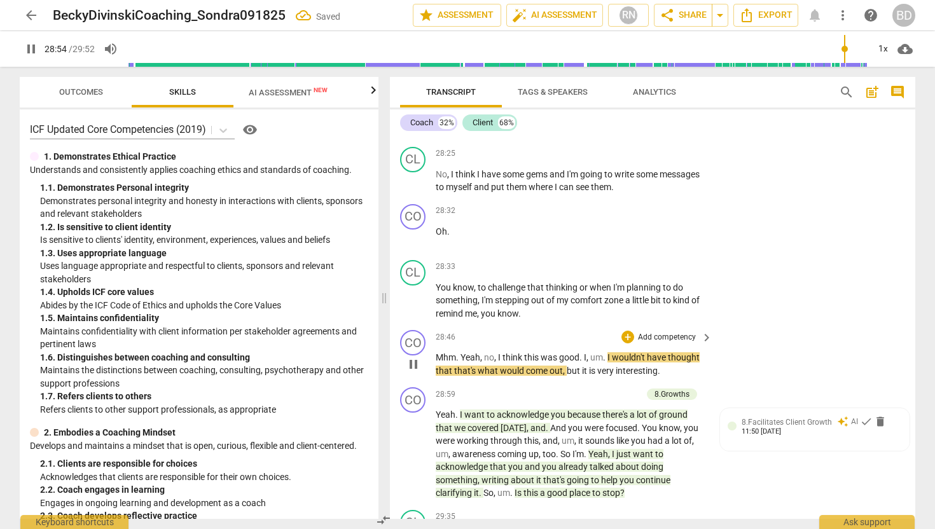
click at [461, 353] on span "Yeah" at bounding box center [471, 358] width 20 height 10
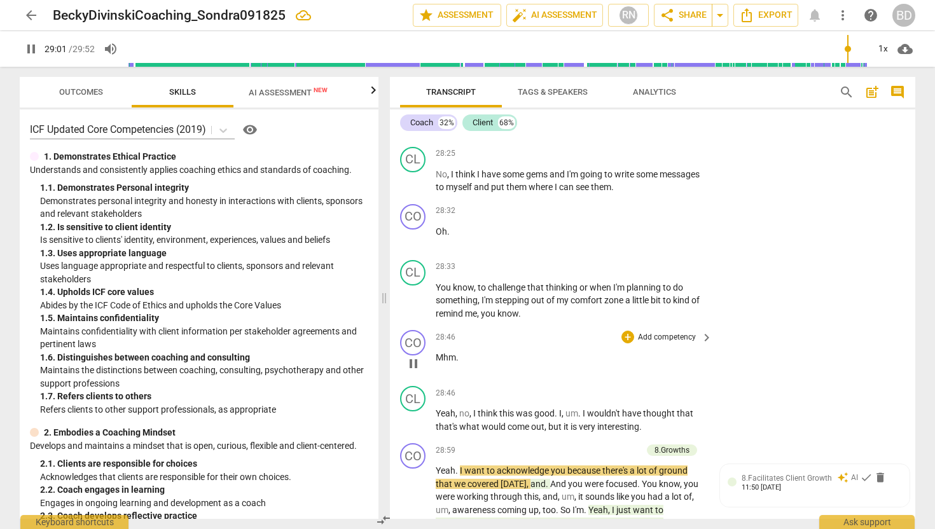
click at [528, 330] on div "28:46 + Add competency keyboard_arrow_right" at bounding box center [575, 337] width 278 height 14
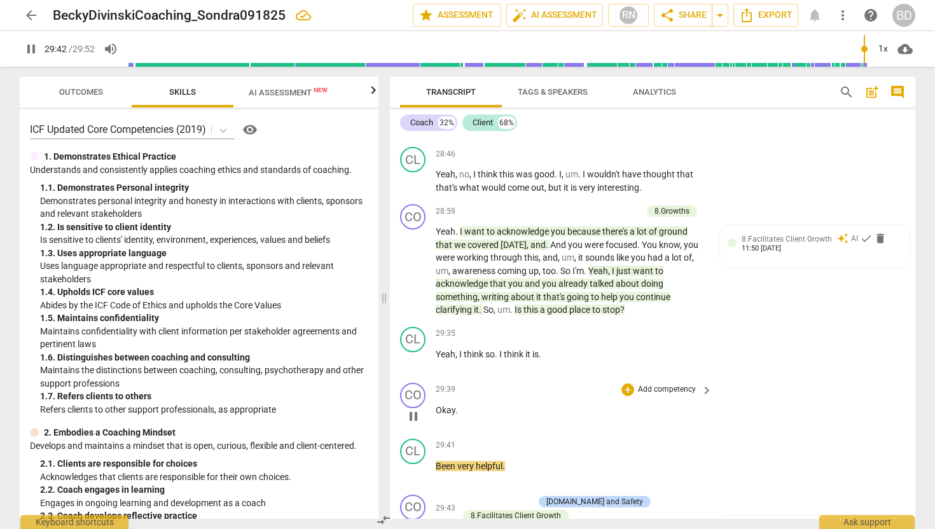
scroll to position [7557, 0]
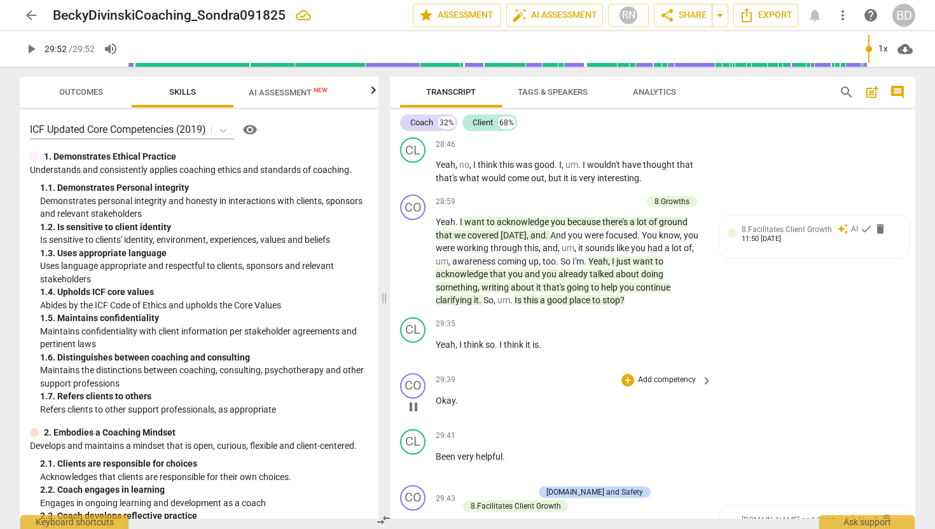
type input "1792"
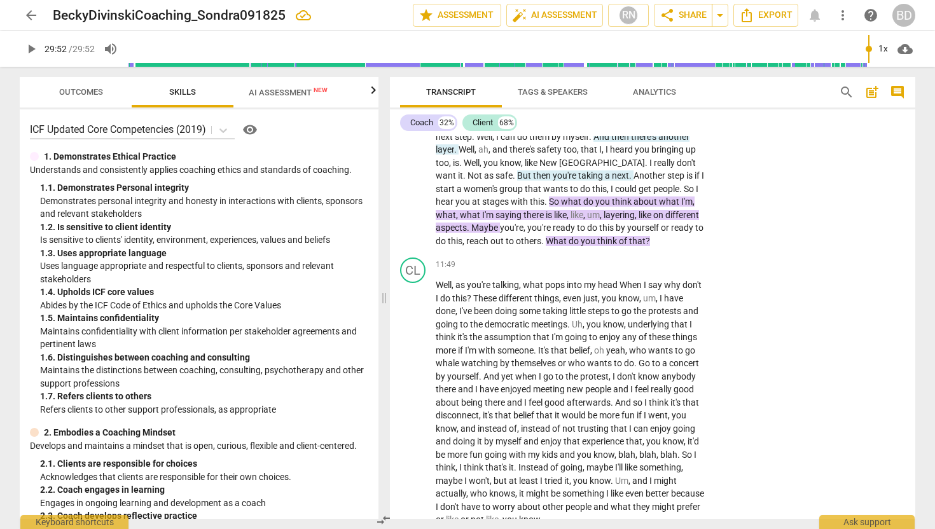
scroll to position [2082, 0]
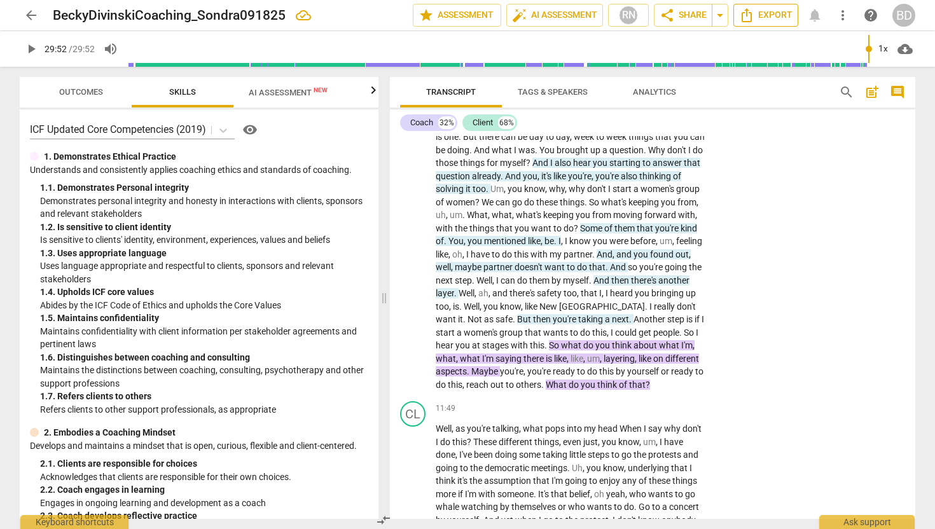
click at [762, 17] on span "Export" at bounding box center [765, 15] width 53 height 15
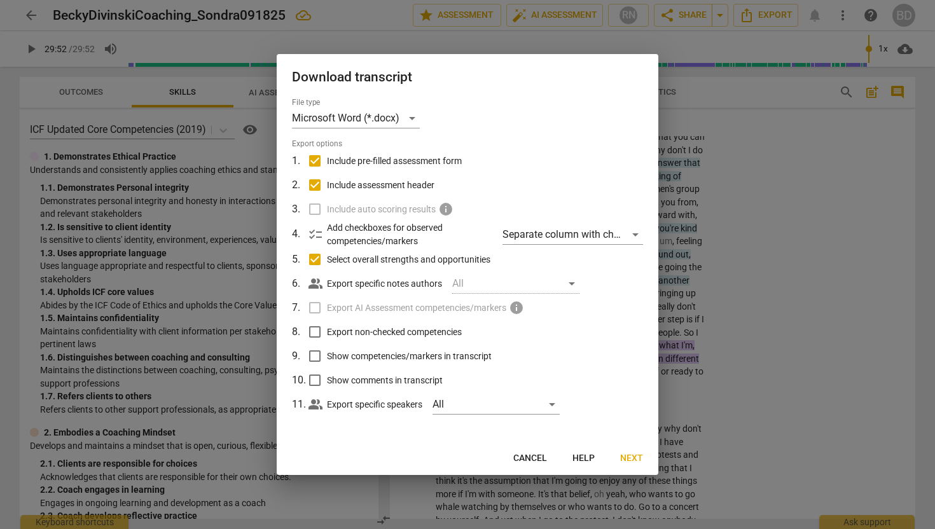
click at [314, 308] on label "Export AI Assessment competencies/markers info" at bounding box center [466, 308] width 333 height 24
click at [314, 358] on input "Show competencies/markers in transcript" at bounding box center [315, 356] width 24 height 24
checkbox input "true"
click at [554, 403] on div "All" at bounding box center [496, 405] width 127 height 20
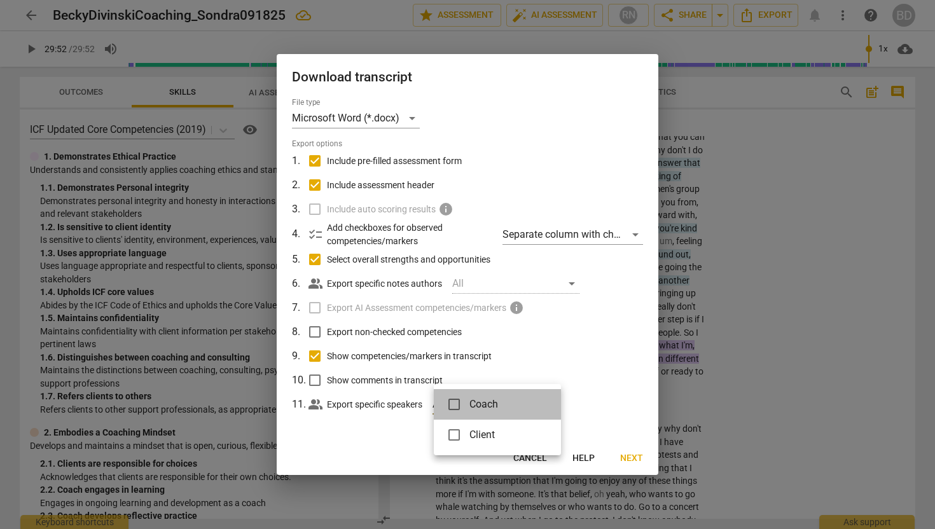
click at [554, 403] on li "Coach" at bounding box center [497, 404] width 127 height 31
click at [452, 402] on input "checkbox" at bounding box center [454, 404] width 31 height 31
checkbox input "false"
click at [541, 357] on div at bounding box center [467, 264] width 935 height 529
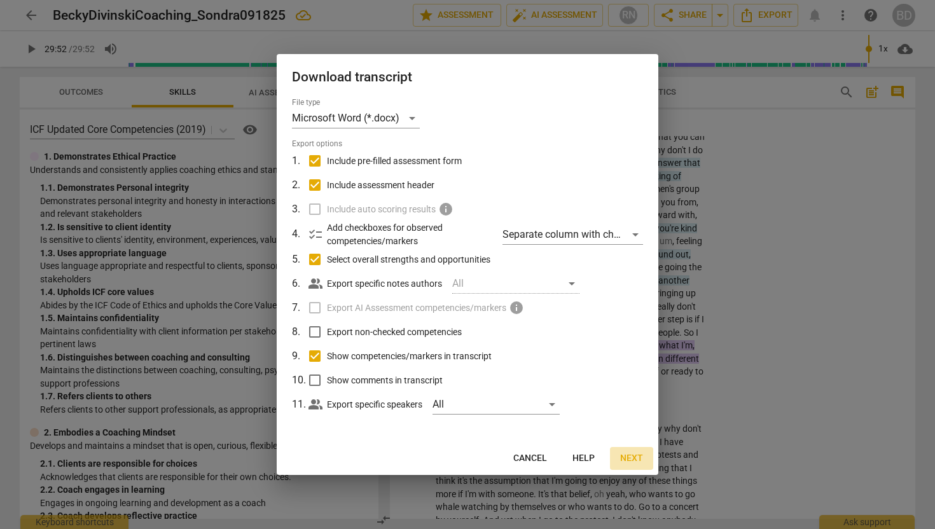
click at [628, 458] on span "Next" at bounding box center [631, 458] width 23 height 13
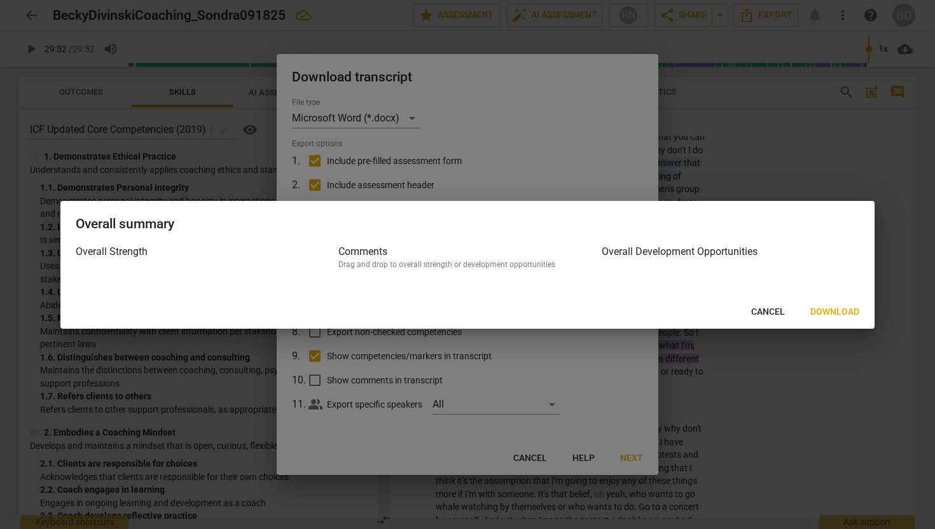
click at [121, 254] on h3 "Overall Strength" at bounding box center [205, 251] width 258 height 15
click at [827, 312] on span "Download" at bounding box center [835, 312] width 49 height 13
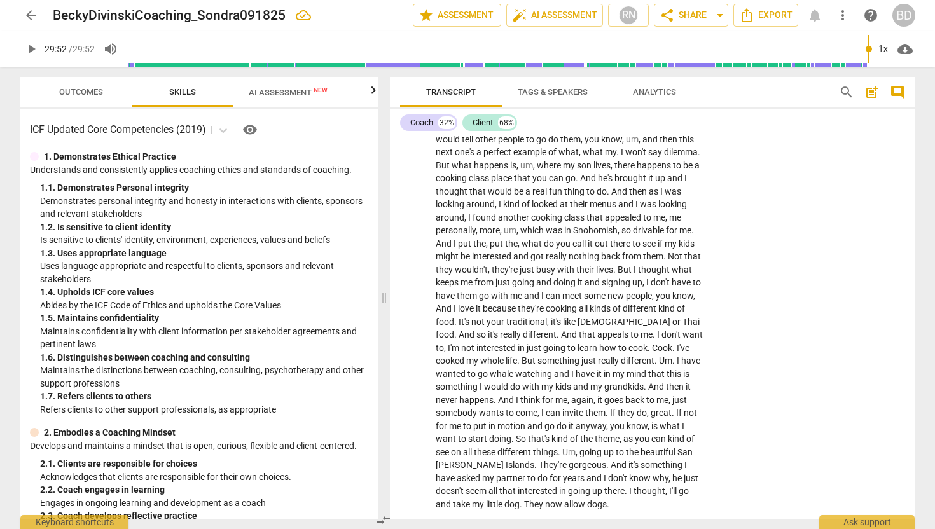
scroll to position [0, 0]
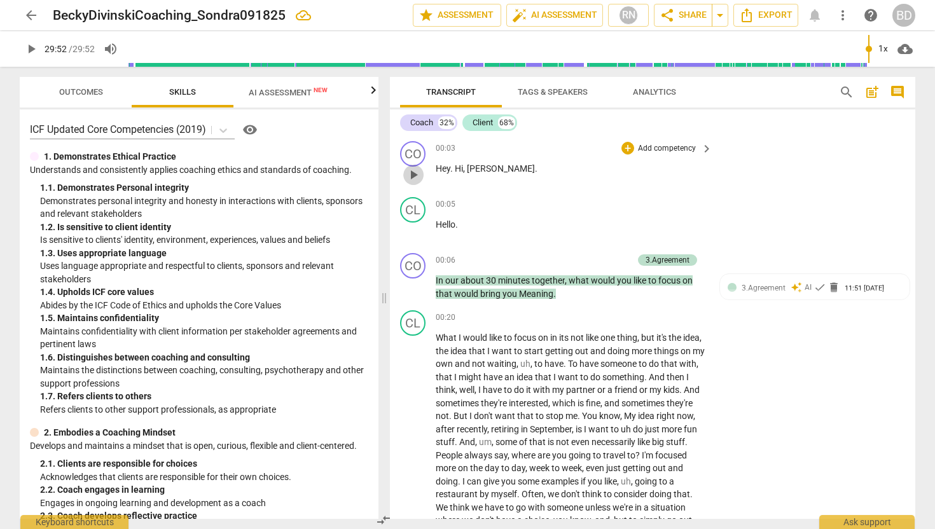
click at [414, 174] on span "play_arrow" at bounding box center [413, 174] width 15 height 15
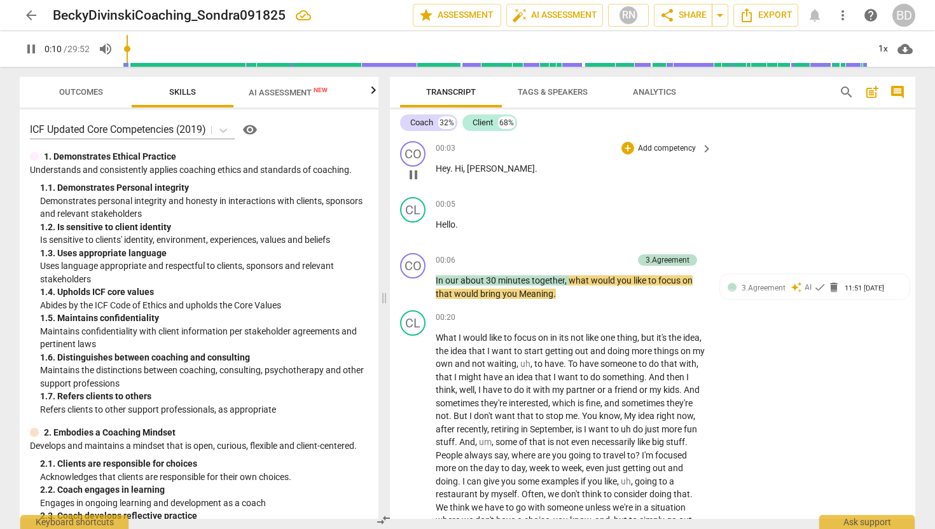
click at [477, 168] on span "[PERSON_NAME]" at bounding box center [501, 169] width 68 height 10
type input "12"
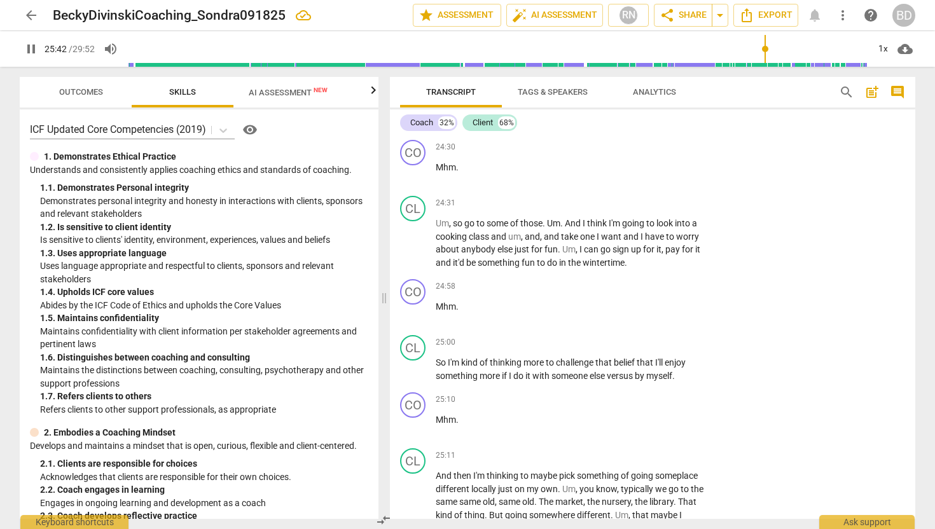
scroll to position [6182, 0]
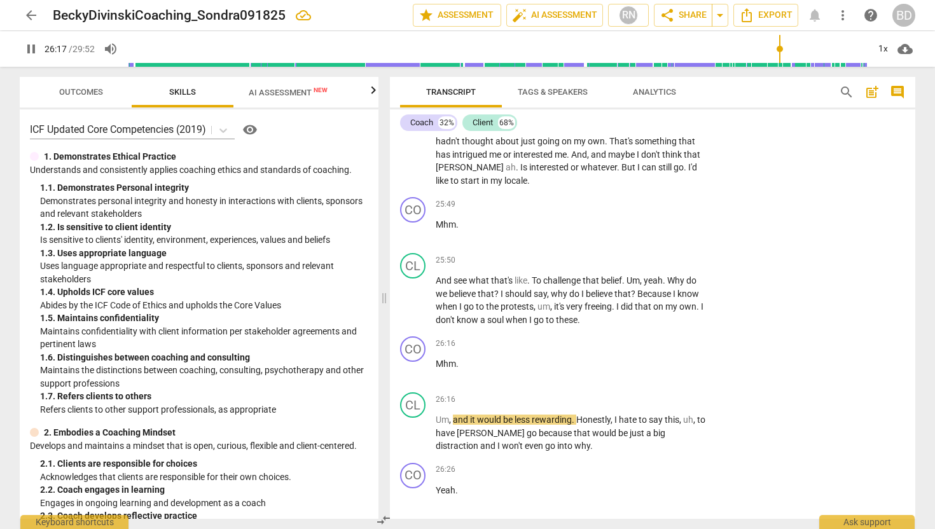
type input "1578"
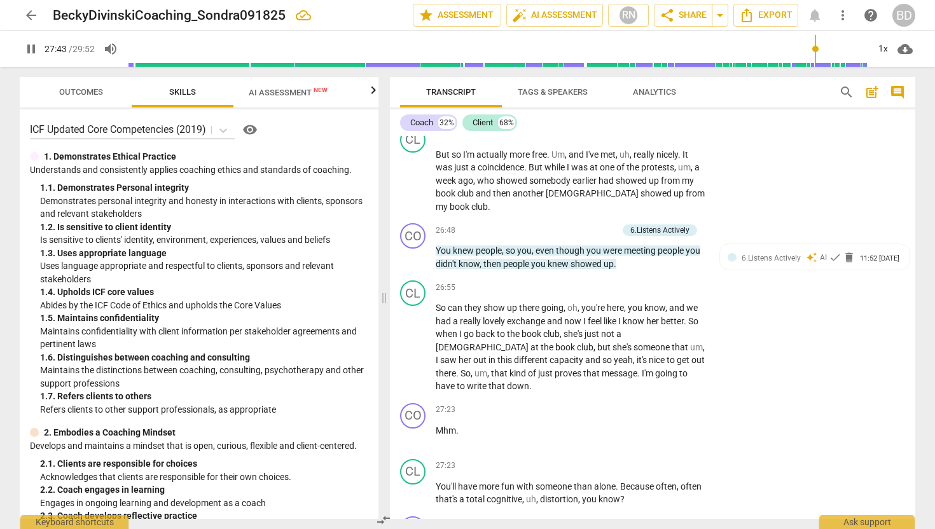
scroll to position [6981, 0]
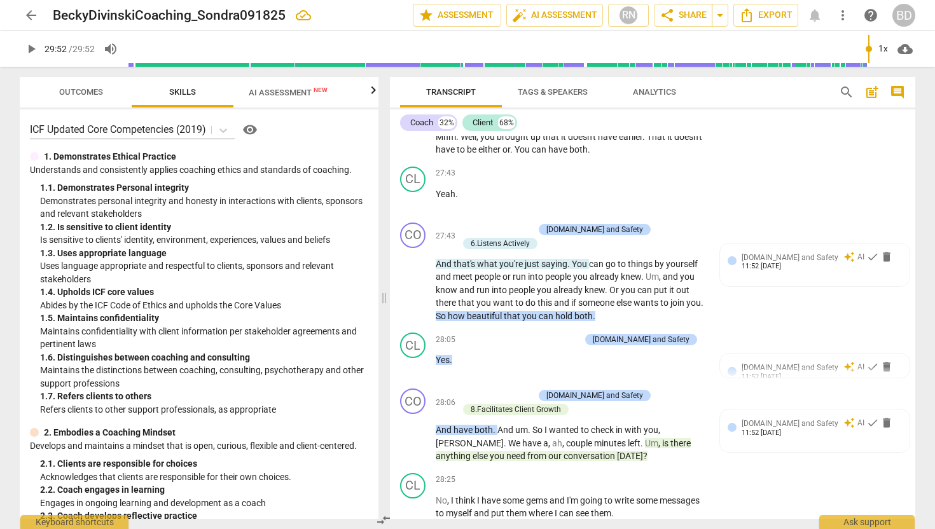
type input "1792"
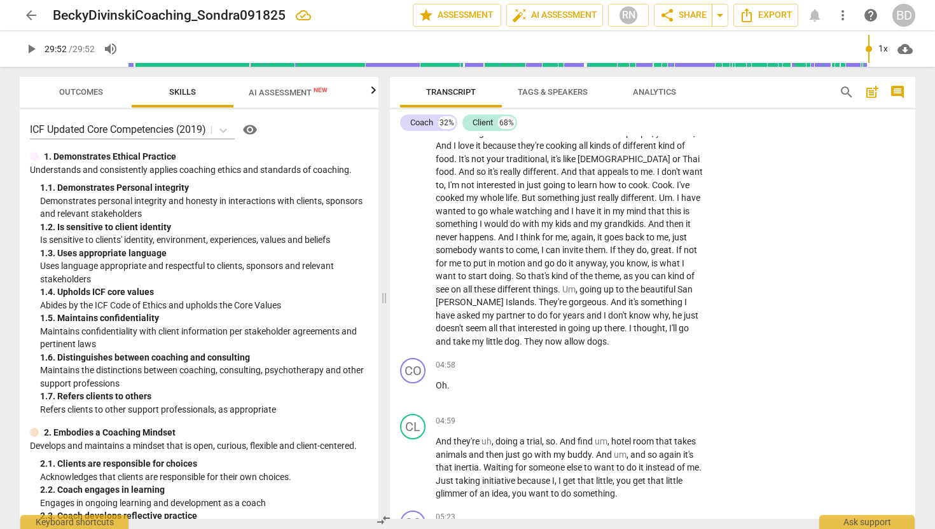
scroll to position [0, 0]
